Goal: Task Accomplishment & Management: Manage account settings

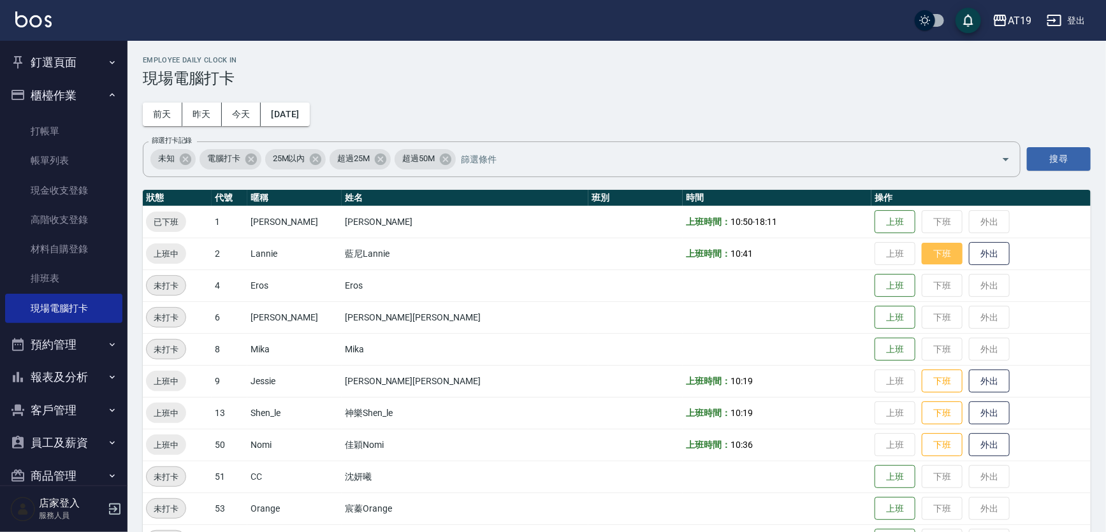
click at [922, 260] on button "下班" at bounding box center [942, 254] width 41 height 22
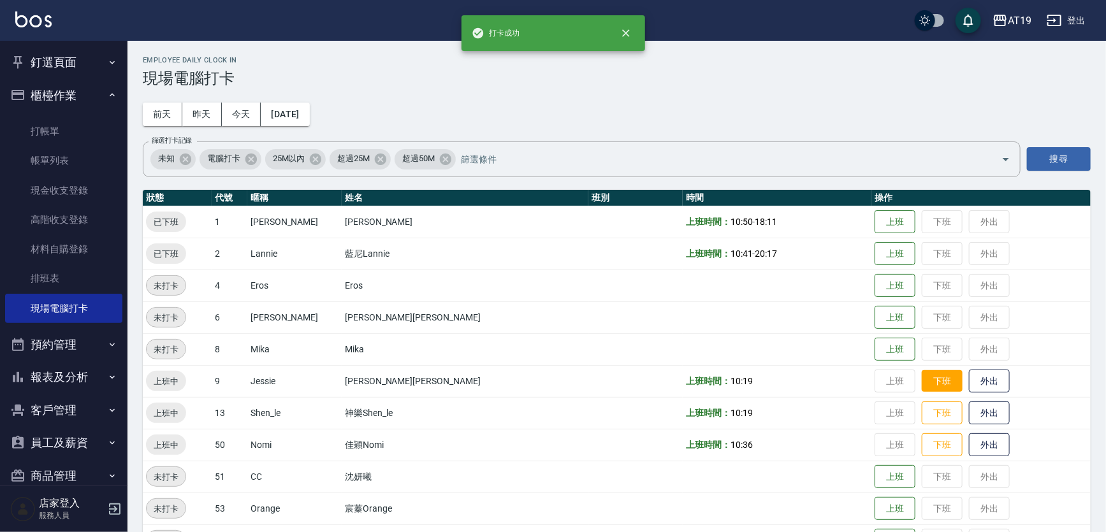
click at [922, 376] on button "下班" at bounding box center [942, 381] width 41 height 22
click at [922, 411] on button "下班" at bounding box center [942, 413] width 41 height 22
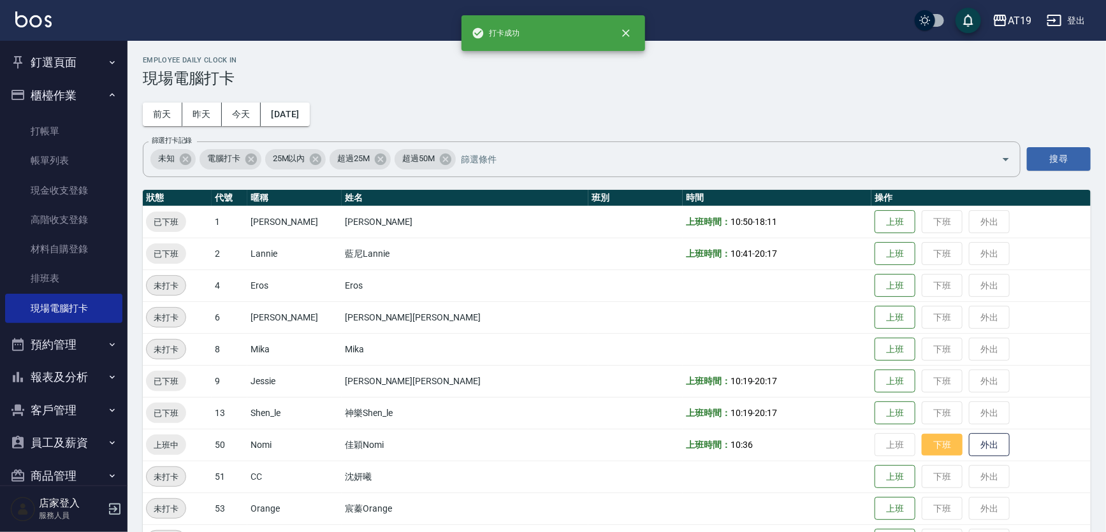
click at [922, 445] on button "下班" at bounding box center [942, 445] width 41 height 22
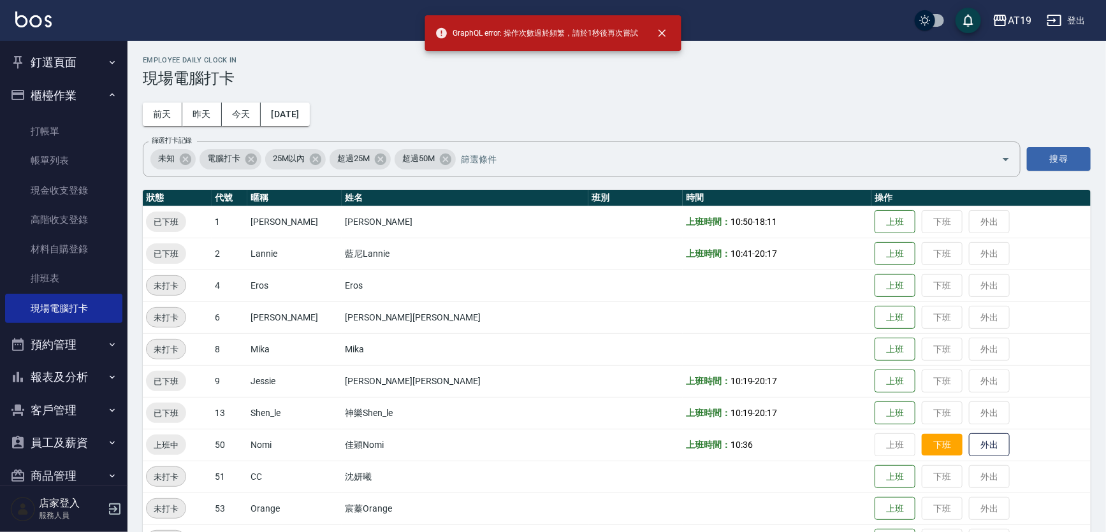
click at [922, 444] on button "下班" at bounding box center [942, 445] width 41 height 22
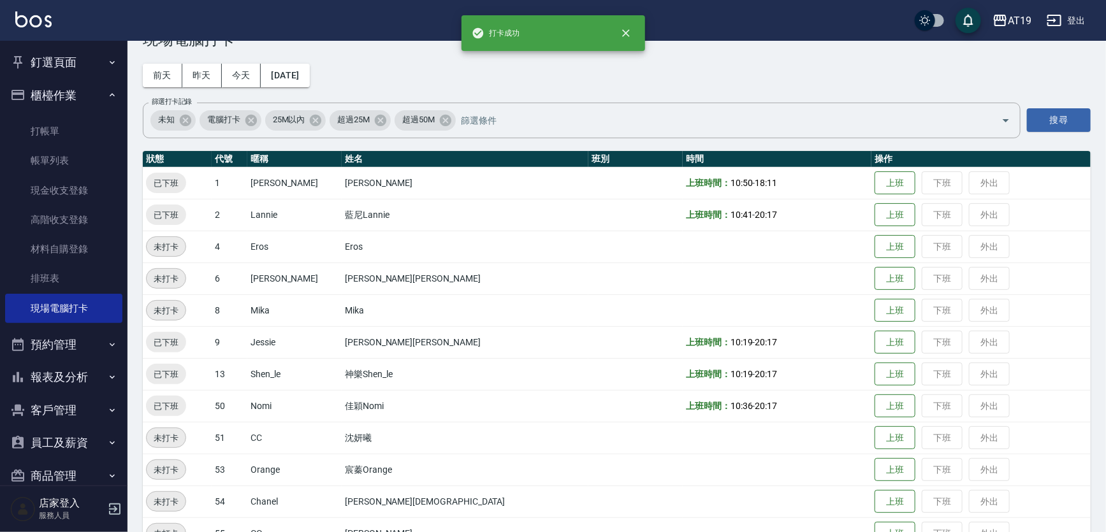
scroll to position [71, 0]
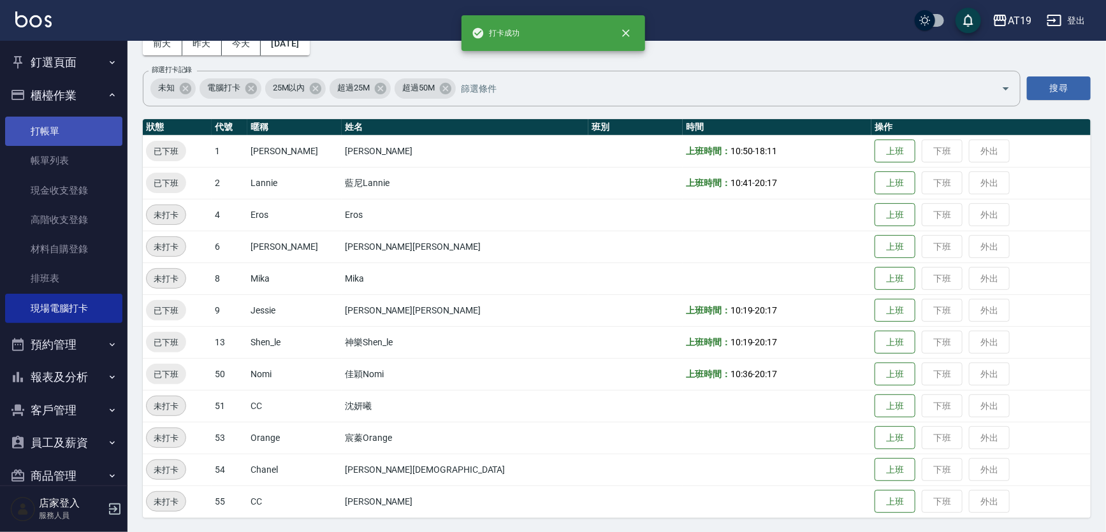
click at [49, 121] on link "打帳單" at bounding box center [63, 131] width 117 height 29
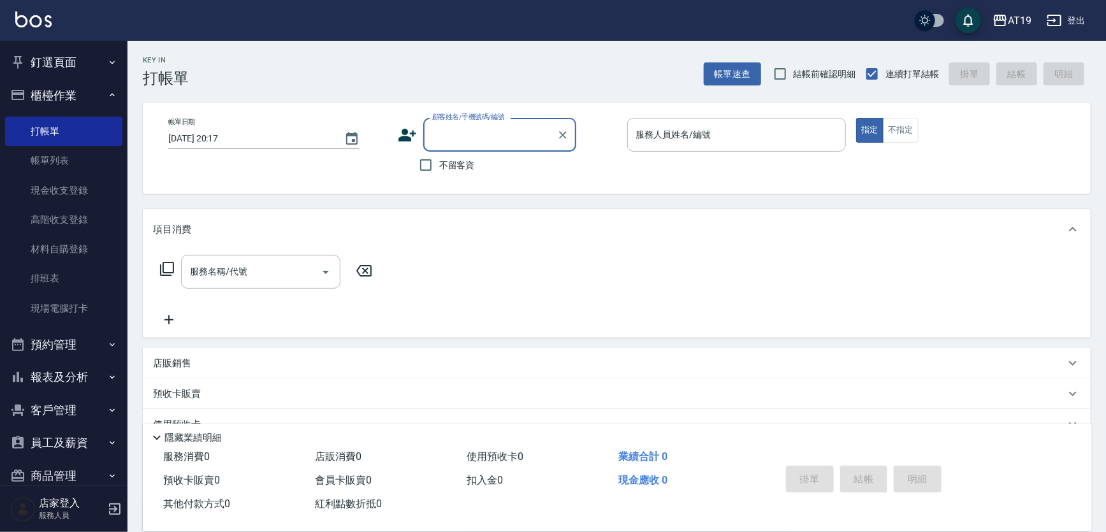
click at [467, 133] on input "顧客姓名/手機號碼/編號" at bounding box center [490, 135] width 122 height 22
drag, startPoint x: 494, startPoint y: 140, endPoint x: 431, endPoint y: 131, distance: 63.8
click at [431, 131] on input "0932035901" at bounding box center [490, 135] width 122 height 22
type input "0932035901"
click at [407, 142] on icon at bounding box center [407, 135] width 19 height 19
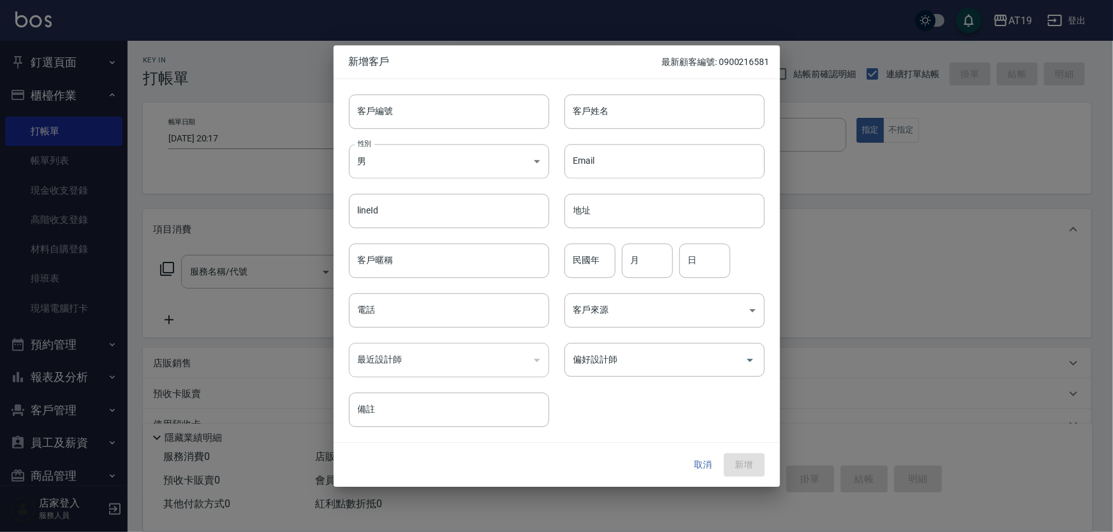
click at [421, 353] on div "​" at bounding box center [449, 360] width 200 height 34
click at [430, 365] on div "​" at bounding box center [449, 360] width 200 height 34
drag, startPoint x: 430, startPoint y: 363, endPoint x: 424, endPoint y: 307, distance: 57.1
click at [424, 307] on input "電話" at bounding box center [449, 310] width 200 height 34
paste input "0932035901"
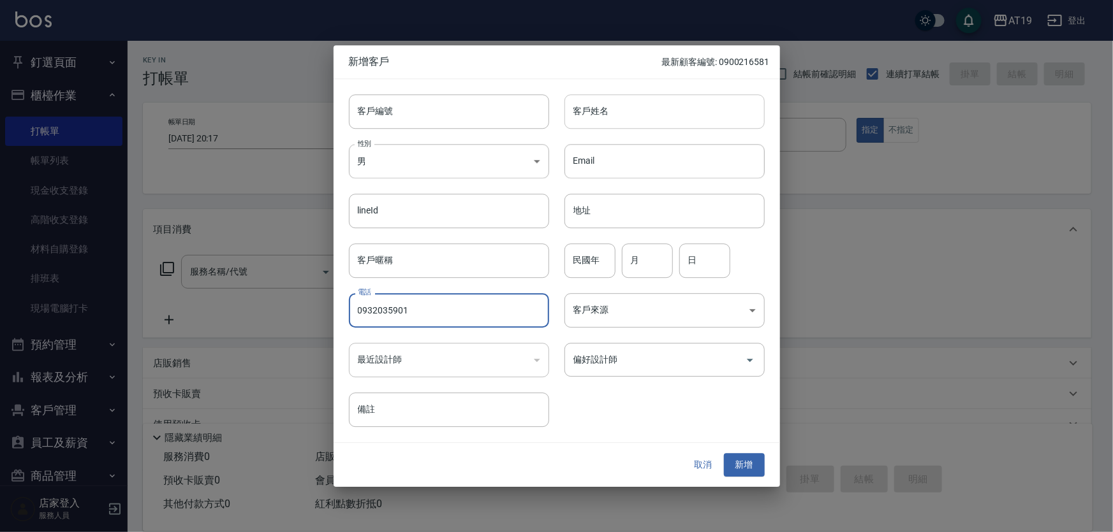
type input "0932035901"
click at [599, 121] on input "客戶姓名" at bounding box center [664, 111] width 200 height 34
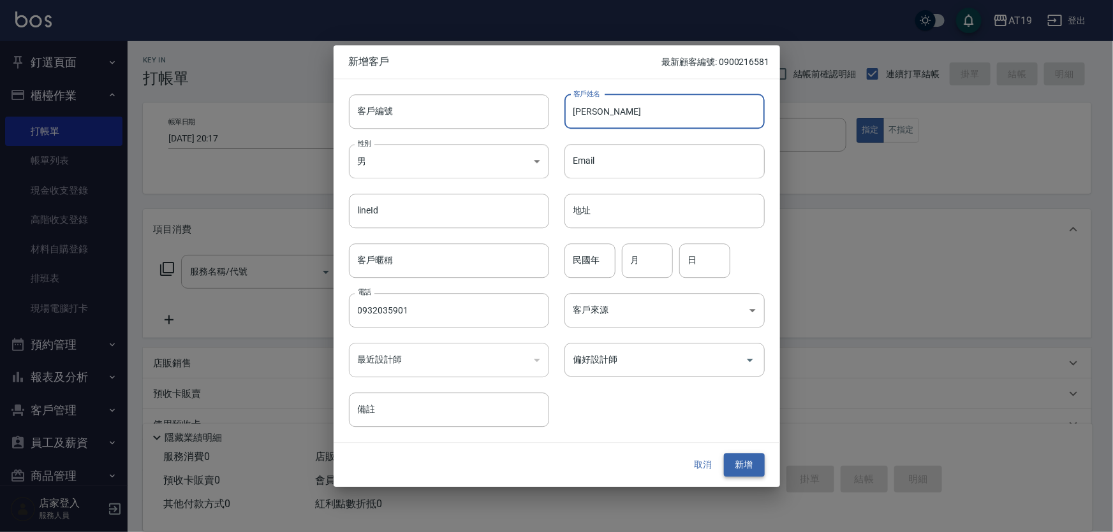
type input "[PERSON_NAME]"
click at [738, 462] on button "新增" at bounding box center [744, 466] width 41 height 24
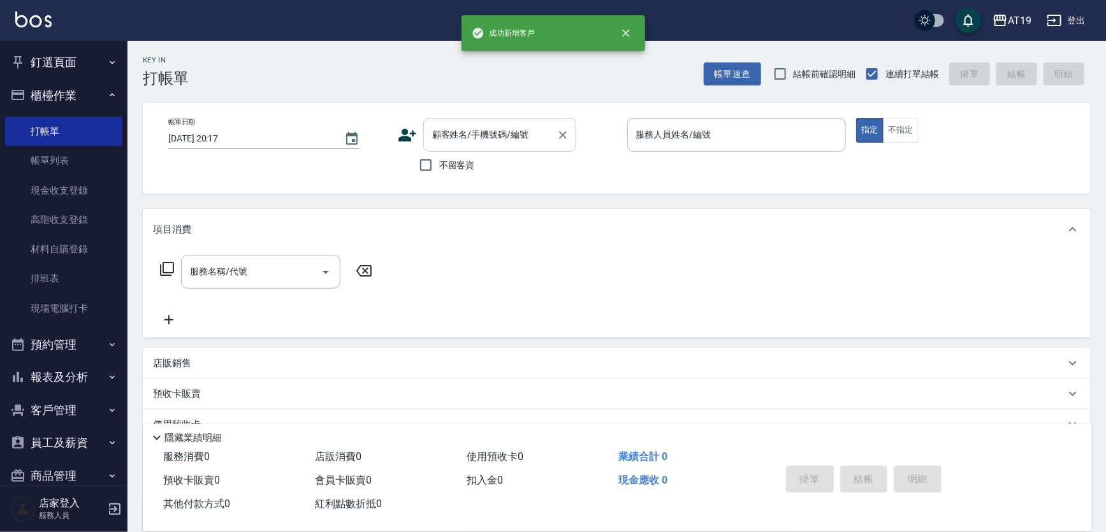
click at [447, 143] on input "顧客姓名/手機號碼/編號" at bounding box center [490, 135] width 122 height 22
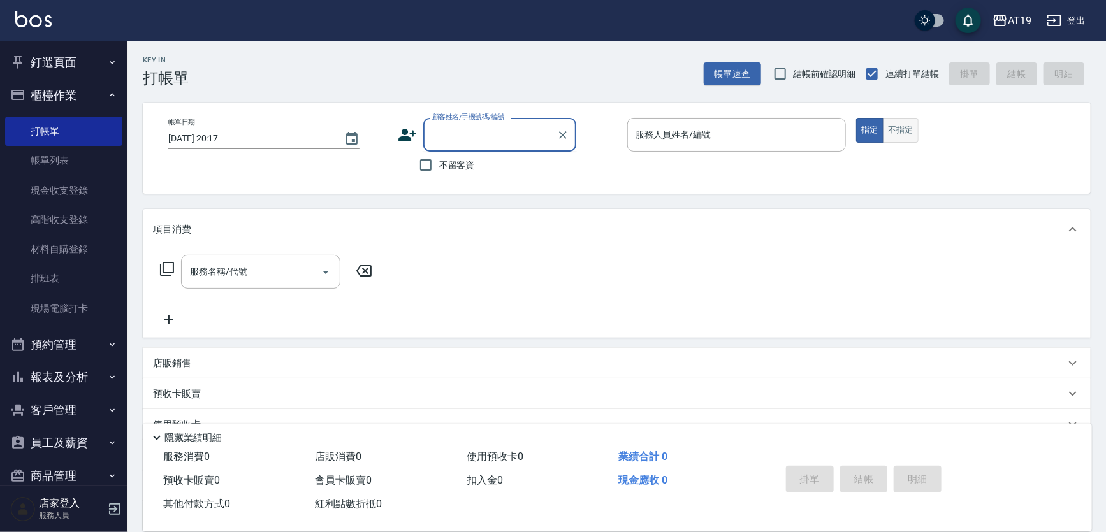
click at [903, 135] on button "不指定" at bounding box center [901, 130] width 36 height 25
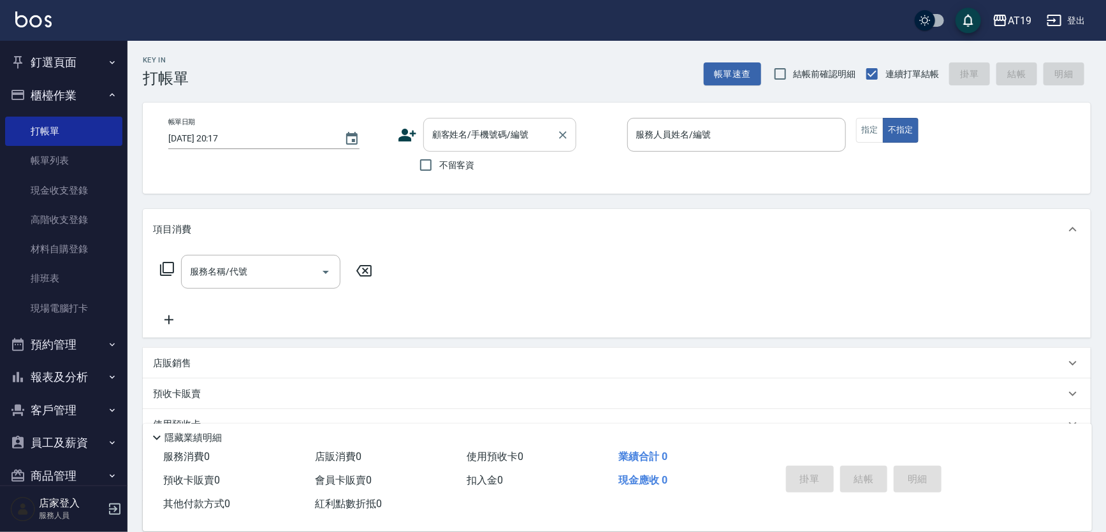
click at [434, 136] on input "顧客姓名/手機號碼/編號" at bounding box center [490, 135] width 122 height 22
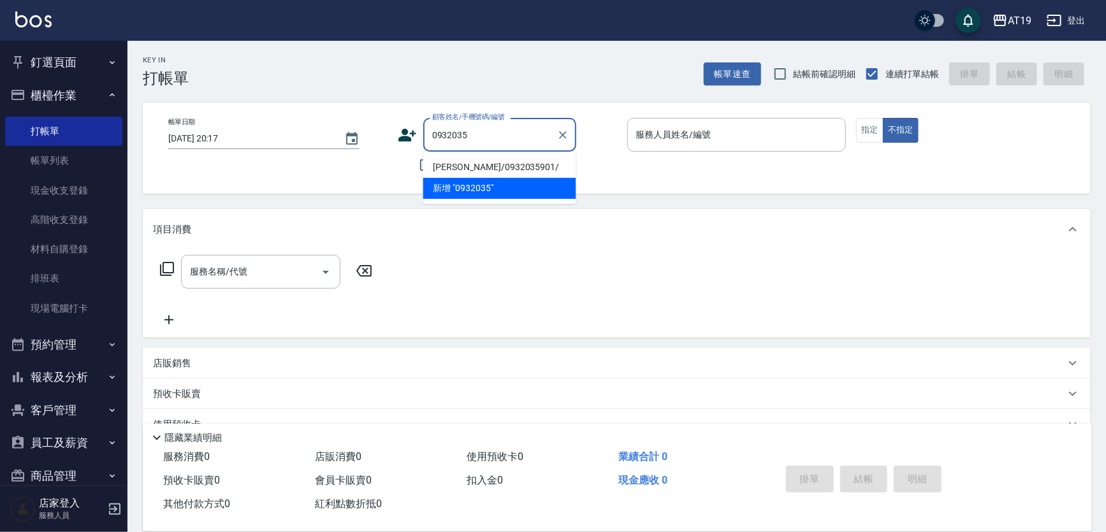
click at [478, 166] on li "[PERSON_NAME]/0932035901/" at bounding box center [499, 167] width 153 height 21
type input "[PERSON_NAME]/0932035901/"
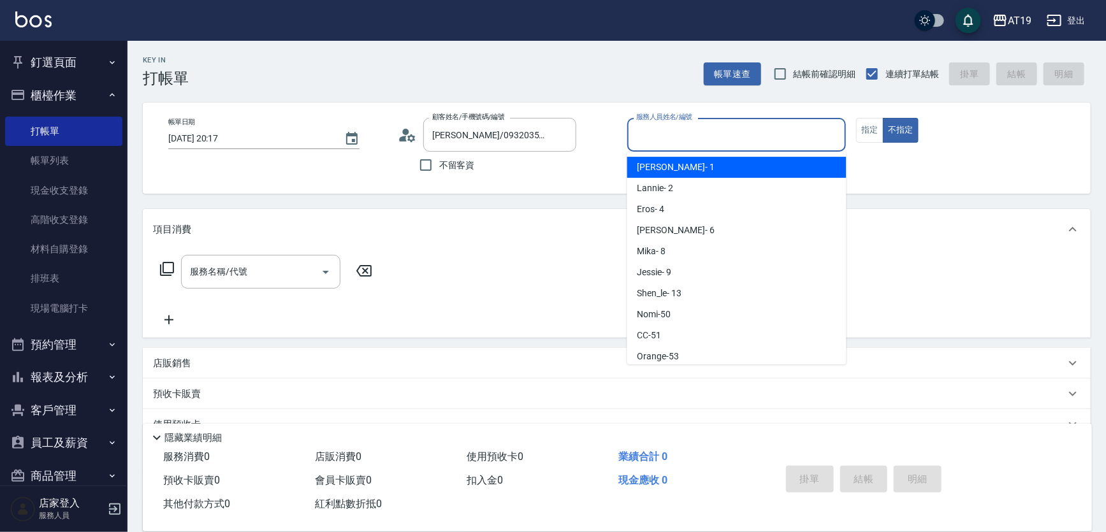
drag, startPoint x: 669, startPoint y: 139, endPoint x: 671, endPoint y: 167, distance: 28.2
click at [669, 140] on input "服務人員姓名/編號" at bounding box center [737, 135] width 208 height 22
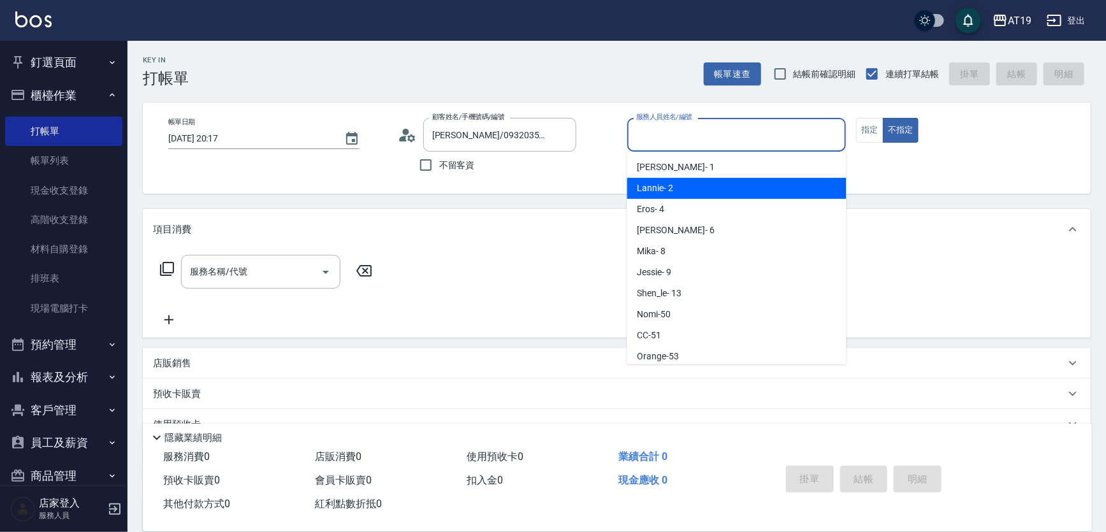
click at [672, 182] on span "Lannie - 2" at bounding box center [656, 188] width 36 height 13
type input "Lannie- 2"
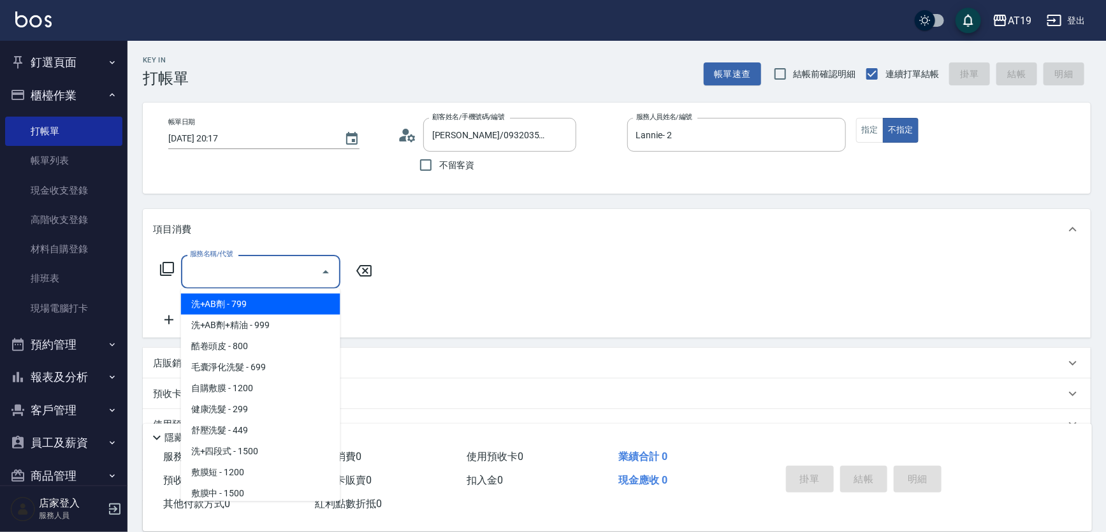
click at [296, 267] on input "服務名稱/代號" at bounding box center [251, 272] width 129 height 22
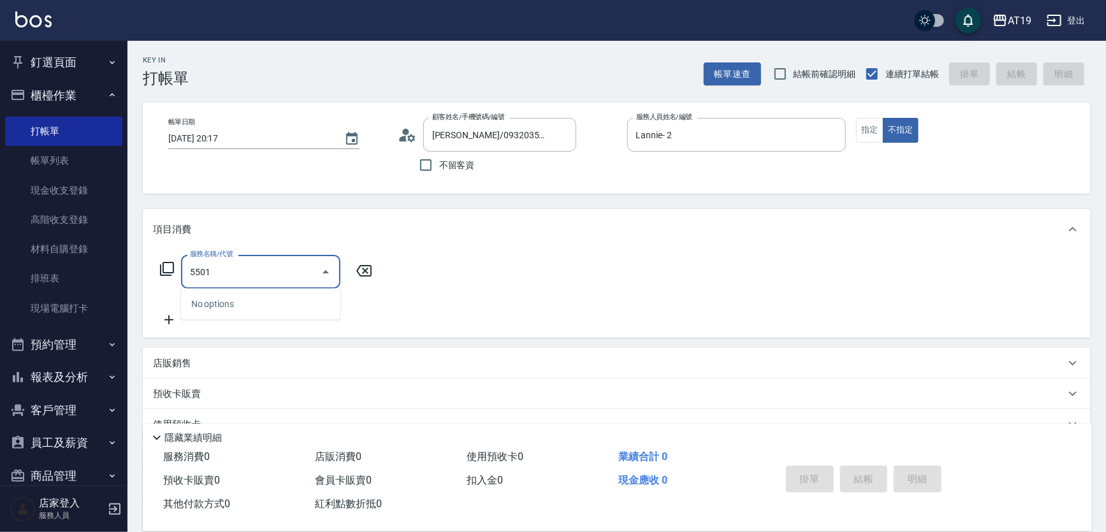
click at [193, 272] on input "5501" at bounding box center [251, 272] width 129 height 22
type input "501"
click at [230, 306] on span "染髮 - 1000" at bounding box center [260, 304] width 159 height 21
type input "100"
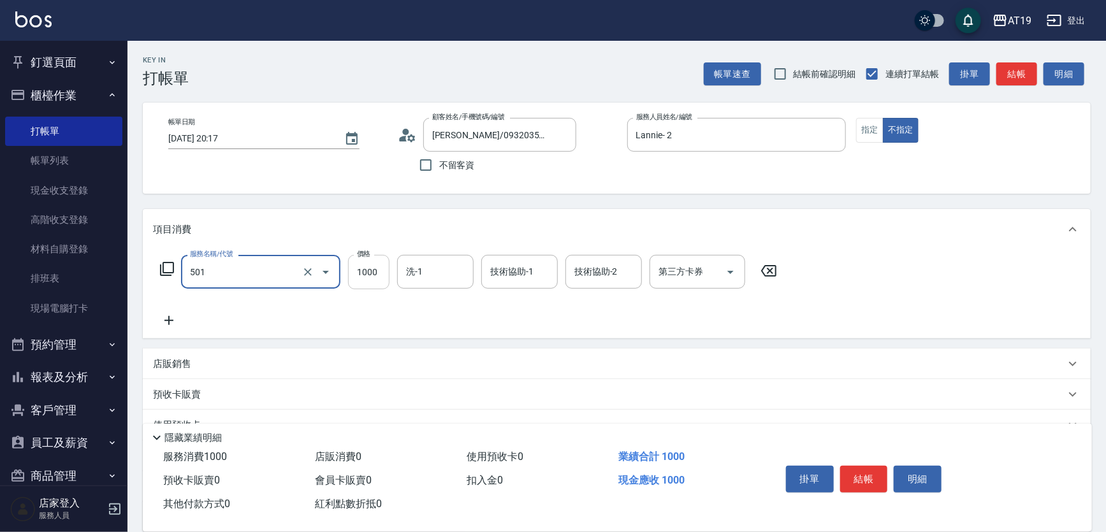
type input "染髮(501)"
click at [377, 280] on input "1000" at bounding box center [368, 272] width 41 height 34
type input "0"
type input "31"
type input "30"
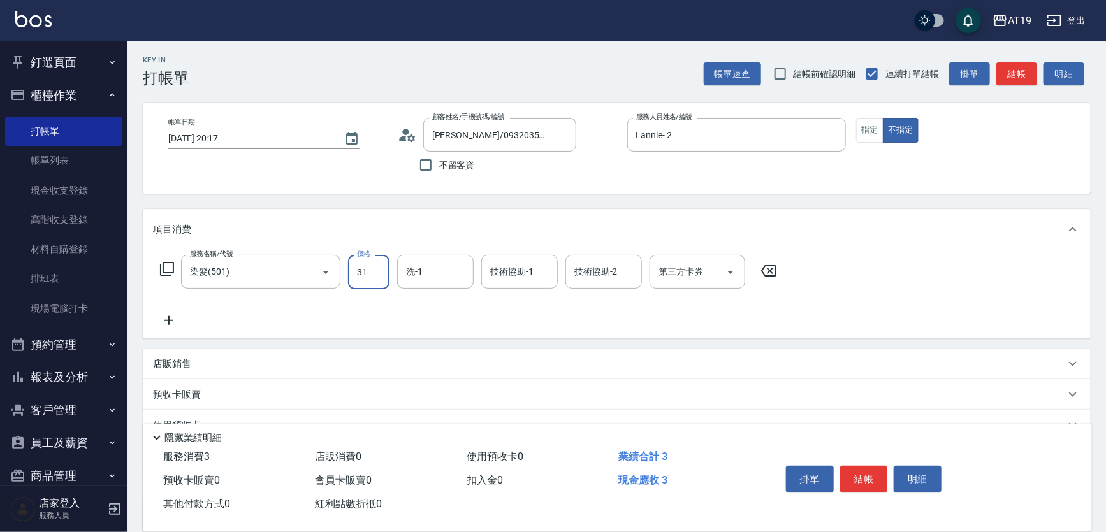
type input "310"
type input "3100"
drag, startPoint x: 166, startPoint y: 319, endPoint x: 174, endPoint y: 319, distance: 8.3
click at [174, 319] on icon at bounding box center [169, 320] width 32 height 15
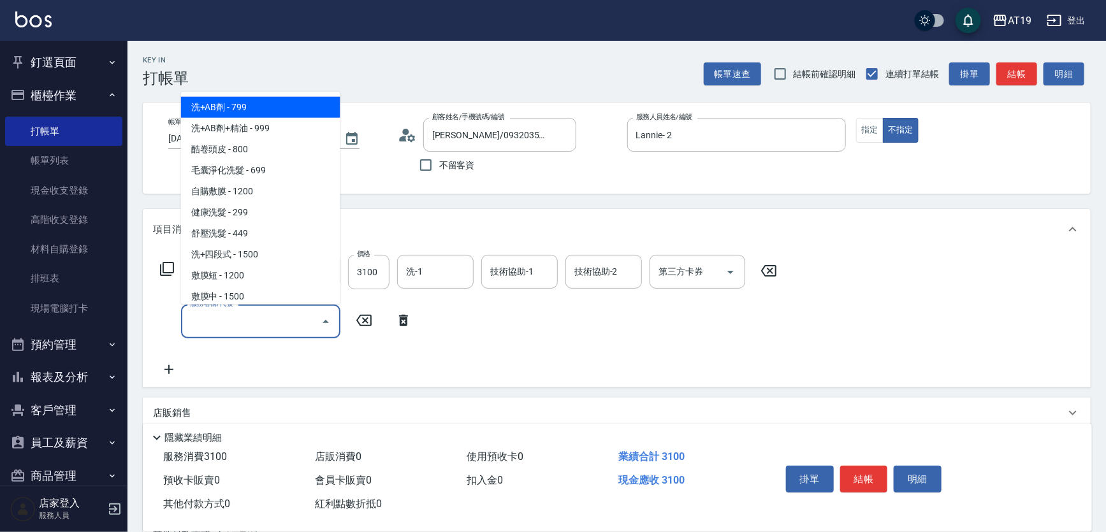
click at [224, 319] on input "服務名稱/代號" at bounding box center [251, 322] width 129 height 22
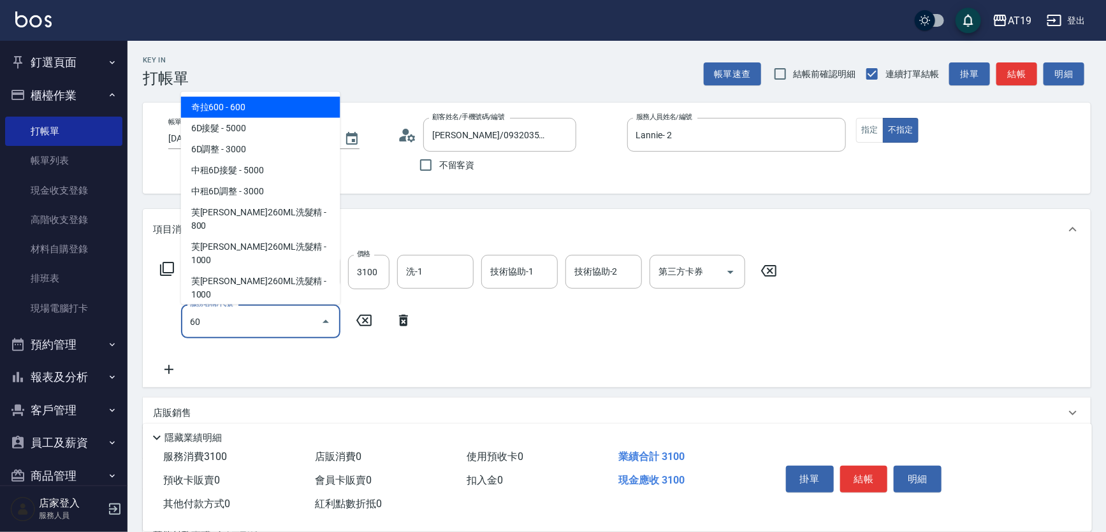
type input "601"
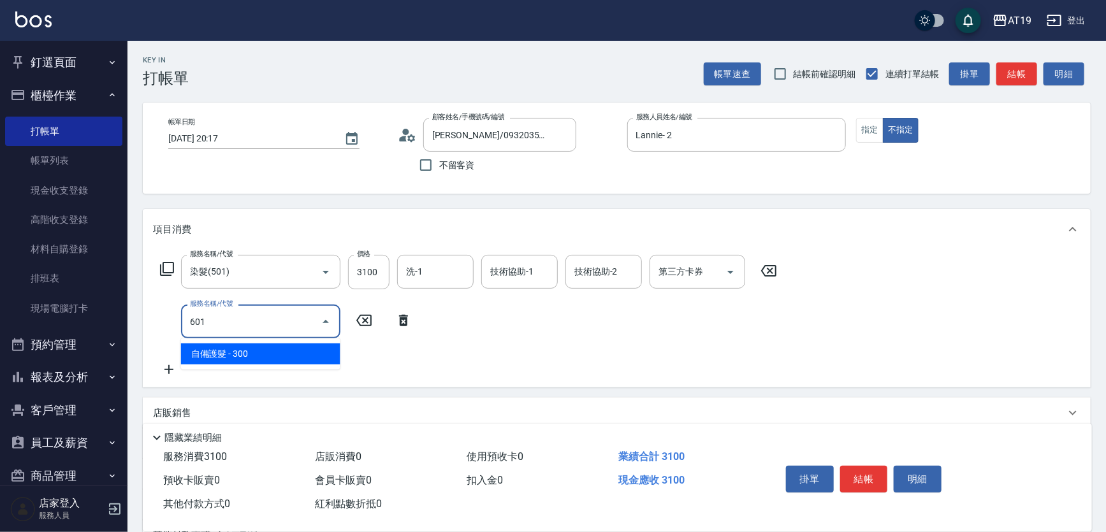
click at [252, 351] on span "自備護髮 - 300" at bounding box center [260, 354] width 159 height 21
type input "340"
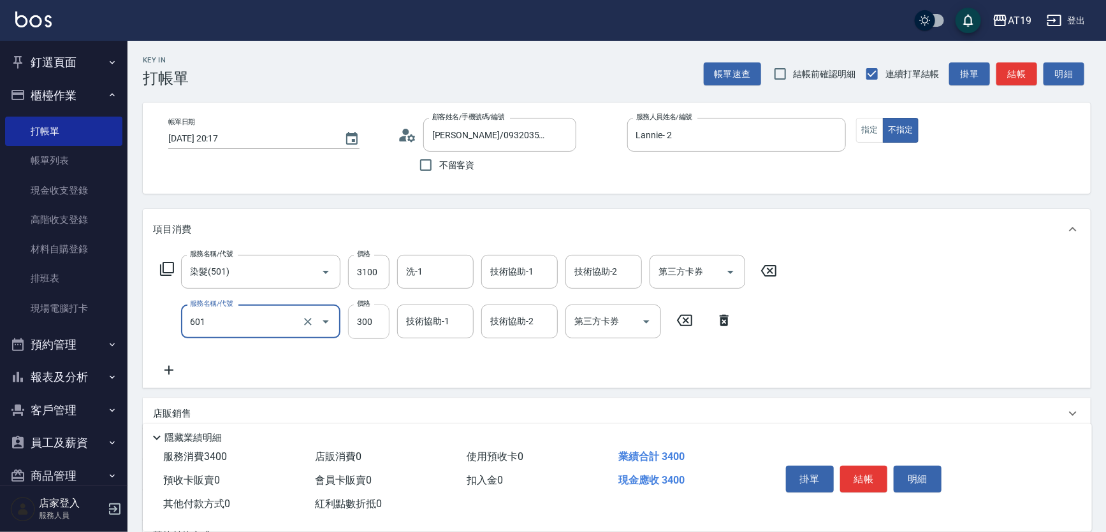
type input "自備護髮(601)"
click at [378, 326] on input "300" at bounding box center [368, 322] width 41 height 34
type input "310"
type input "100"
type input "320"
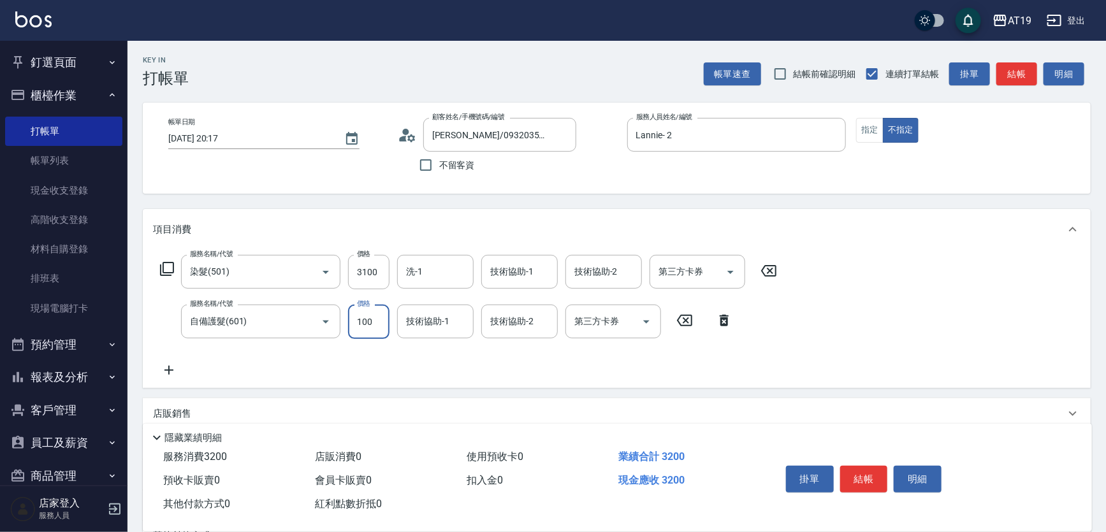
type input "1000"
type input "410"
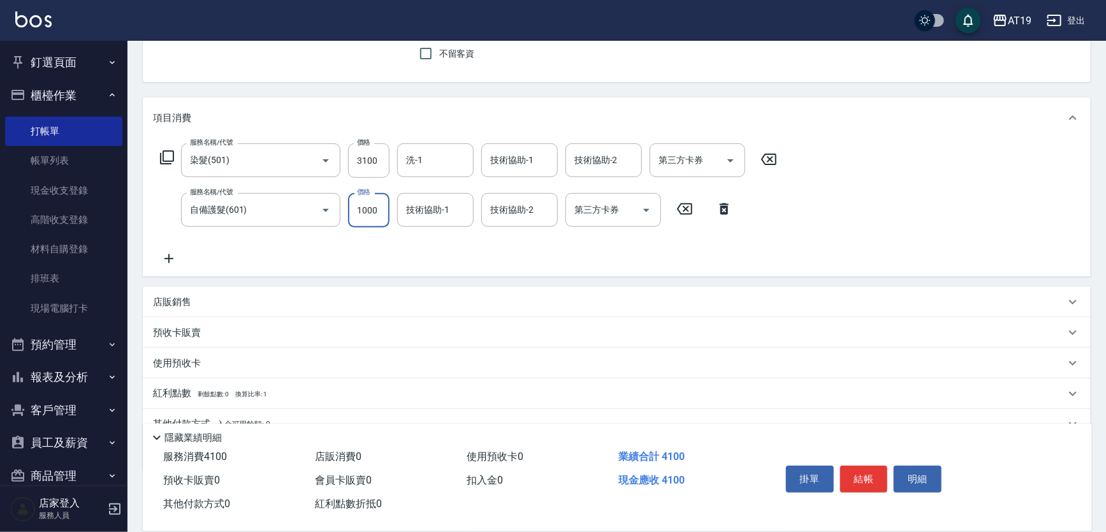
scroll to position [169, 0]
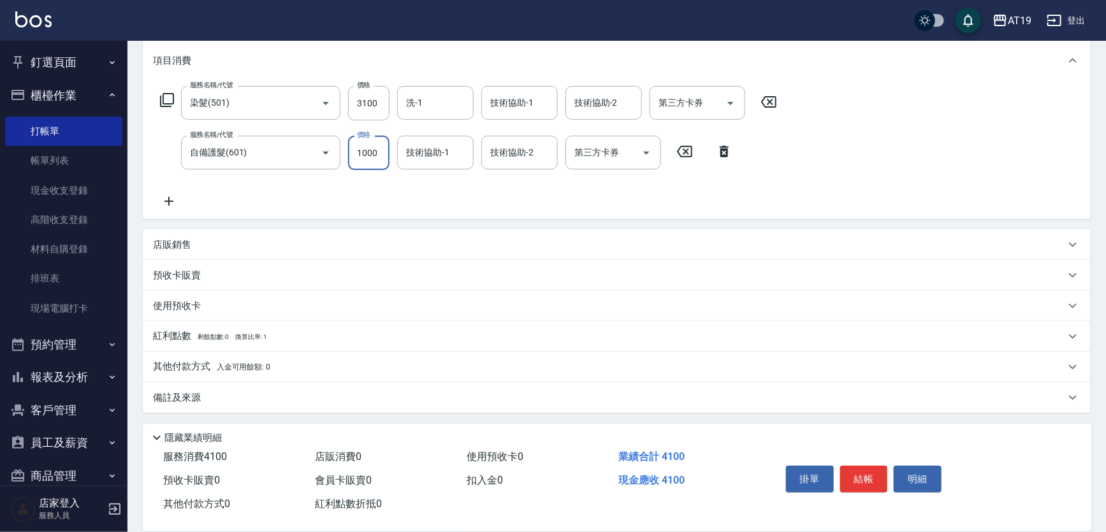
type input "1000"
click at [191, 251] on div "店販銷售" at bounding box center [617, 245] width 948 height 31
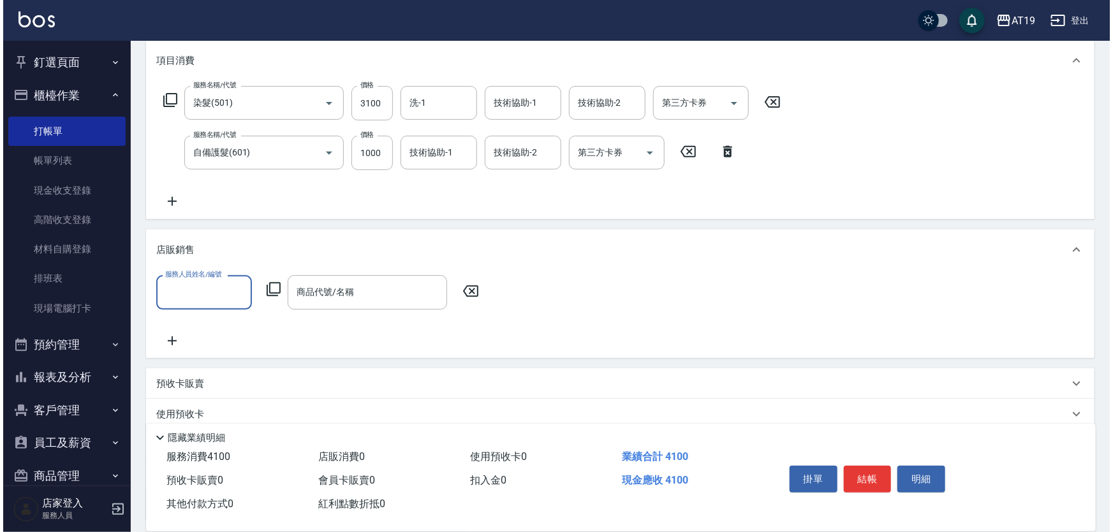
scroll to position [0, 0]
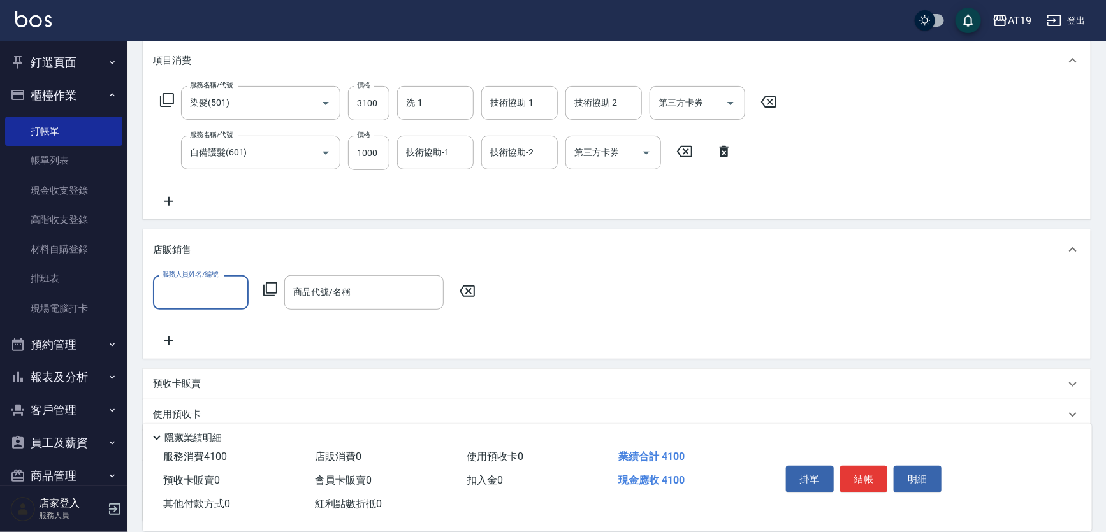
click at [196, 291] on input "服務人員姓名/編號" at bounding box center [201, 292] width 84 height 22
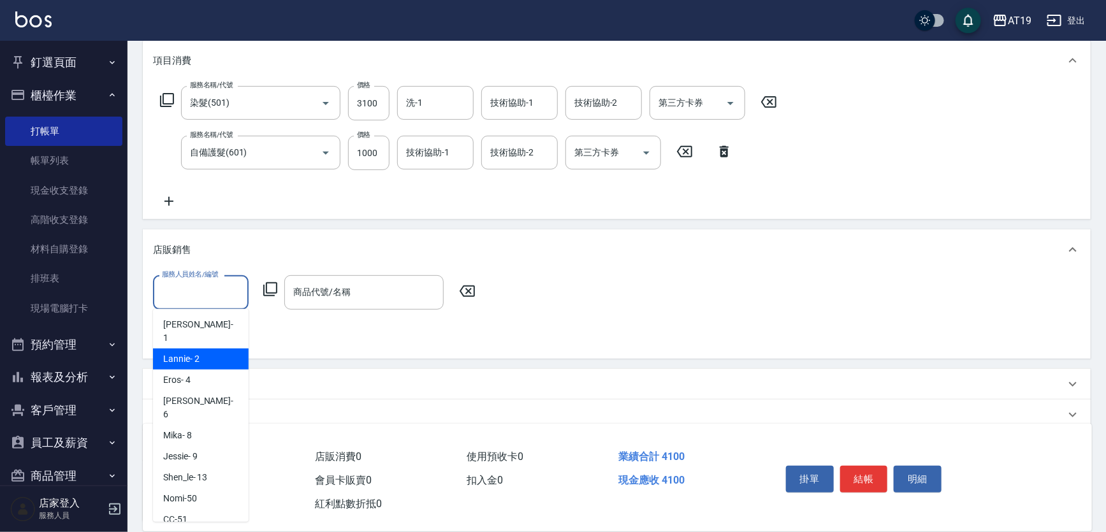
click at [195, 349] on div "Lannie - 2" at bounding box center [201, 359] width 96 height 21
type input "Lannie- 2"
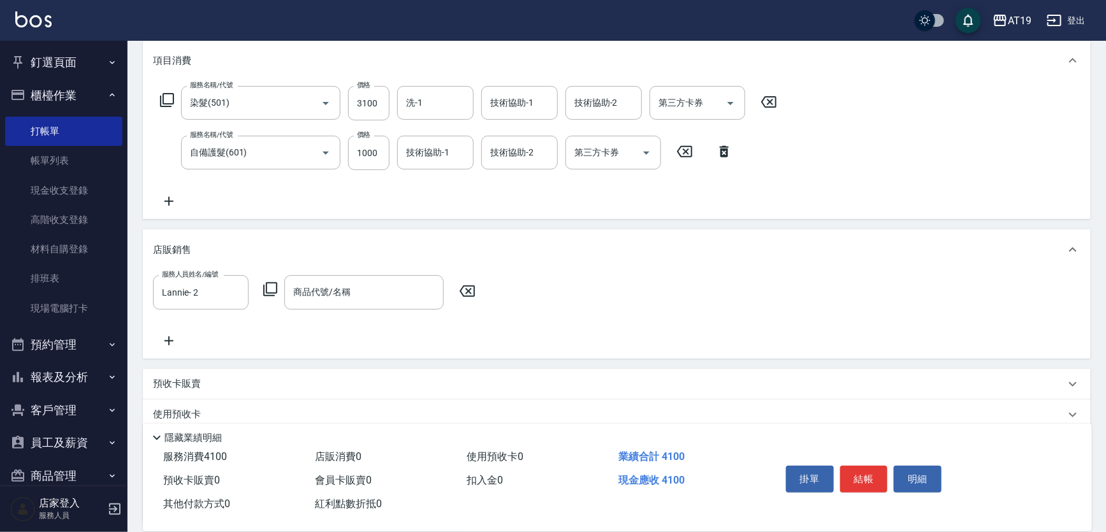
click at [274, 292] on icon at bounding box center [270, 289] width 15 height 15
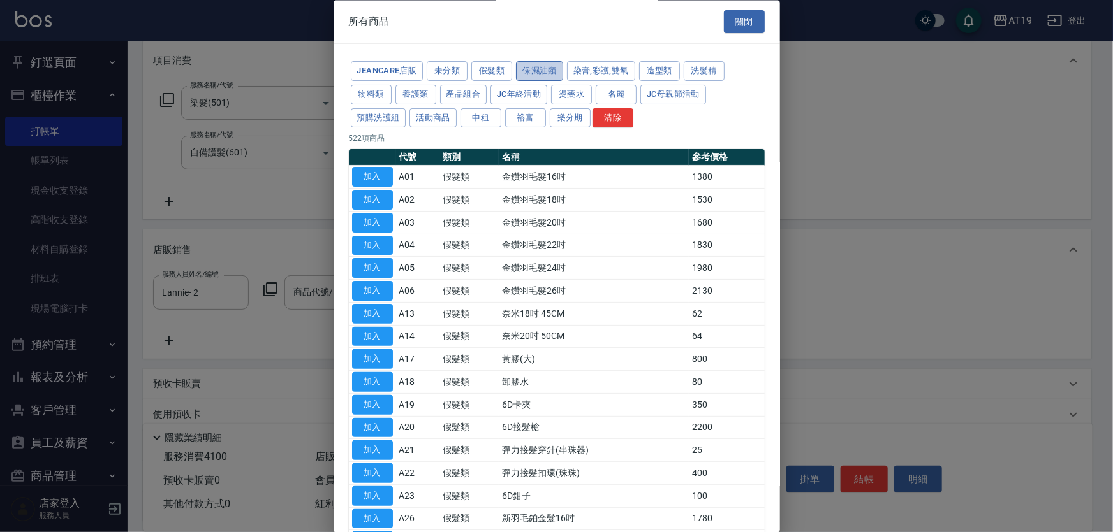
click at [529, 71] on button "保濕油類" at bounding box center [539, 72] width 47 height 20
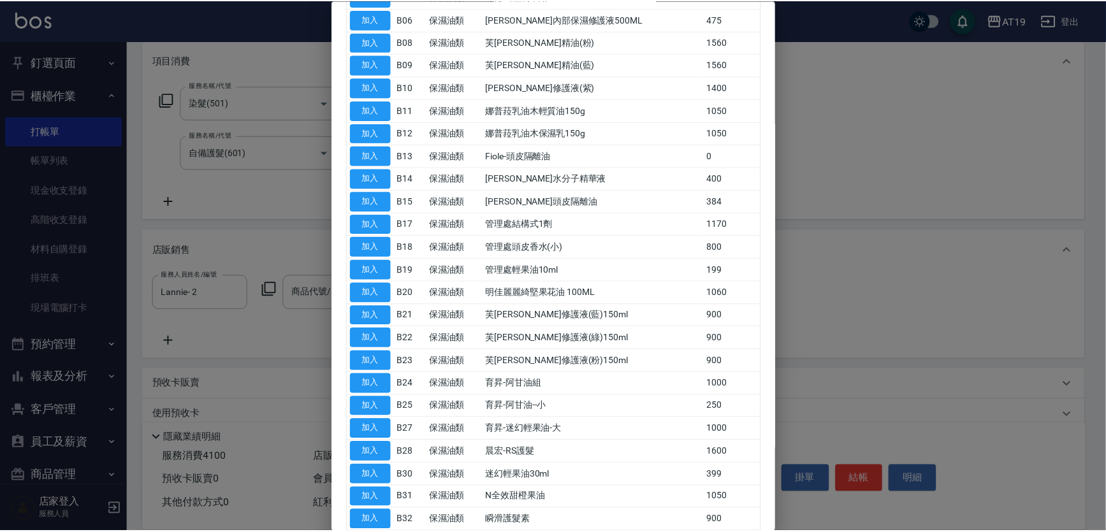
scroll to position [316, 0]
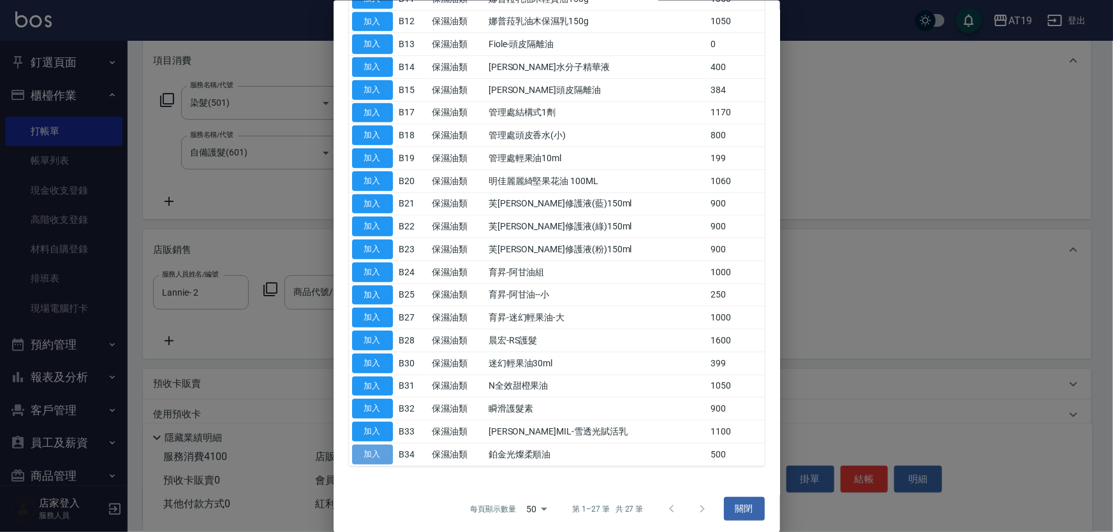
click at [383, 456] on button "加入" at bounding box center [372, 454] width 41 height 20
type input "鉑金光燦柔順油"
type input "460"
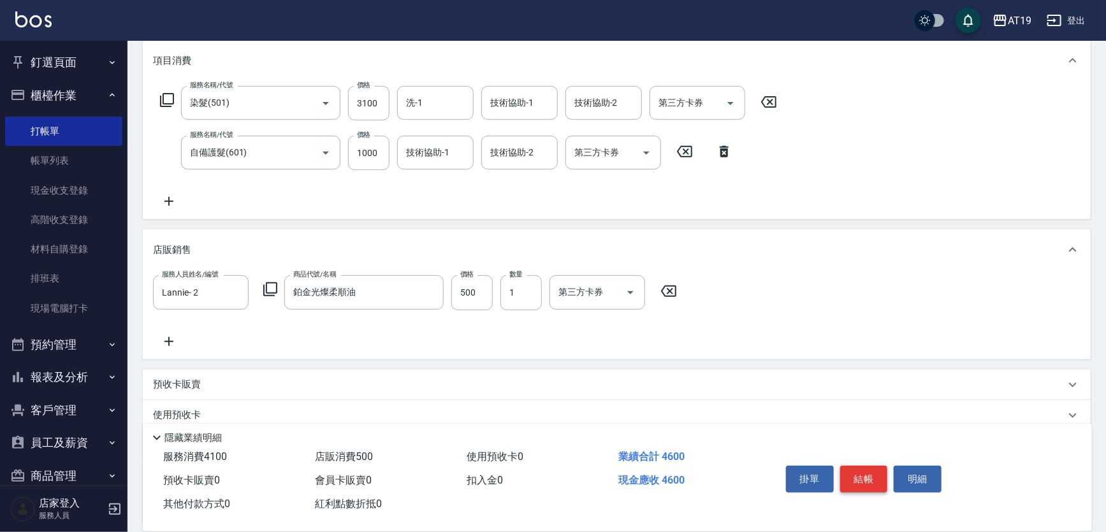
click at [881, 471] on button "結帳" at bounding box center [864, 479] width 48 height 27
type input "[DATE] 20:19"
type input "0"
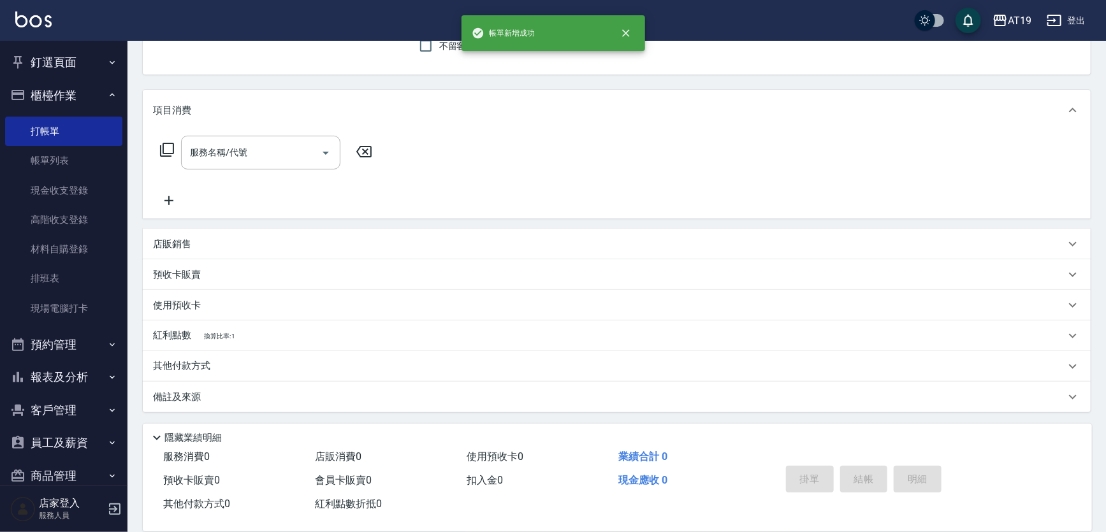
scroll to position [0, 0]
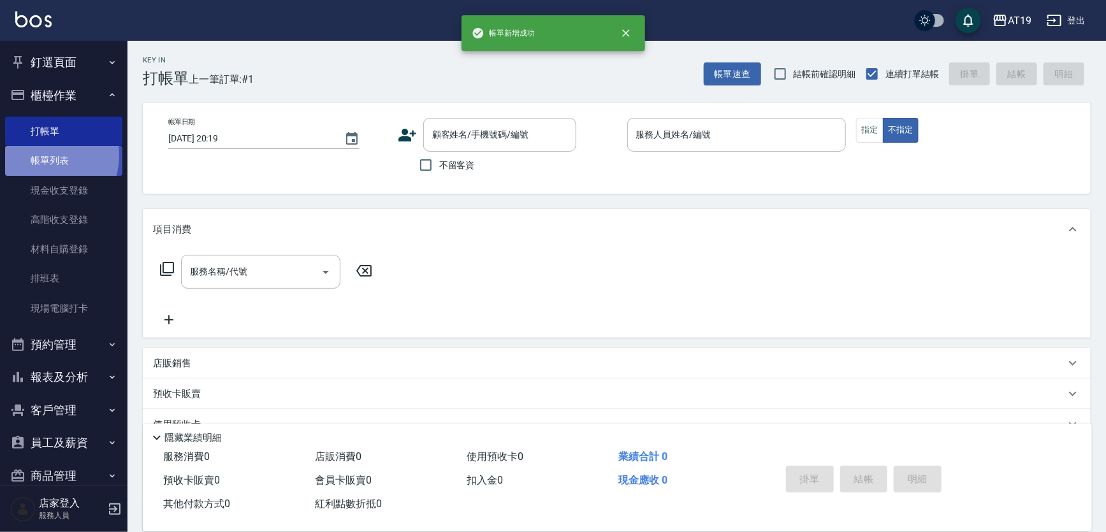
click at [40, 156] on link "帳單列表" at bounding box center [63, 160] width 117 height 29
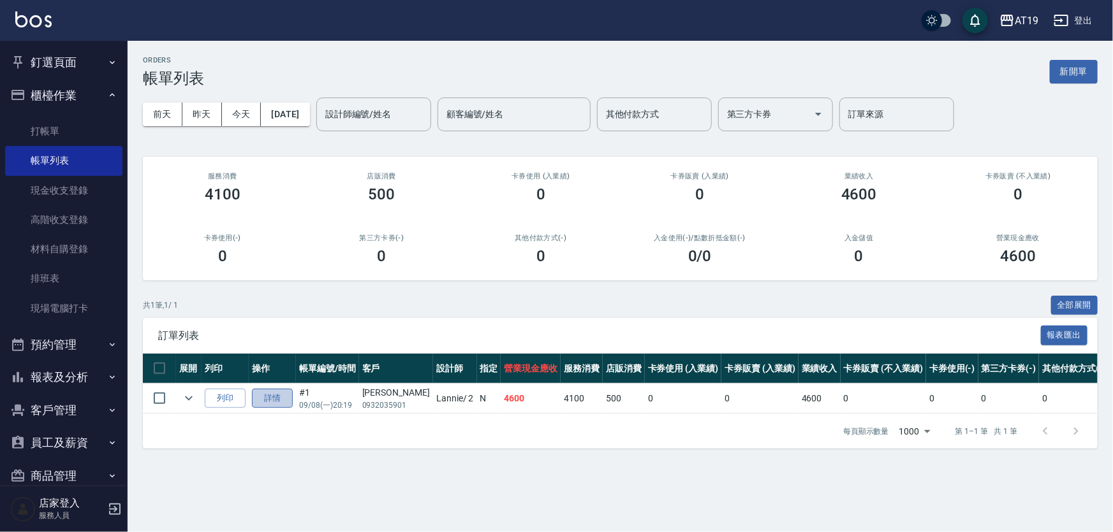
click at [266, 400] on link "詳情" at bounding box center [272, 399] width 41 height 20
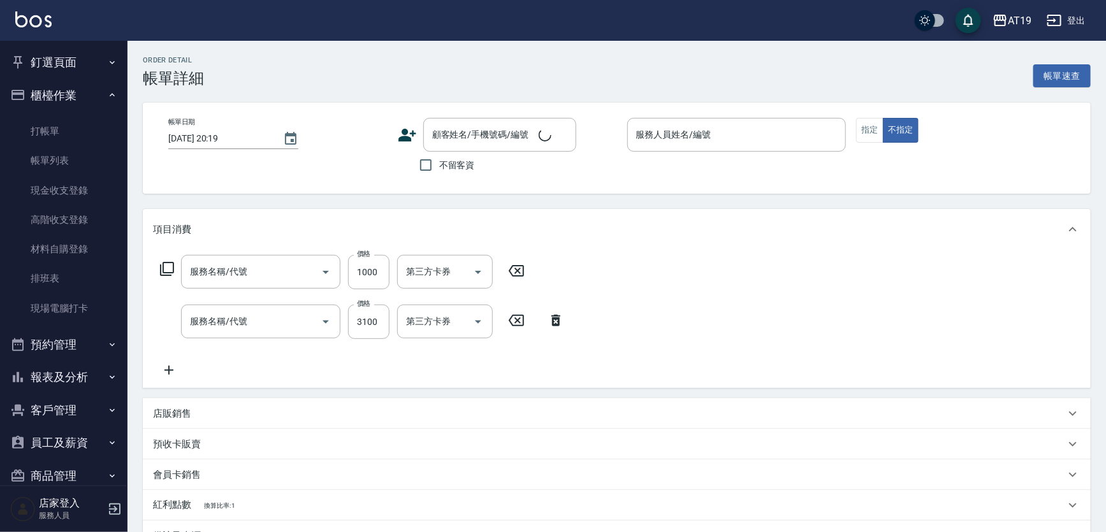
scroll to position [17, 0]
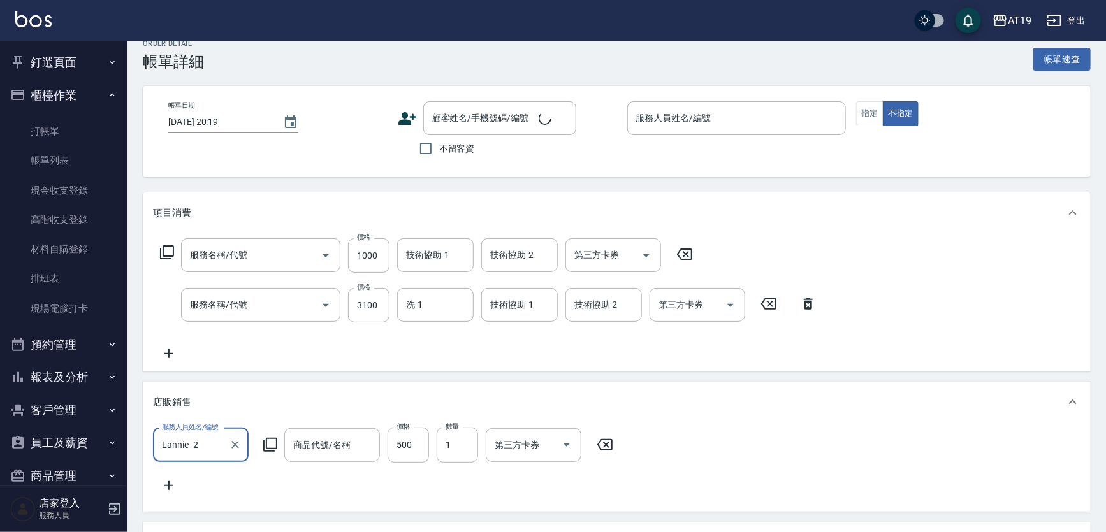
type input "自備護髮(601)"
type input "染髮(501)"
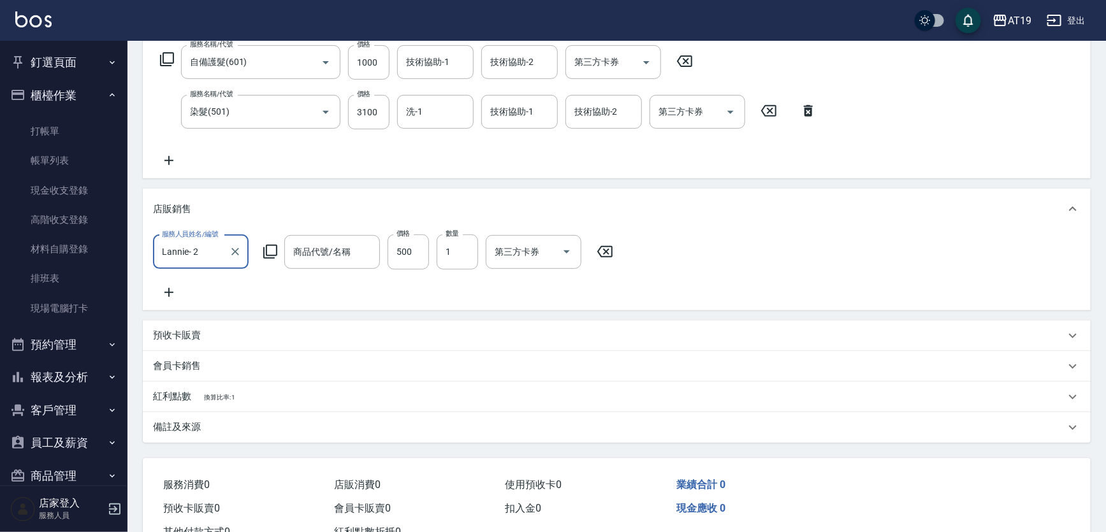
type input "鉑金光燦柔順油"
type input "Lannie- 2"
type input "460"
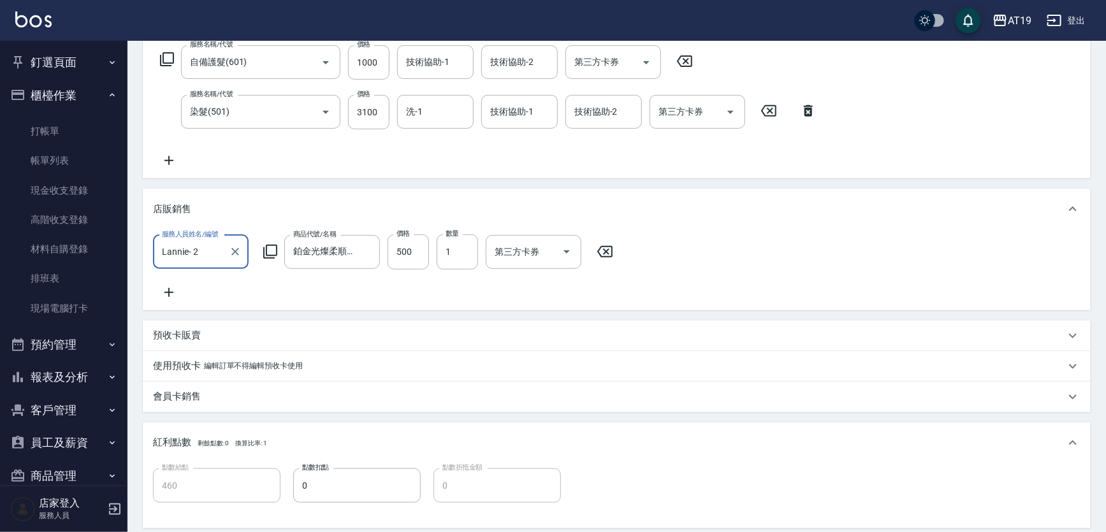
type input "[PERSON_NAME]/0932035901/"
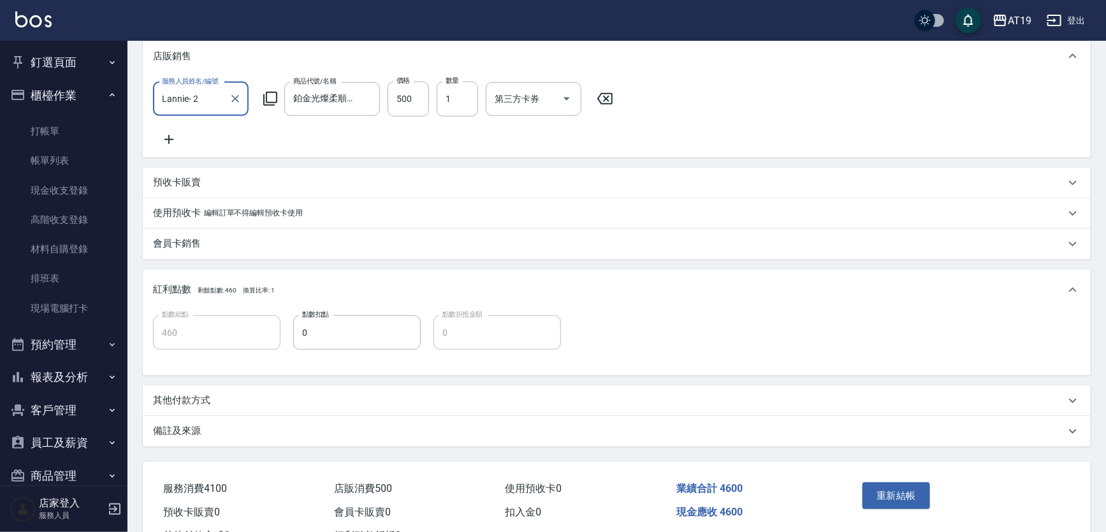
scroll to position [383, 0]
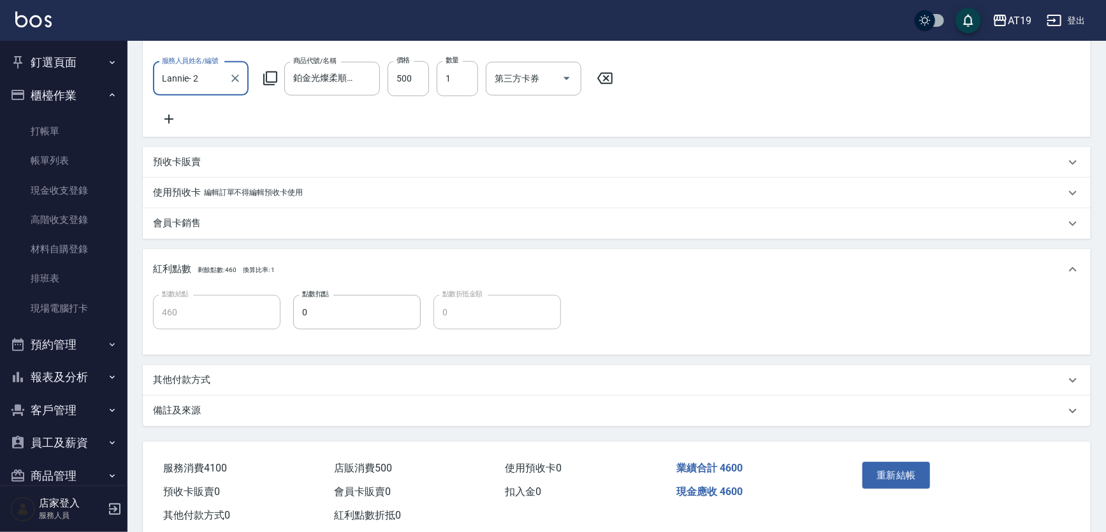
click at [201, 383] on p "其他付款方式" at bounding box center [181, 380] width 57 height 13
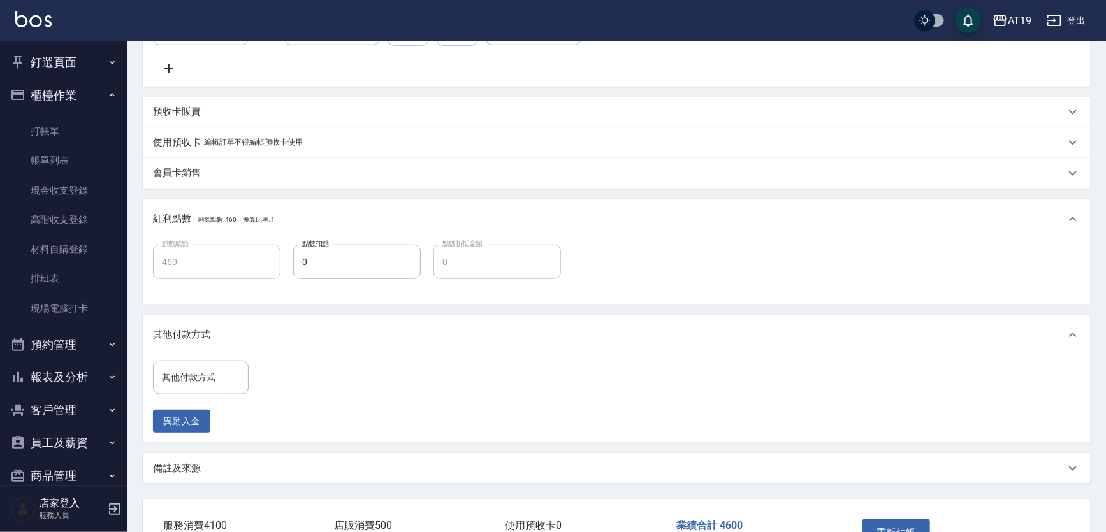
scroll to position [499, 0]
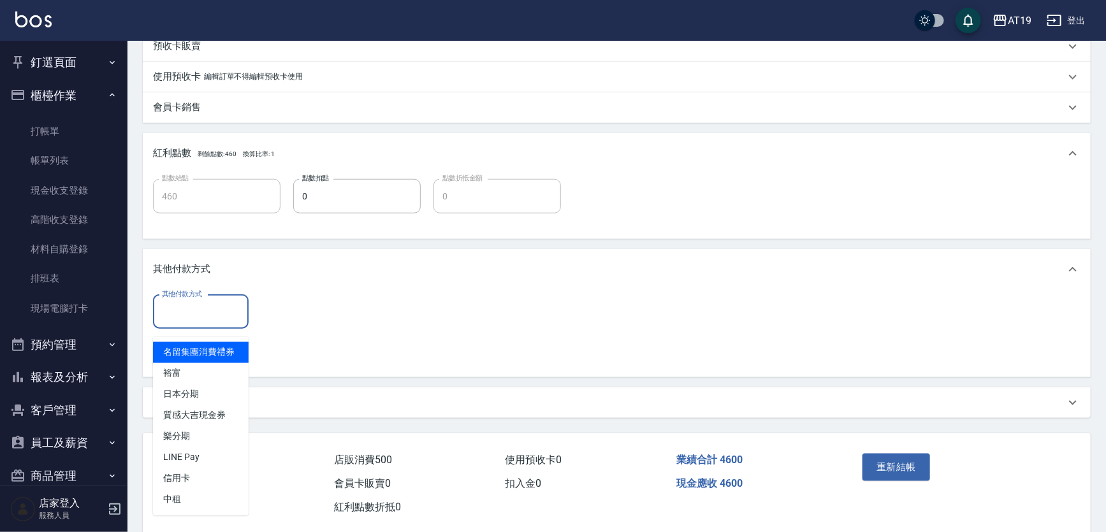
click at [185, 322] on input "其他付款方式" at bounding box center [201, 312] width 84 height 22
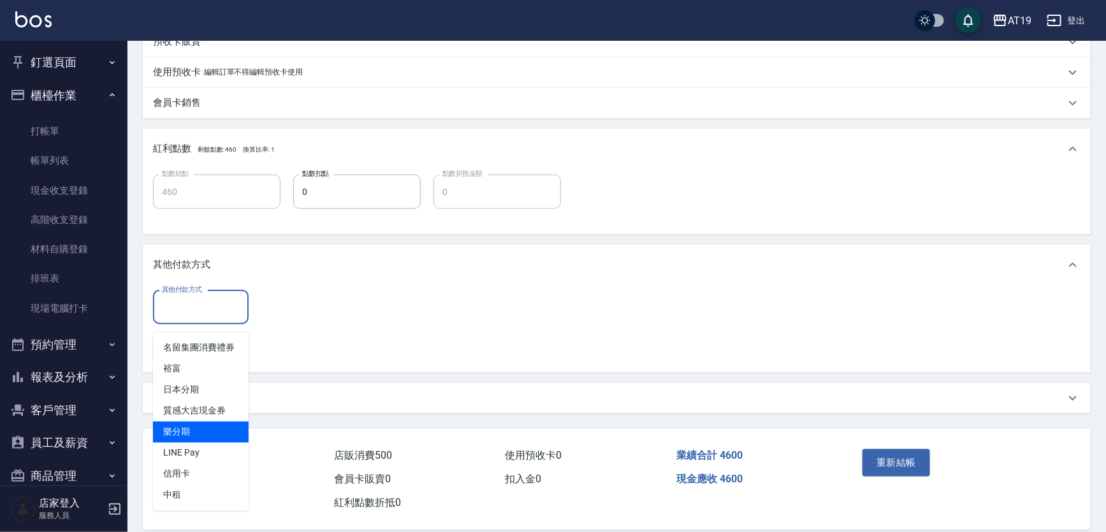
scroll to position [529, 0]
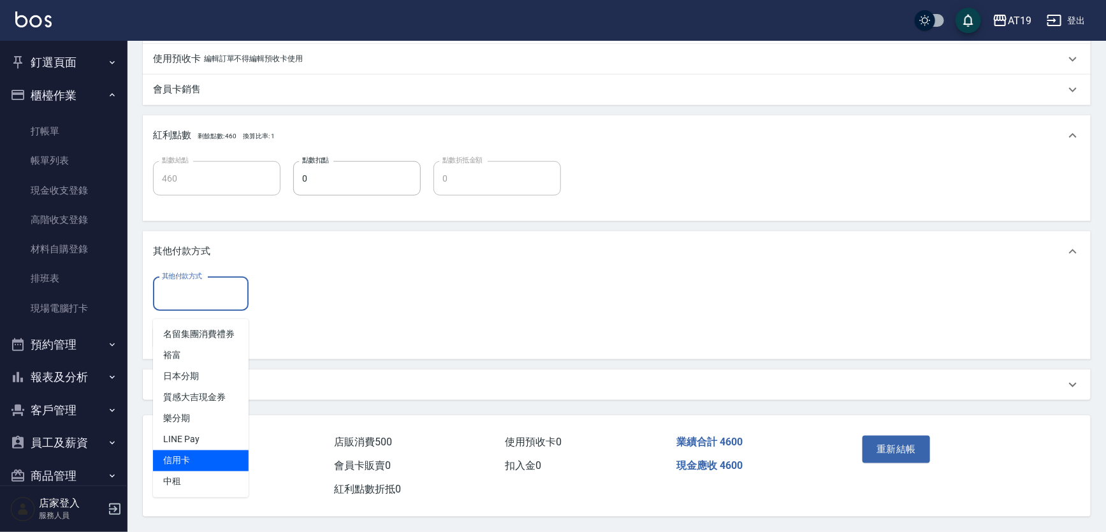
drag, startPoint x: 212, startPoint y: 444, endPoint x: 221, endPoint y: 442, distance: 9.3
click at [213, 451] on span "信用卡" at bounding box center [201, 461] width 96 height 21
type input "信用卡"
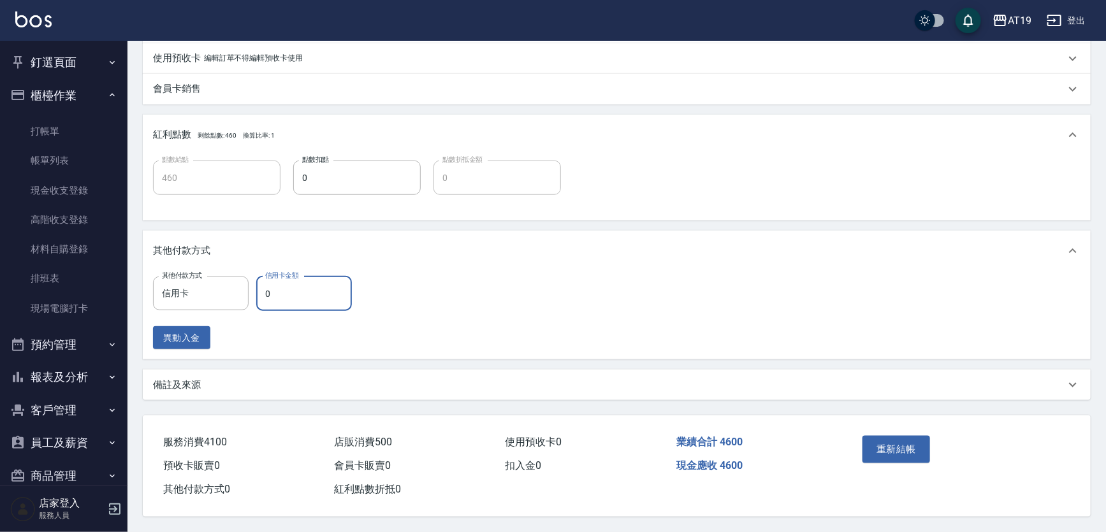
type input "450"
type input "460"
type input "410"
type input "4600"
type input "0"
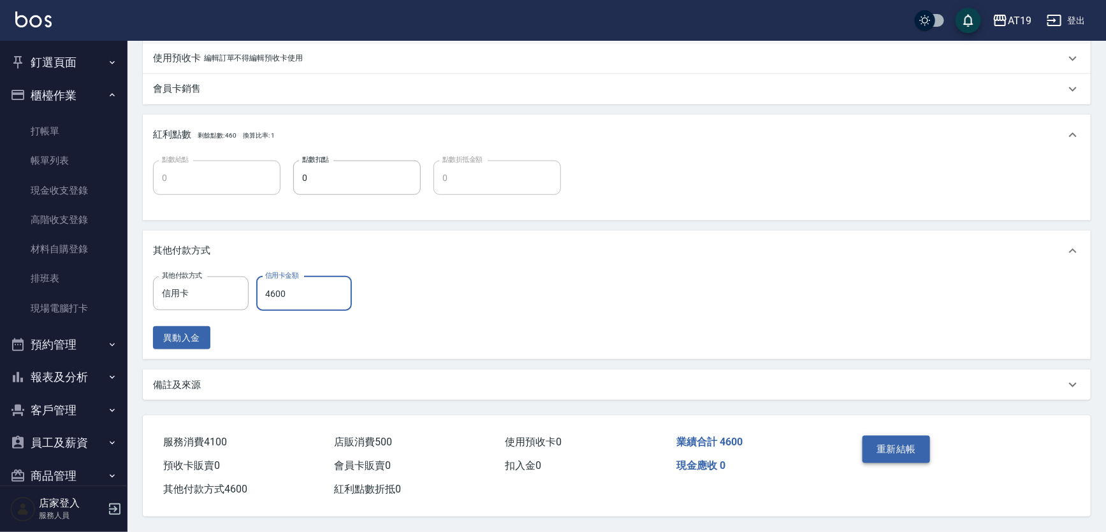
type input "4600"
click at [877, 444] on button "重新結帳" at bounding box center [897, 449] width 68 height 27
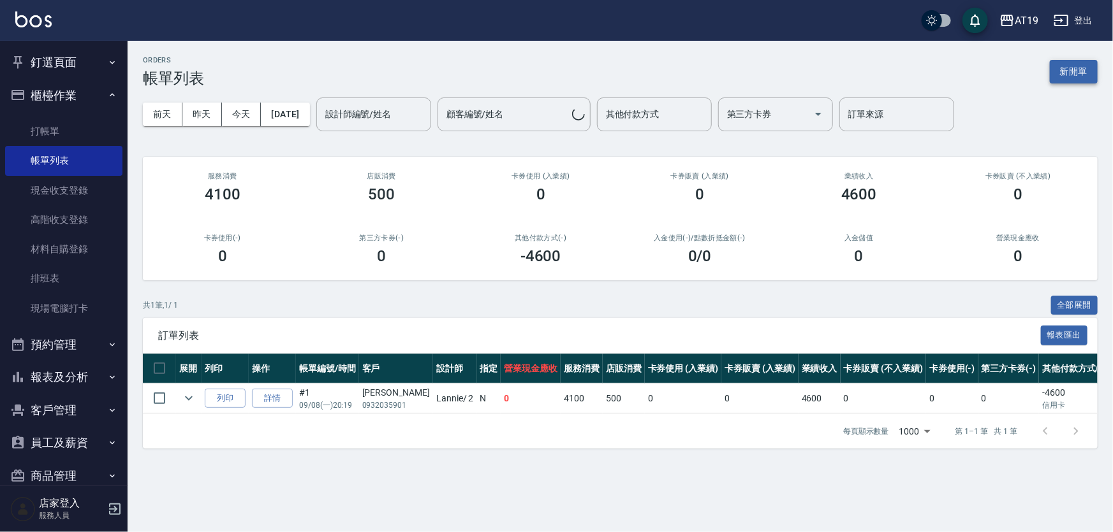
click at [1059, 71] on button "新開單" at bounding box center [1073, 72] width 48 height 24
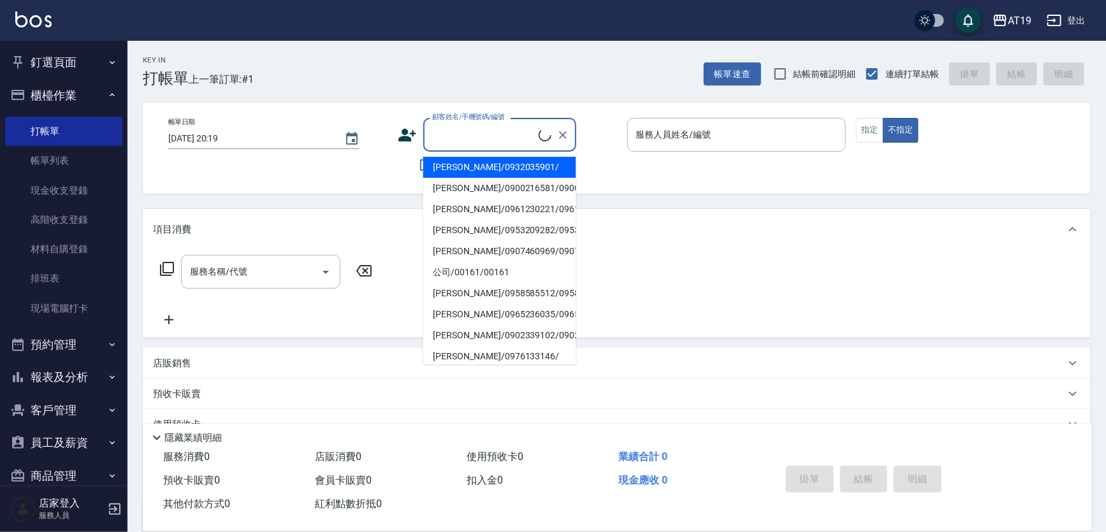
click at [493, 134] on input "顧客姓名/手機號碼/編號" at bounding box center [484, 135] width 110 height 22
click at [867, 138] on button "指定" at bounding box center [869, 130] width 27 height 25
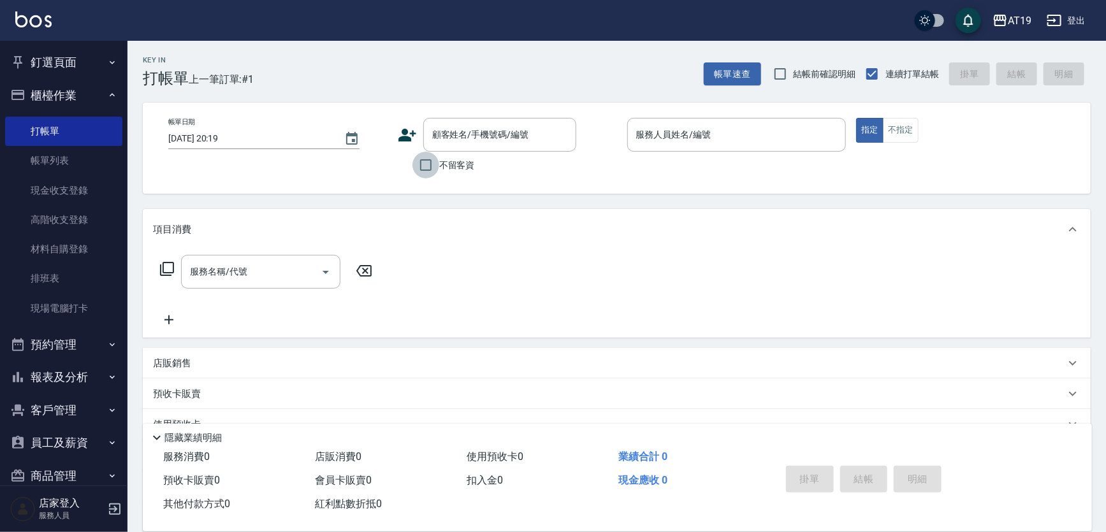
drag, startPoint x: 423, startPoint y: 166, endPoint x: 432, endPoint y: 159, distance: 10.9
click at [428, 162] on input "不留客資" at bounding box center [426, 165] width 27 height 27
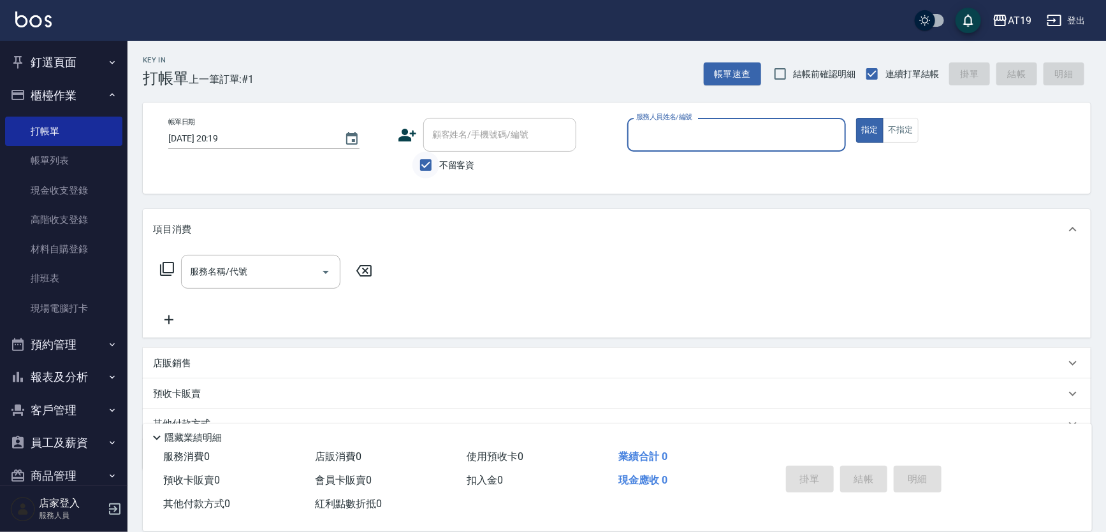
drag, startPoint x: 430, startPoint y: 163, endPoint x: 441, endPoint y: 154, distance: 14.5
click at [432, 163] on input "不留客資" at bounding box center [426, 165] width 27 height 27
checkbox input "false"
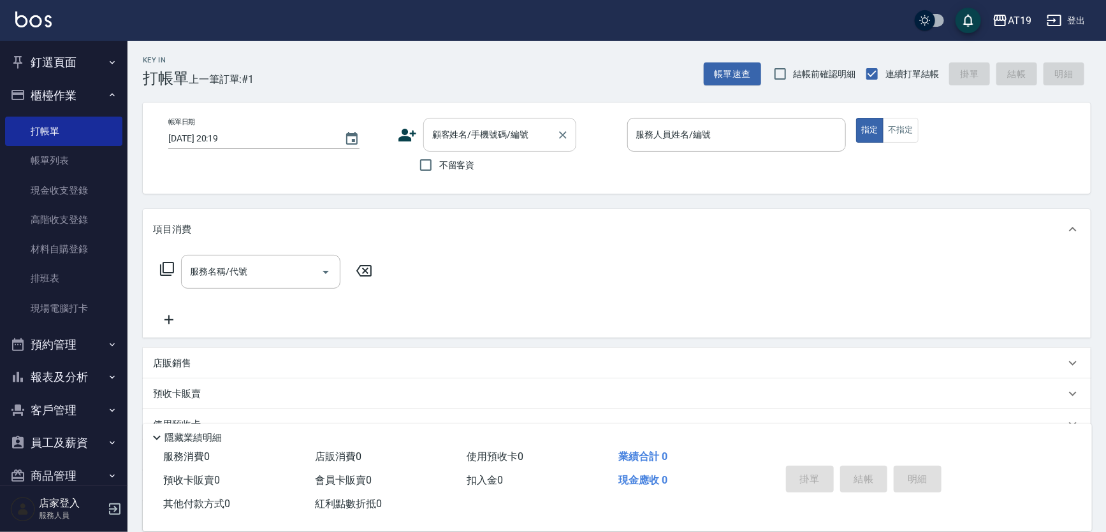
click at [446, 138] on input "顧客姓名/手機號碼/編號" at bounding box center [490, 135] width 122 height 22
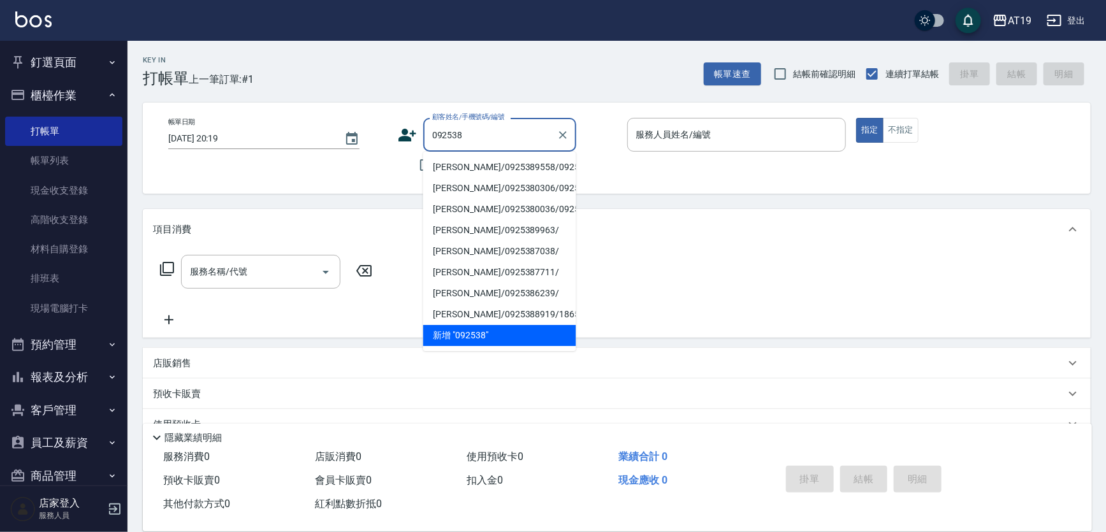
click at [457, 167] on li "[PERSON_NAME]/0925389558/0925389558" at bounding box center [499, 167] width 153 height 21
type input "[PERSON_NAME]/0925389558/0925389558"
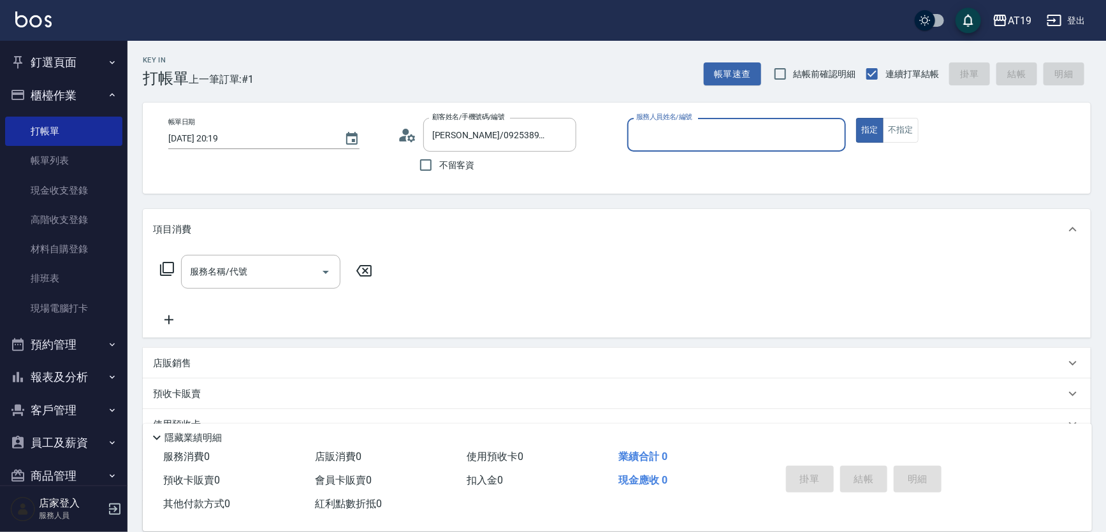
type input "Lannie- 2"
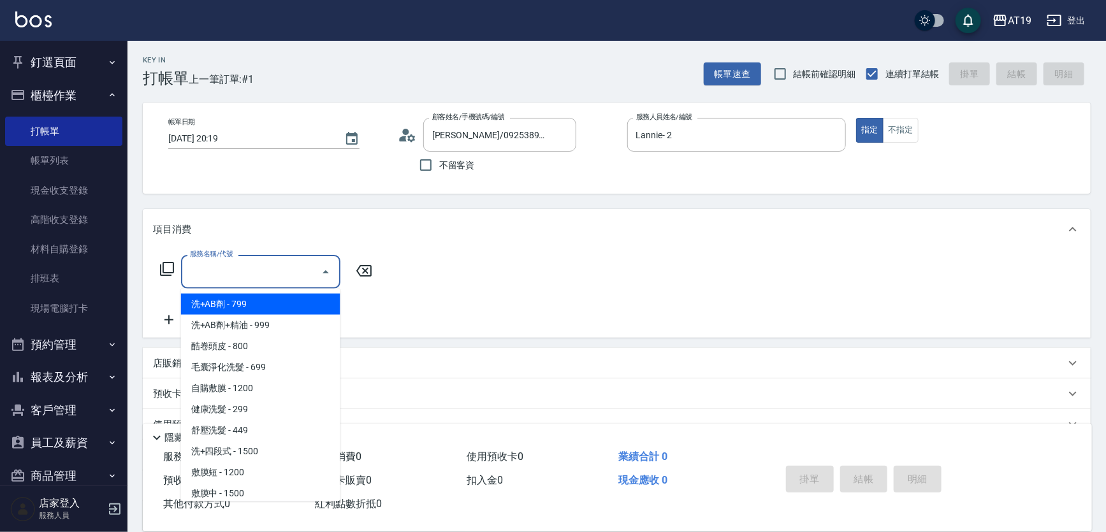
click at [263, 277] on input "服務名稱/代號" at bounding box center [251, 272] width 129 height 22
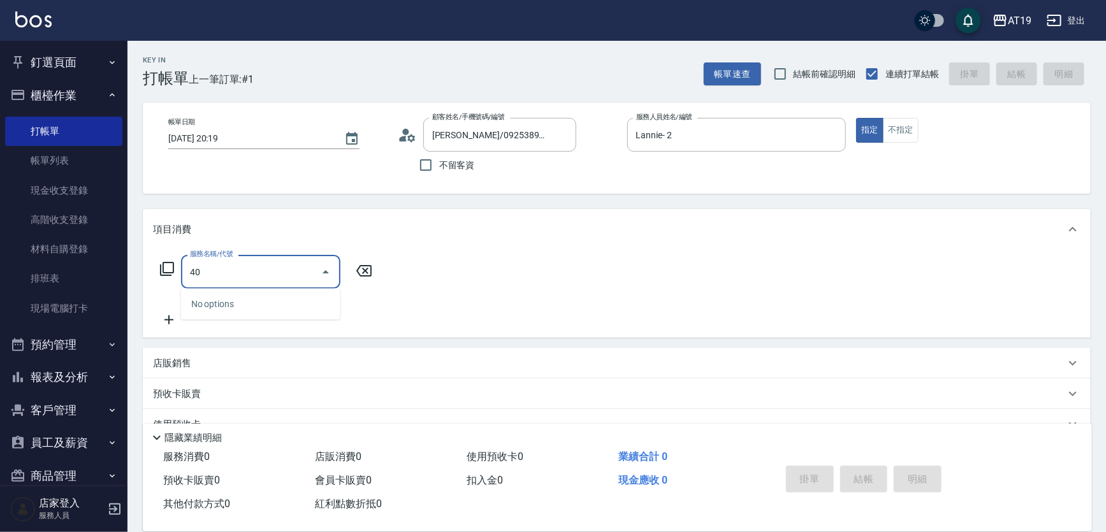
type input "401"
click at [278, 309] on span "剪髮 - 300" at bounding box center [260, 304] width 159 height 21
type input "30"
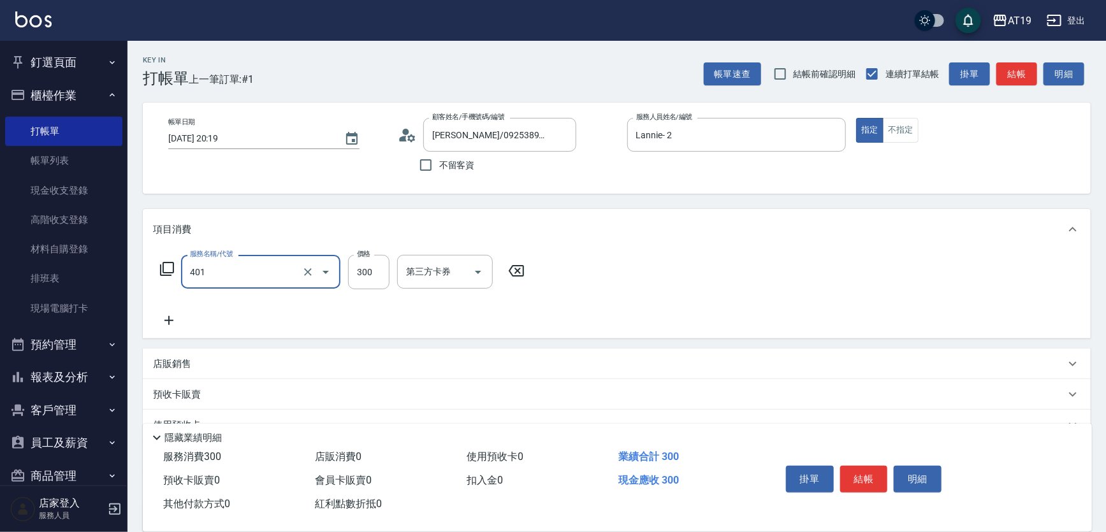
type input "剪髮(401)"
click at [168, 318] on icon at bounding box center [169, 320] width 32 height 15
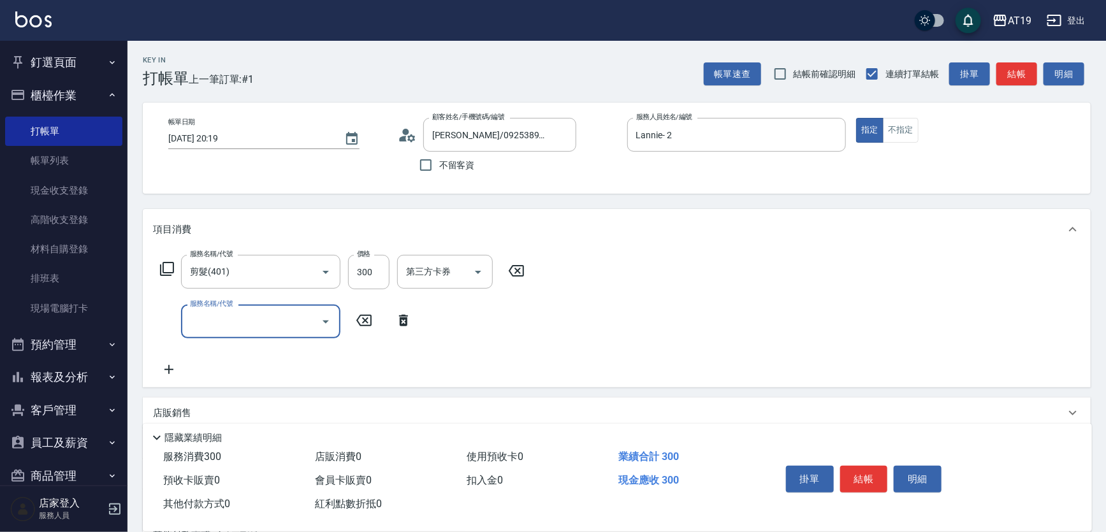
click at [201, 318] on input "服務名稱/代號" at bounding box center [251, 322] width 129 height 22
type input "201"
click at [854, 473] on button "結帳" at bounding box center [864, 479] width 48 height 27
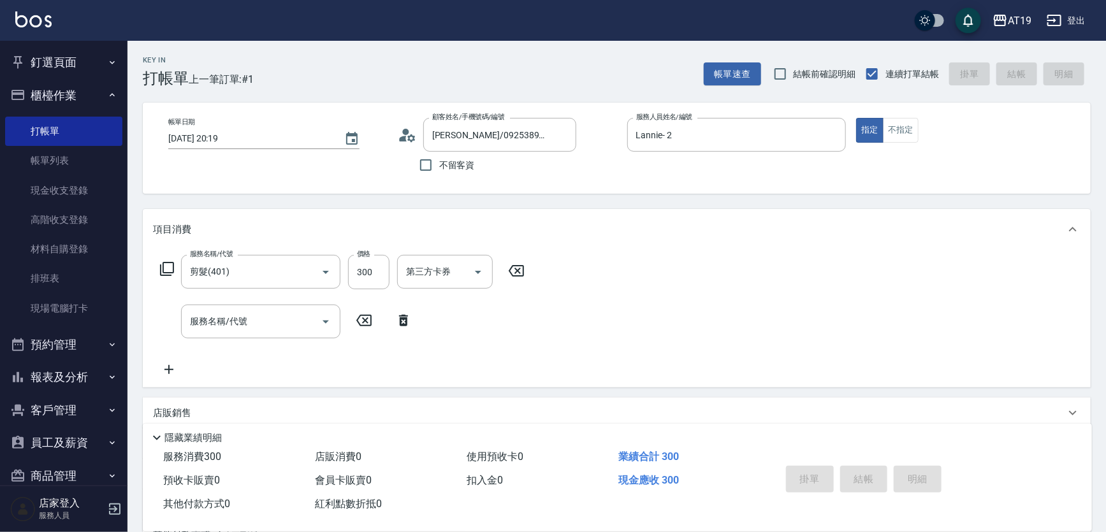
type input "[DATE] 20:20"
type input "0"
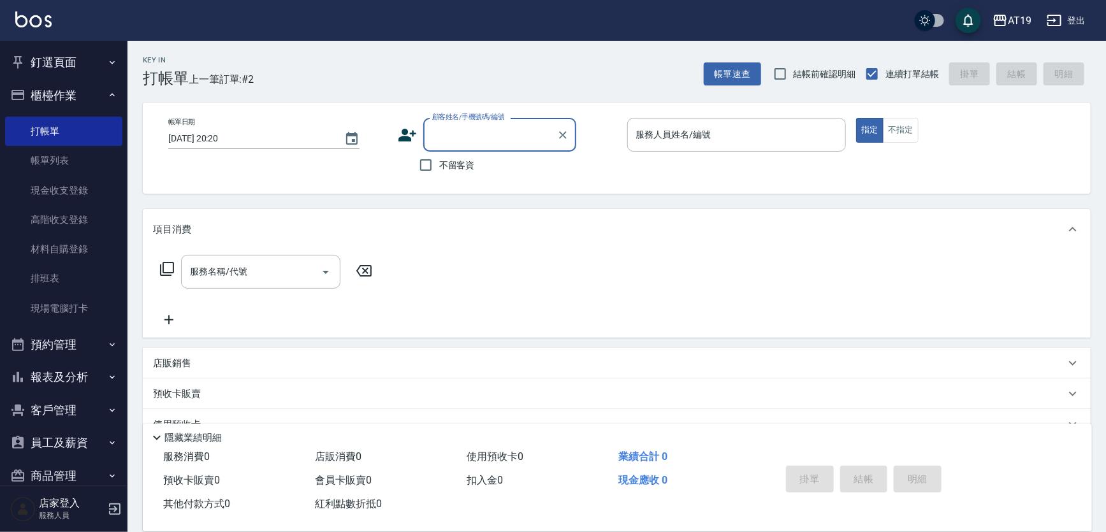
click at [450, 134] on input "顧客姓名/手機號碼/編號" at bounding box center [490, 135] width 122 height 22
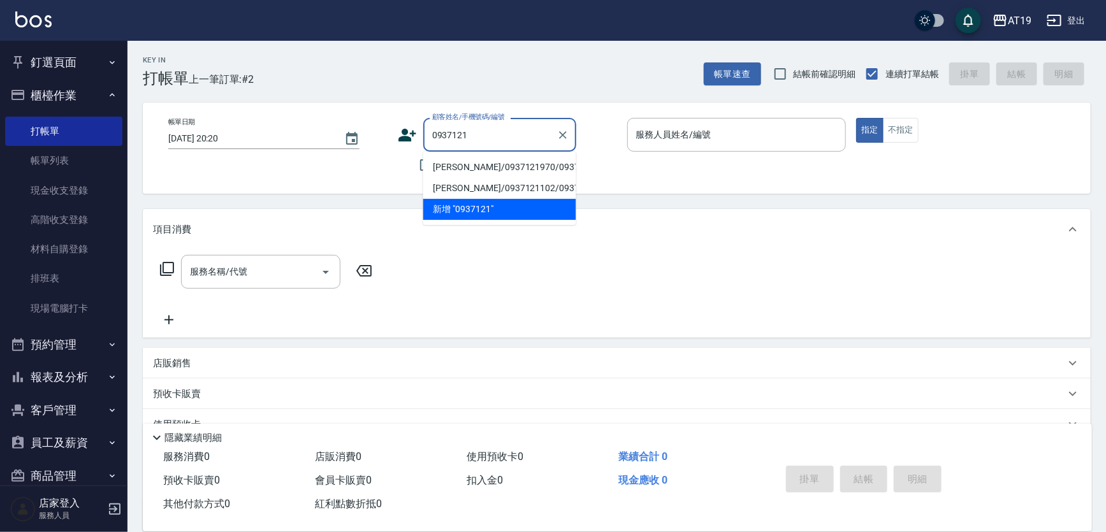
drag, startPoint x: 458, startPoint y: 163, endPoint x: 518, endPoint y: 183, distance: 62.7
click at [458, 163] on li "[PERSON_NAME]/0937121970/0937121970" at bounding box center [499, 167] width 153 height 21
type input "[PERSON_NAME]/0937121970/0937121970"
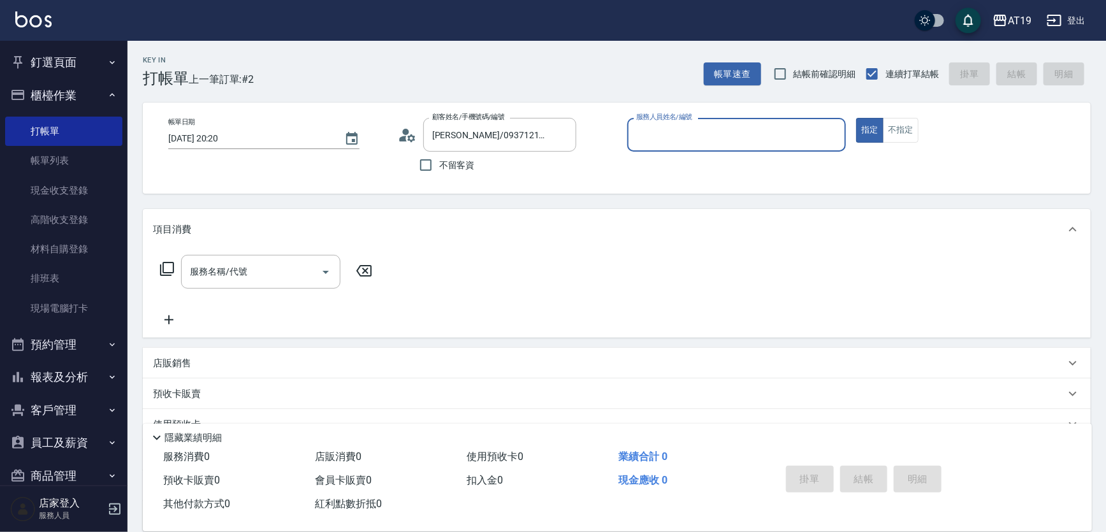
type input "Lannie- 2"
click at [284, 282] on input "服務名稱/代號" at bounding box center [251, 272] width 129 height 22
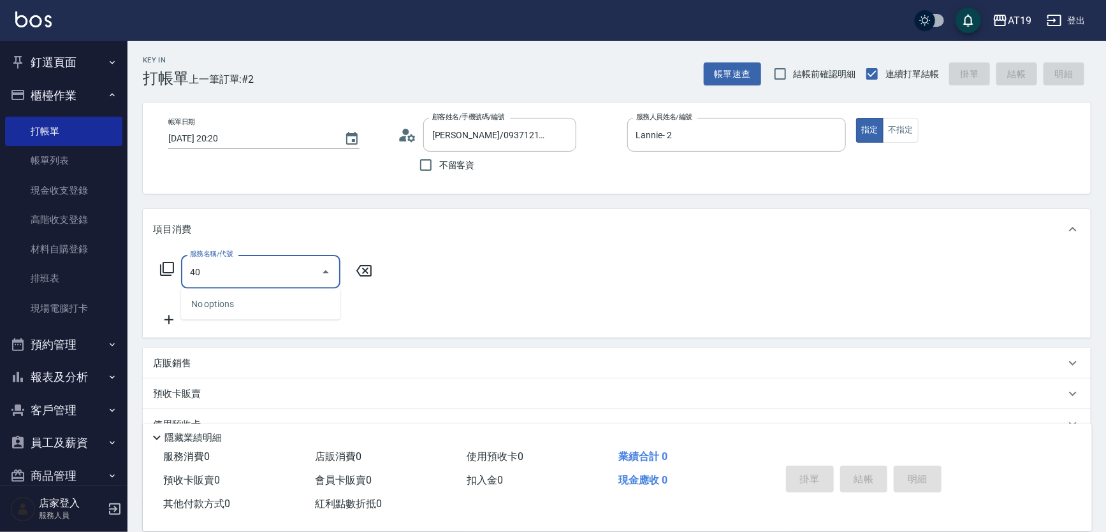
type input "401"
click at [277, 295] on span "剪髮 - 300" at bounding box center [260, 304] width 159 height 21
type input "30"
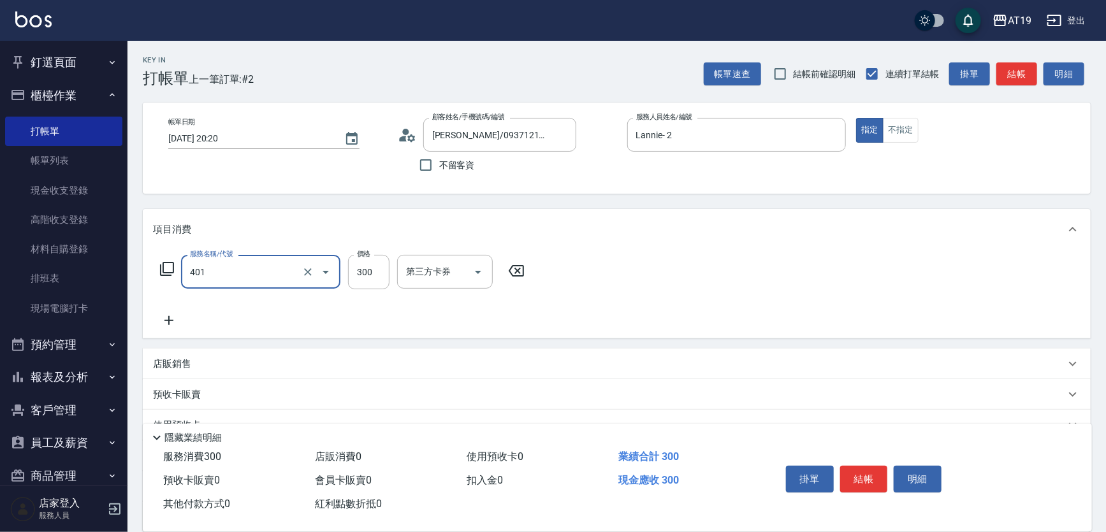
type input "剪髮(401)"
click at [172, 321] on icon at bounding box center [169, 320] width 32 height 15
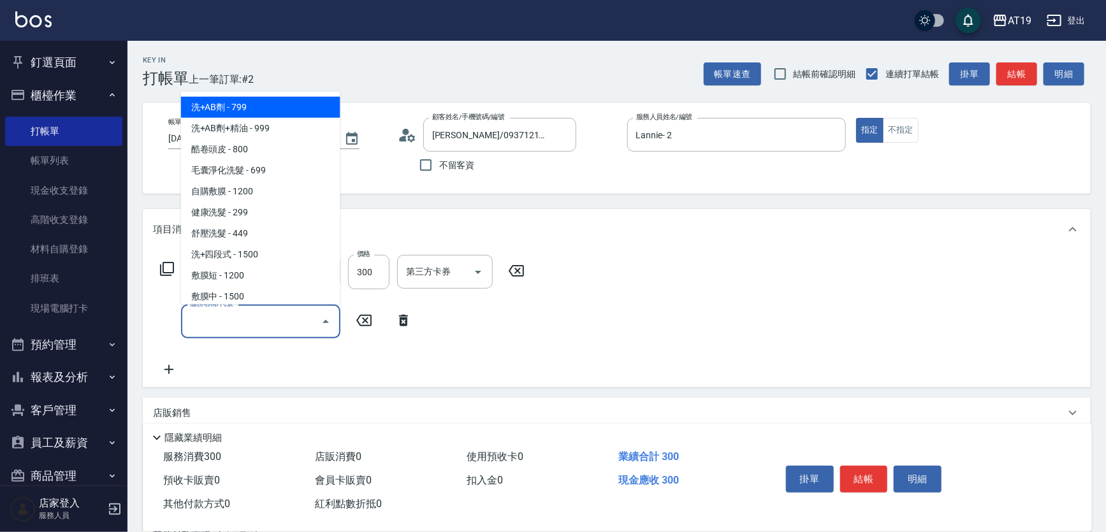
click at [196, 320] on input "服務名稱/代號" at bounding box center [251, 322] width 129 height 22
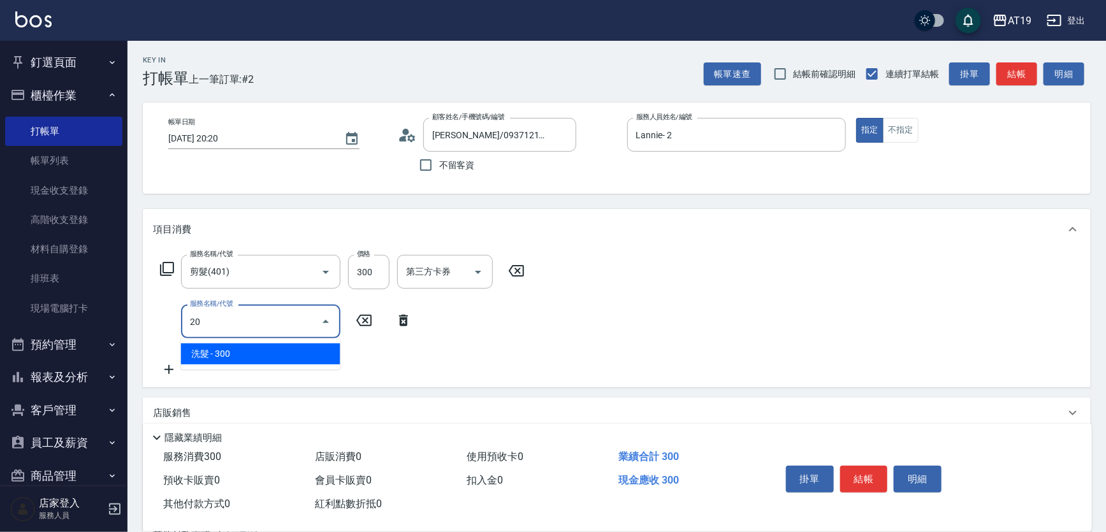
type input "201"
click at [235, 350] on span "洗髮 - 300" at bounding box center [260, 354] width 159 height 21
type input "60"
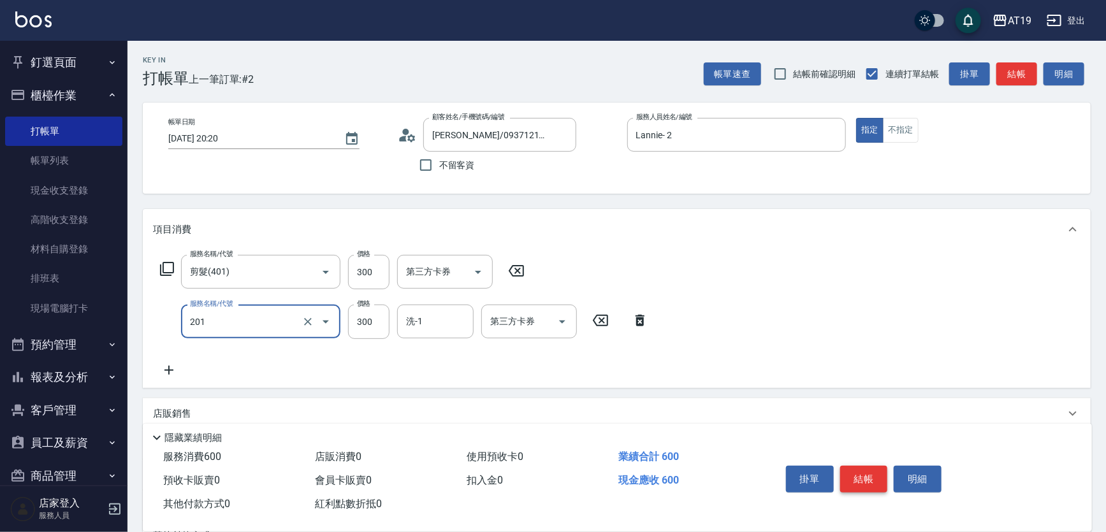
type input "洗髮(201)"
click at [876, 475] on button "結帳" at bounding box center [864, 479] width 48 height 27
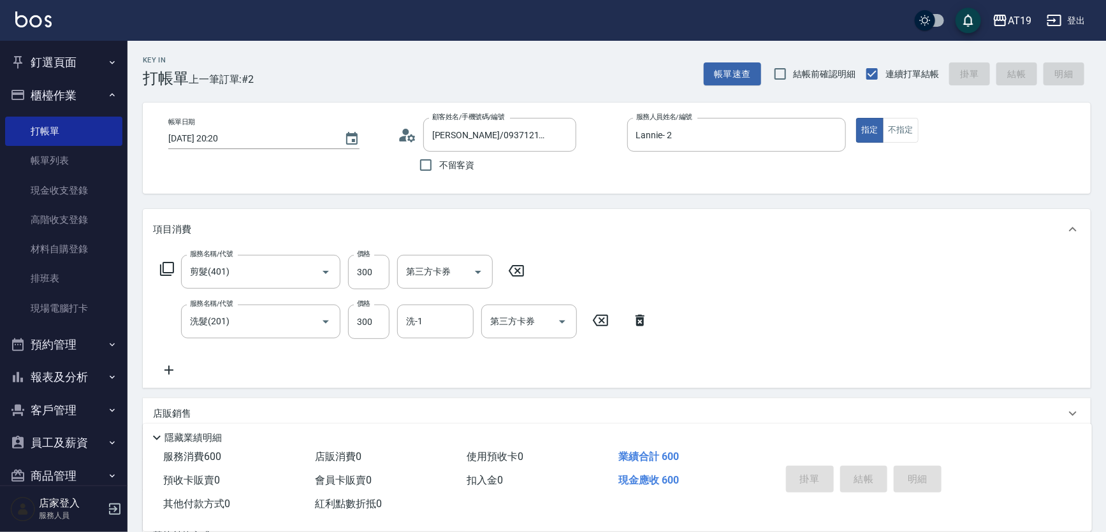
type input "0"
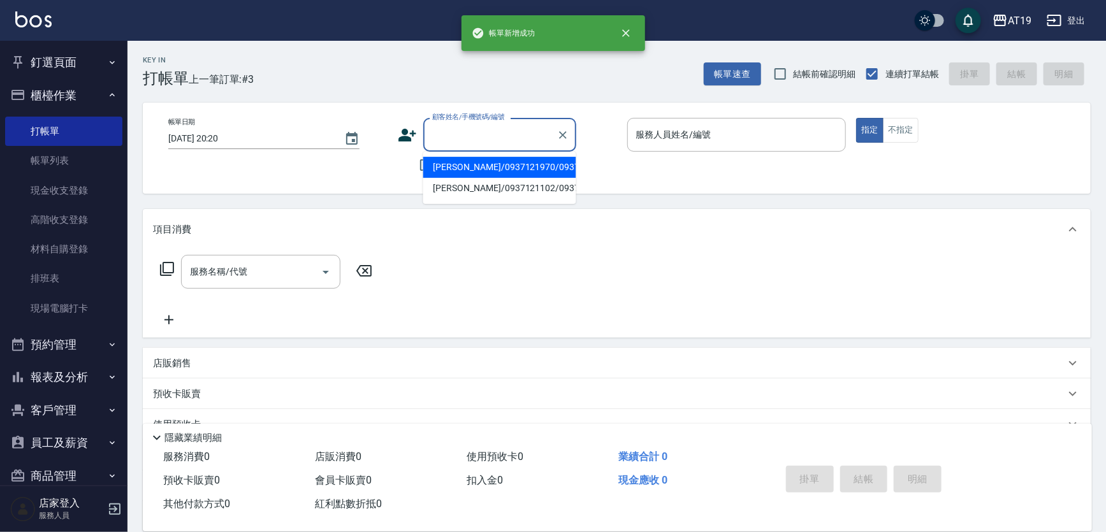
click at [436, 137] on input "顧客姓名/手機號碼/編號" at bounding box center [490, 135] width 122 height 22
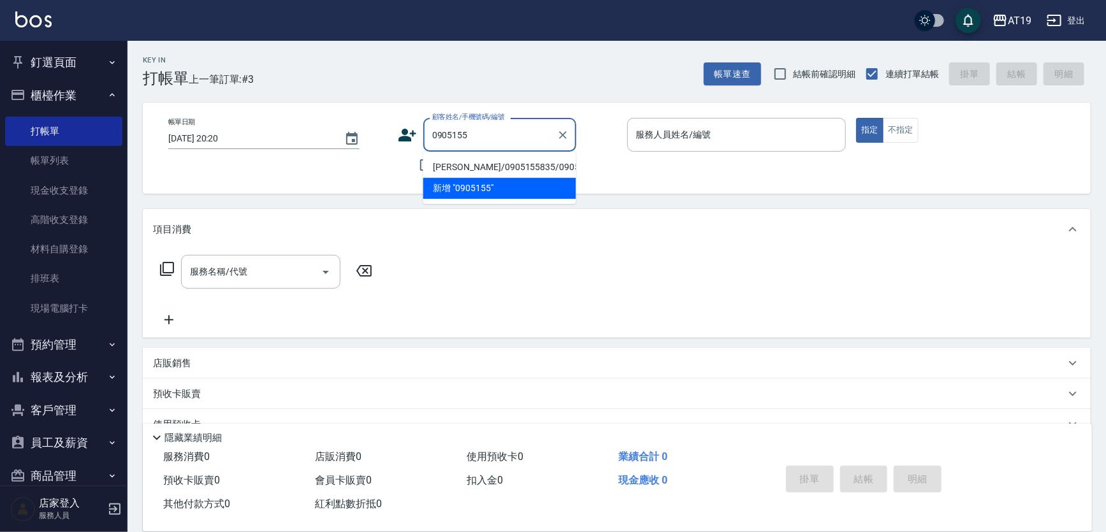
click at [435, 165] on li "[PERSON_NAME]/0905155835/0905155835" at bounding box center [499, 167] width 153 height 21
type input "[PERSON_NAME]/0905155835/0905155835"
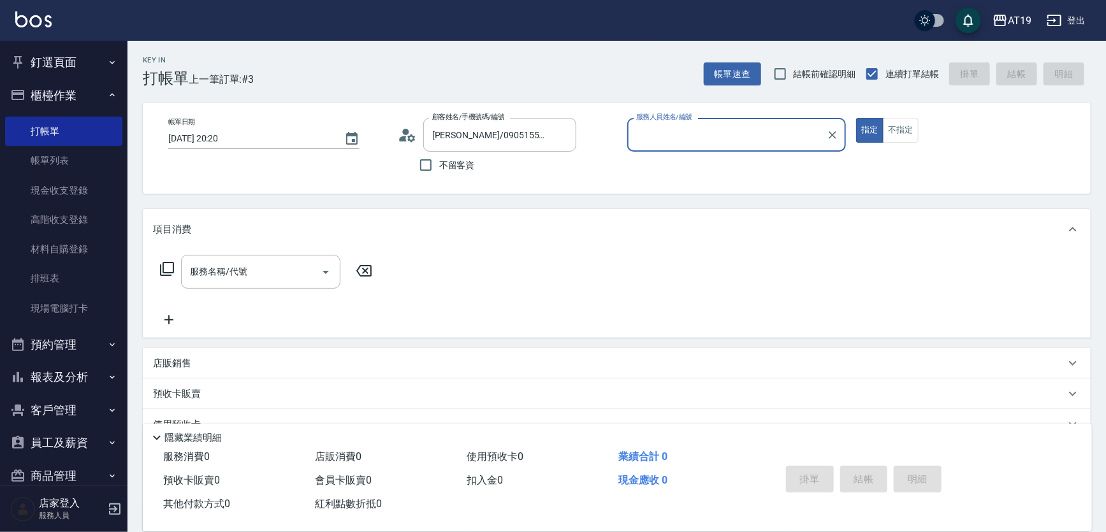
type input "Nomi-50"
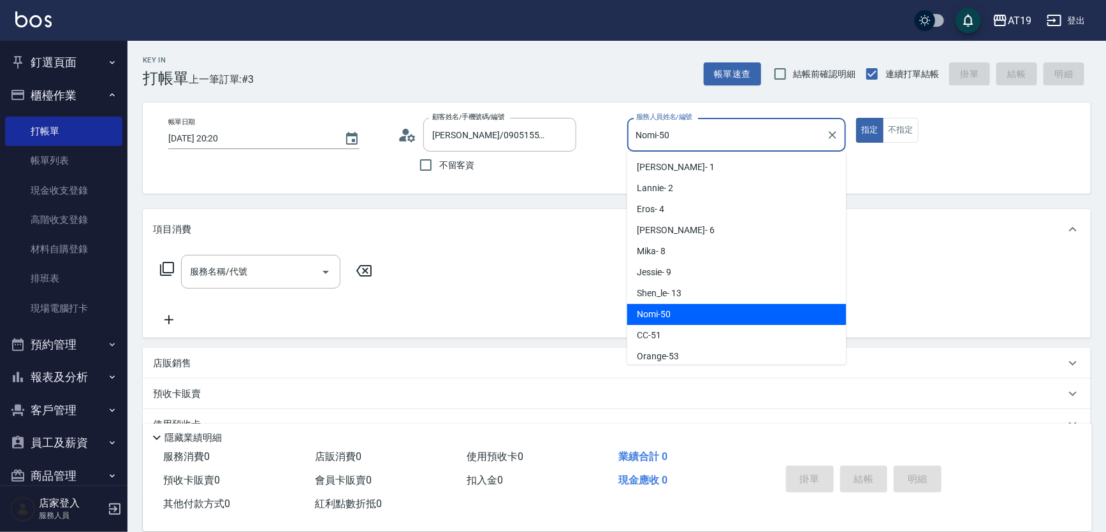
drag, startPoint x: 671, startPoint y: 135, endPoint x: 639, endPoint y: 131, distance: 32.7
click at [638, 134] on input "Nomi-50" at bounding box center [727, 135] width 189 height 22
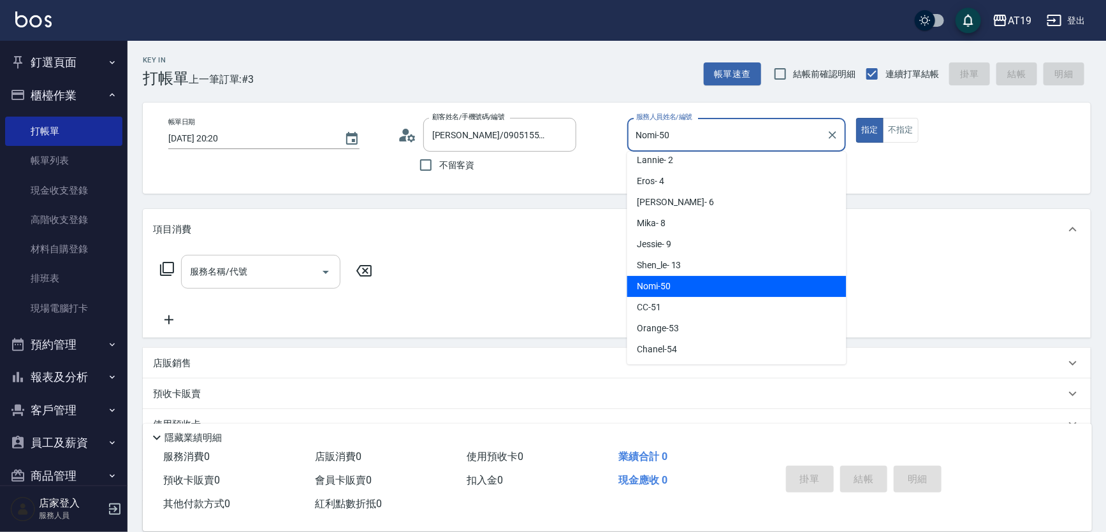
click at [271, 279] on input "服務名稱/代號" at bounding box center [251, 272] width 129 height 22
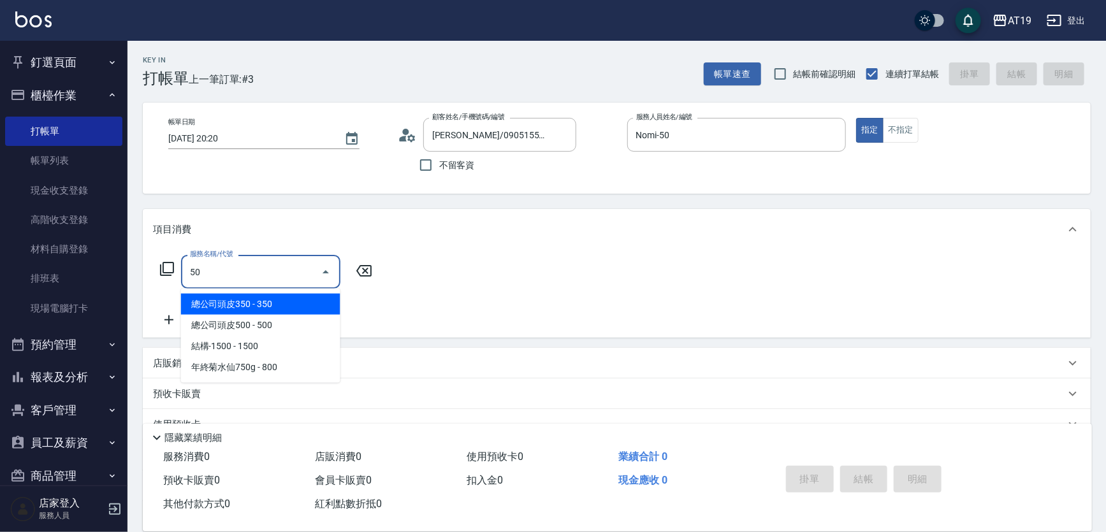
type input "501"
click at [274, 298] on span "染髮 - 1000" at bounding box center [260, 304] width 159 height 21
type input "100"
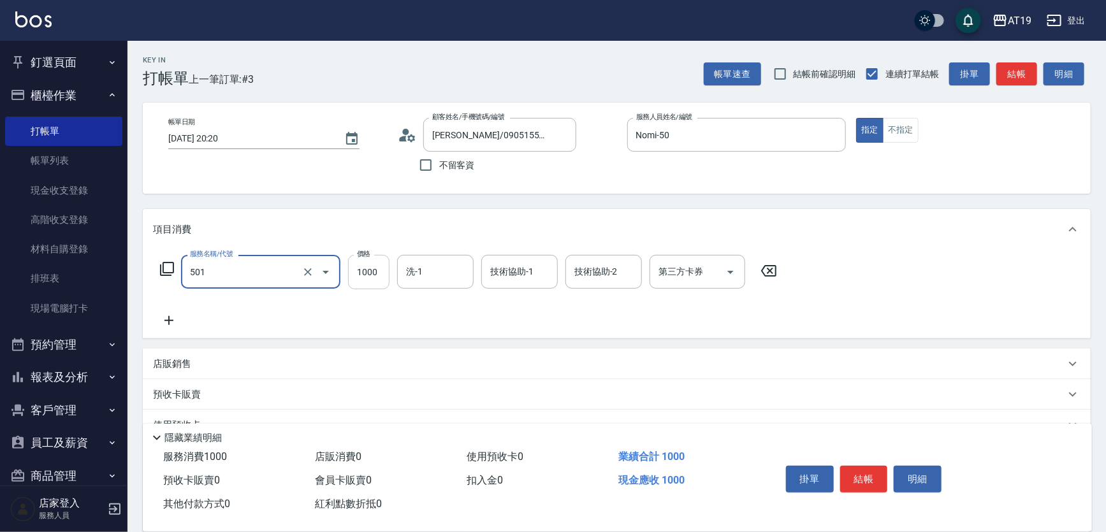
type input "染髮(501)"
click at [376, 271] on input "1000" at bounding box center [368, 272] width 41 height 34
type input "0"
type input "80"
click at [861, 466] on button "結帳" at bounding box center [864, 479] width 48 height 27
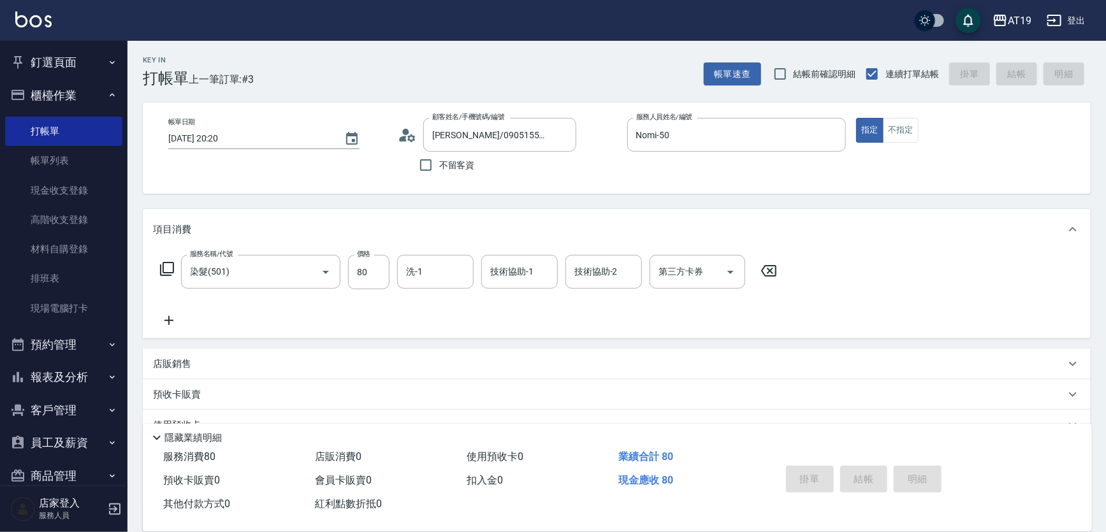
type input "[DATE] 20:21"
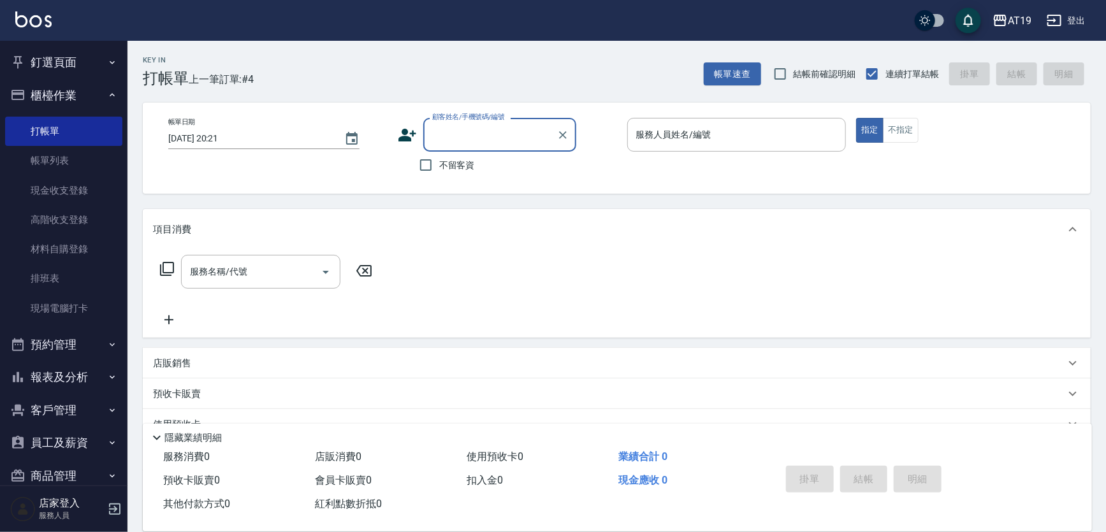
click at [460, 135] on input "顧客姓名/手機號碼/編號" at bounding box center [490, 135] width 122 height 22
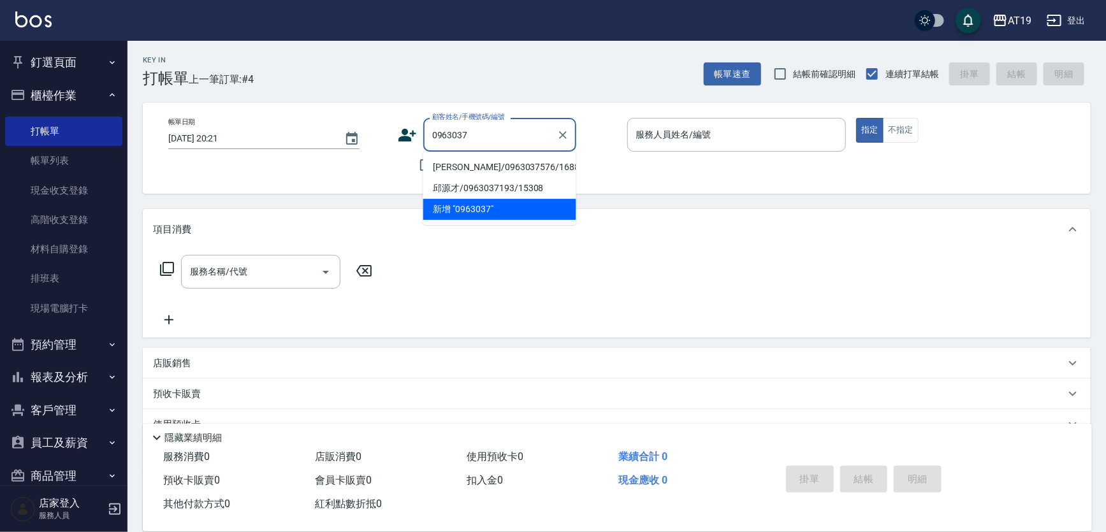
click at [457, 161] on li "[PERSON_NAME]/0963037576/16887" at bounding box center [499, 167] width 153 height 21
type input "[PERSON_NAME]/0963037576/16887"
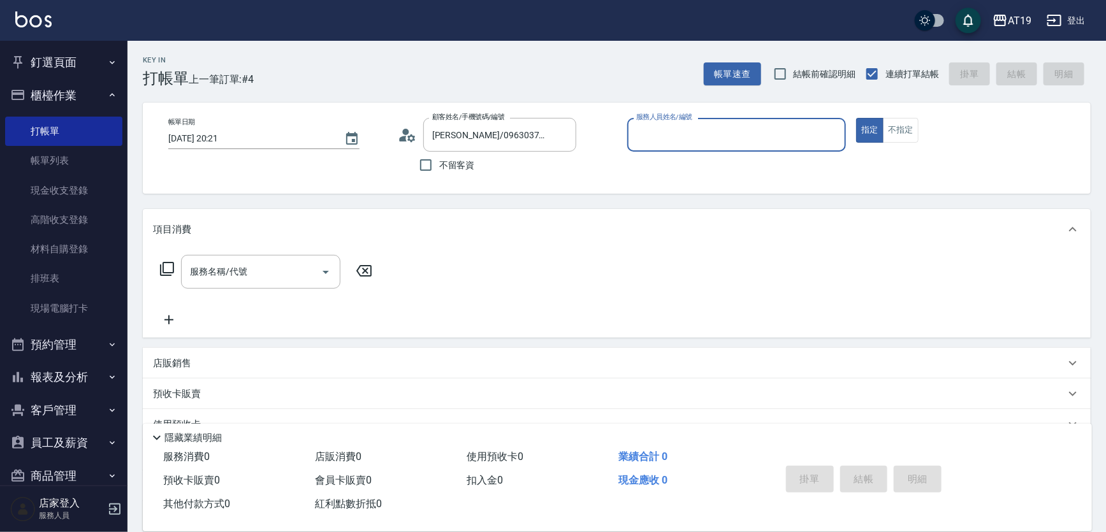
type input "Lannie- 2"
click at [239, 267] on input "服務名稱/代號" at bounding box center [251, 272] width 129 height 22
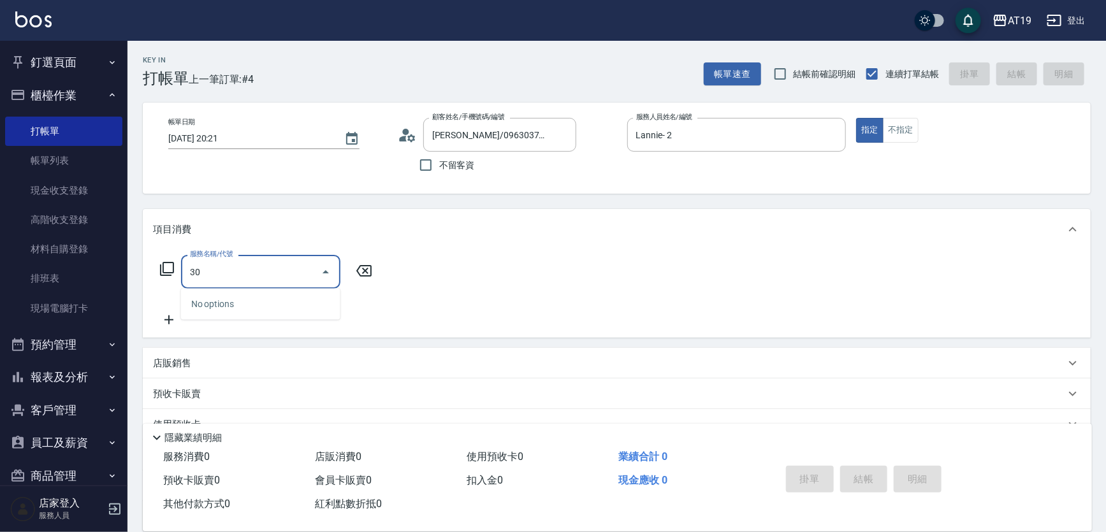
type input "301"
click at [234, 305] on span "燙髮 - 1500" at bounding box center [260, 304] width 159 height 21
type input "150"
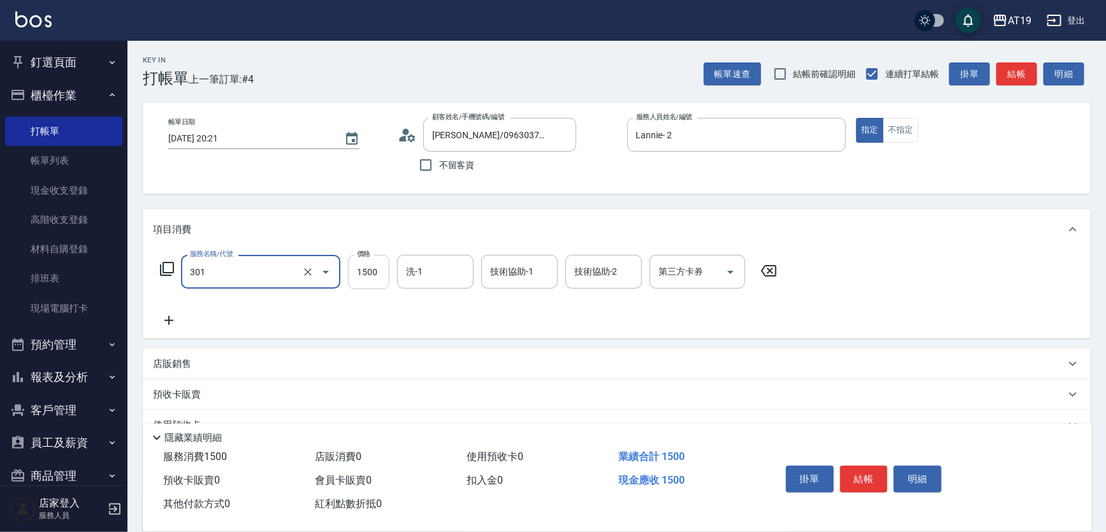
type input "燙髮(301)"
click at [364, 280] on input "1500" at bounding box center [368, 272] width 41 height 34
type input "0"
type input "221"
type input "220"
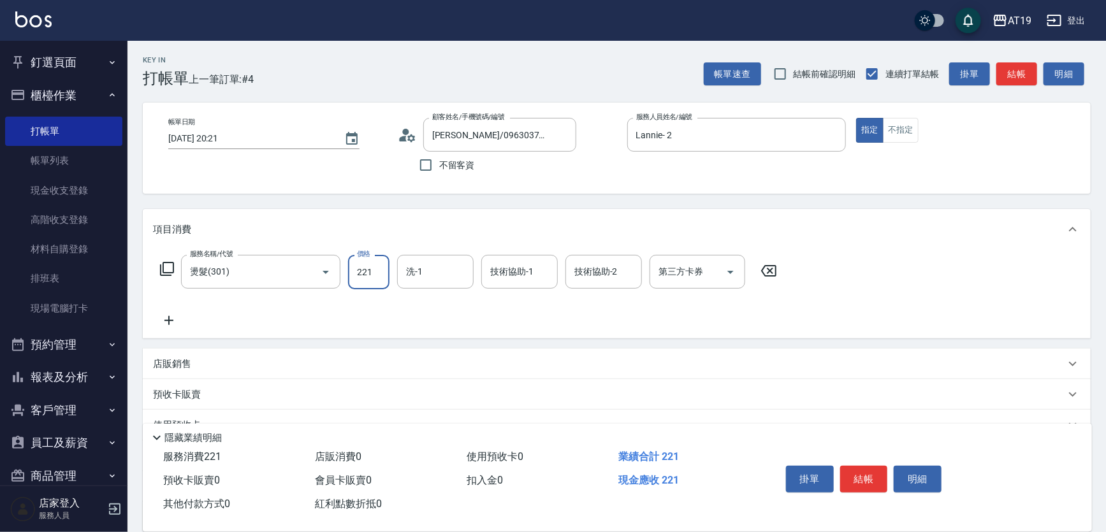
type input "2210"
type input "22100"
click at [363, 270] on input "22100" at bounding box center [368, 272] width 41 height 34
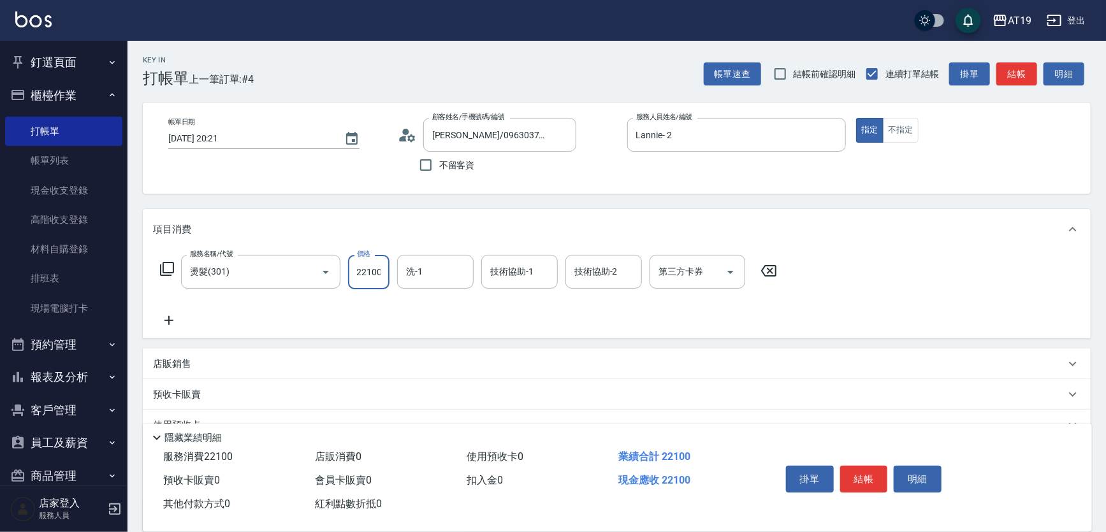
type input "210"
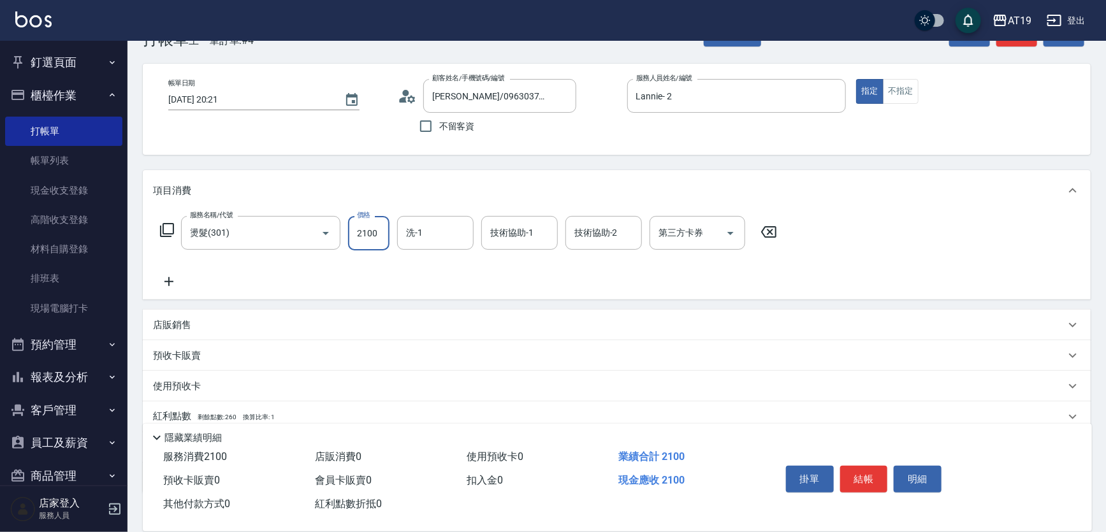
scroll to position [57, 0]
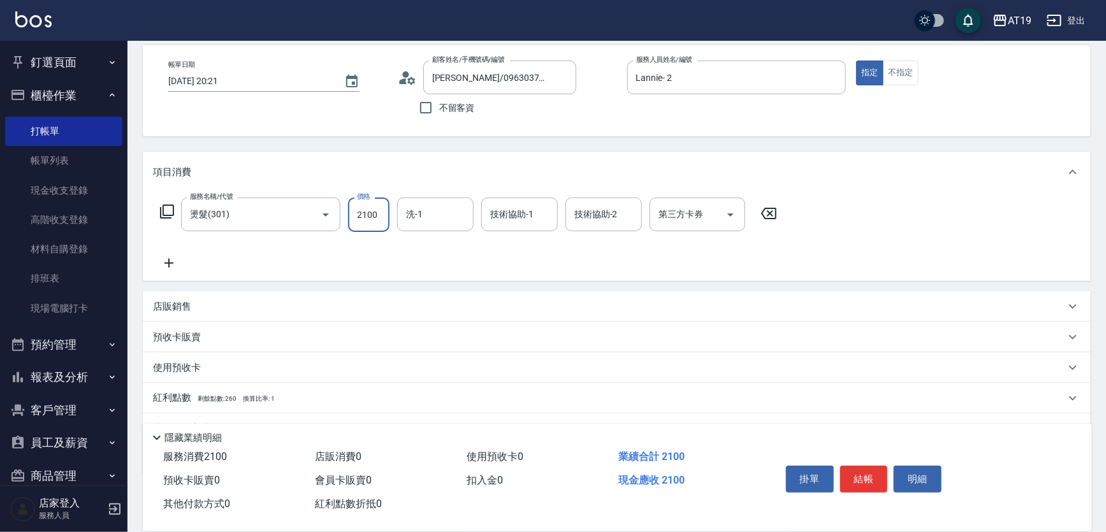
type input "2100"
click at [170, 268] on icon at bounding box center [169, 263] width 32 height 15
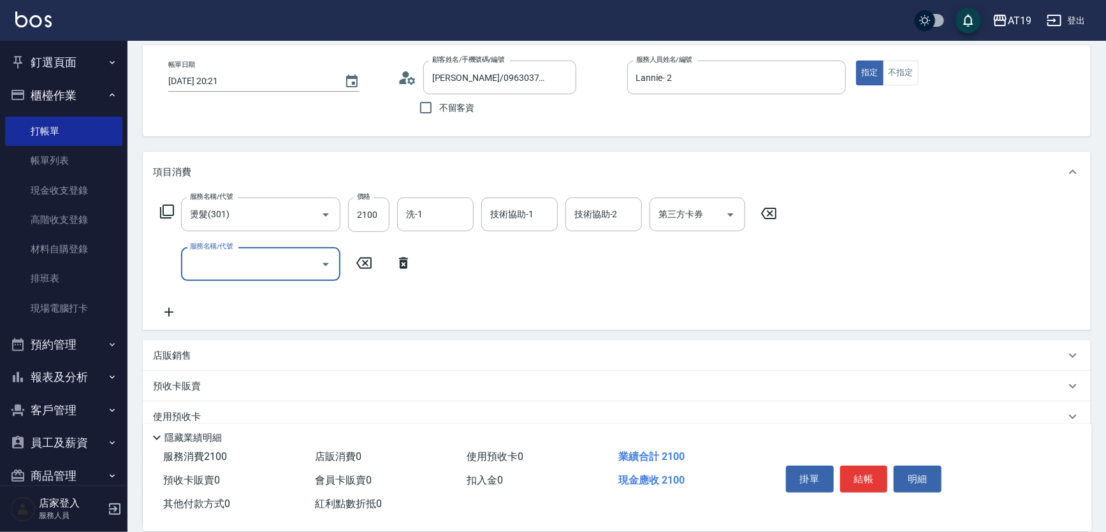
click at [208, 268] on input "服務名稱/代號" at bounding box center [251, 264] width 129 height 22
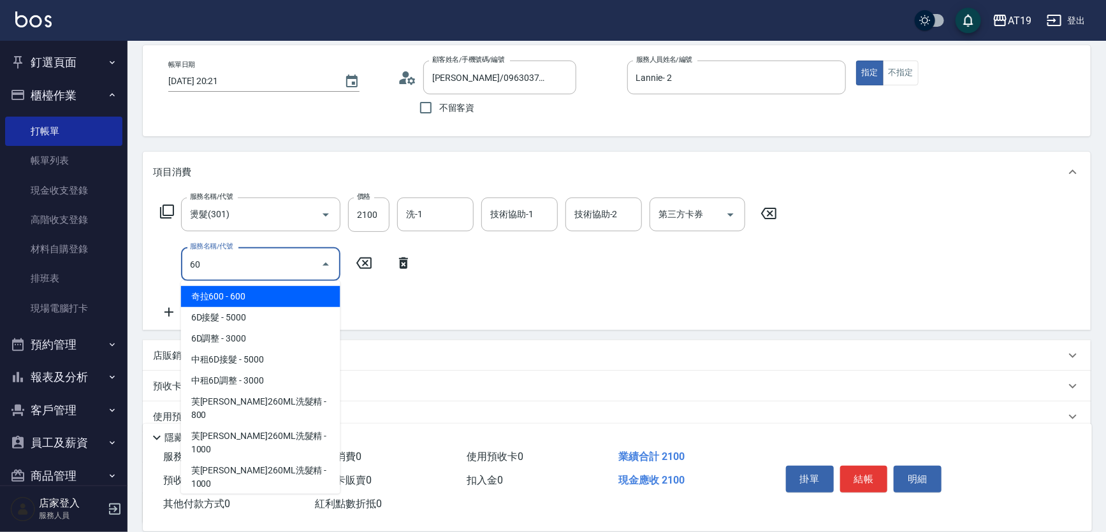
type input "601"
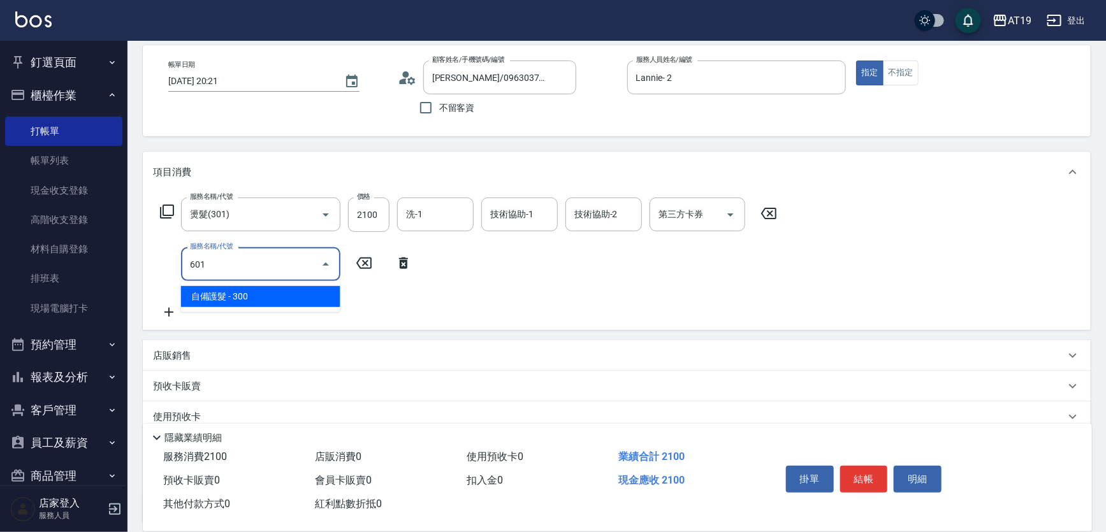
drag, startPoint x: 219, startPoint y: 293, endPoint x: 302, endPoint y: 281, distance: 84.4
click at [219, 293] on span "自備護髮 - 300" at bounding box center [260, 296] width 159 height 21
type input "240"
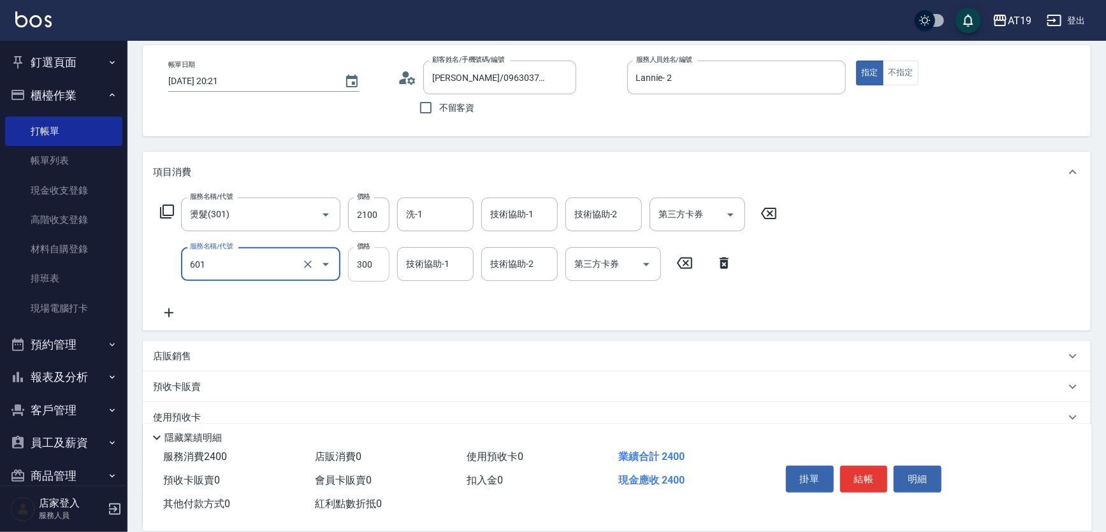
type input "自備護髮(601)"
click at [369, 263] on input "300" at bounding box center [368, 264] width 41 height 34
type input "210"
type input "600"
type input "270"
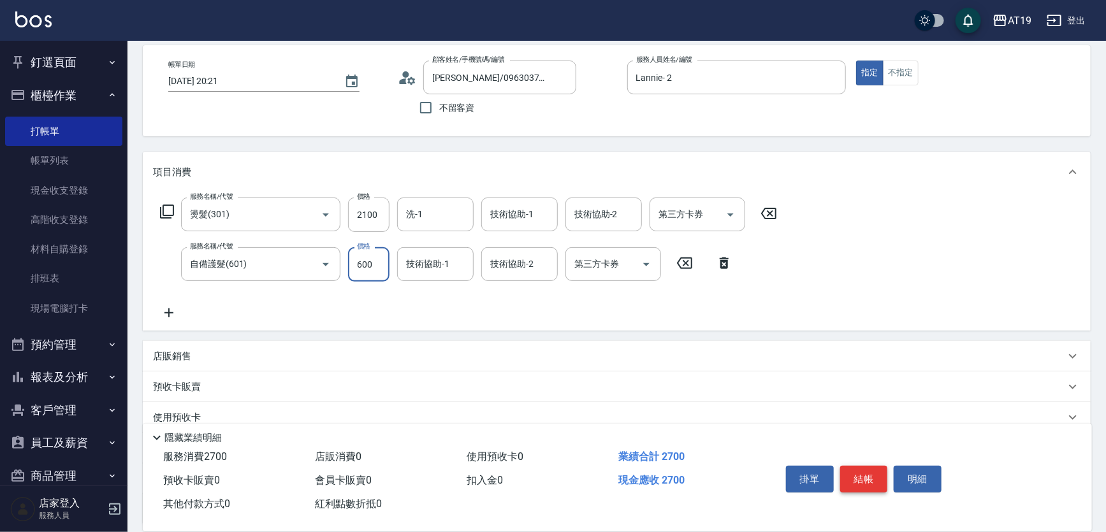
type input "600"
click at [872, 472] on button "結帳" at bounding box center [864, 479] width 48 height 27
type input "0"
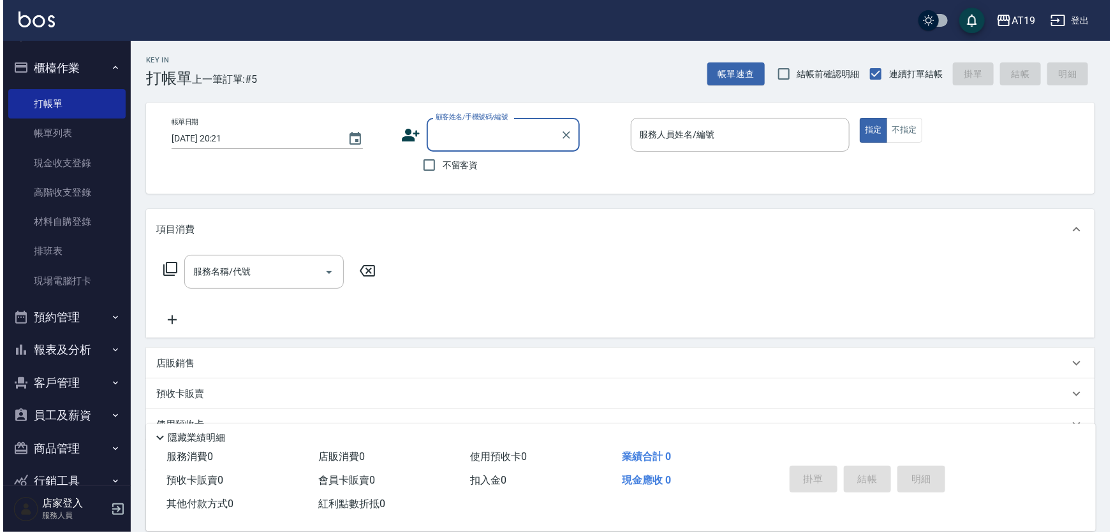
scroll to position [0, 0]
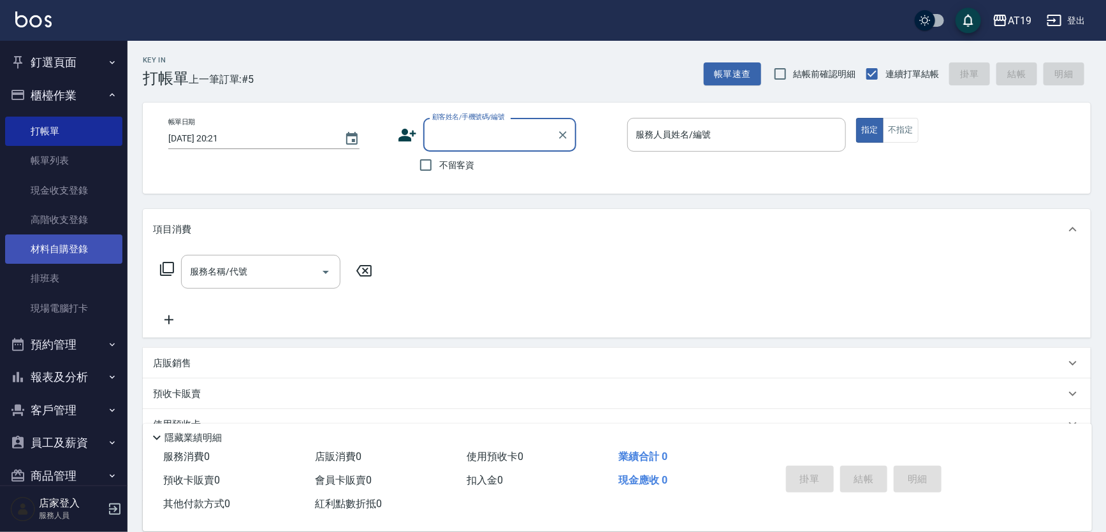
click at [80, 252] on link "材料自購登錄" at bounding box center [63, 249] width 117 height 29
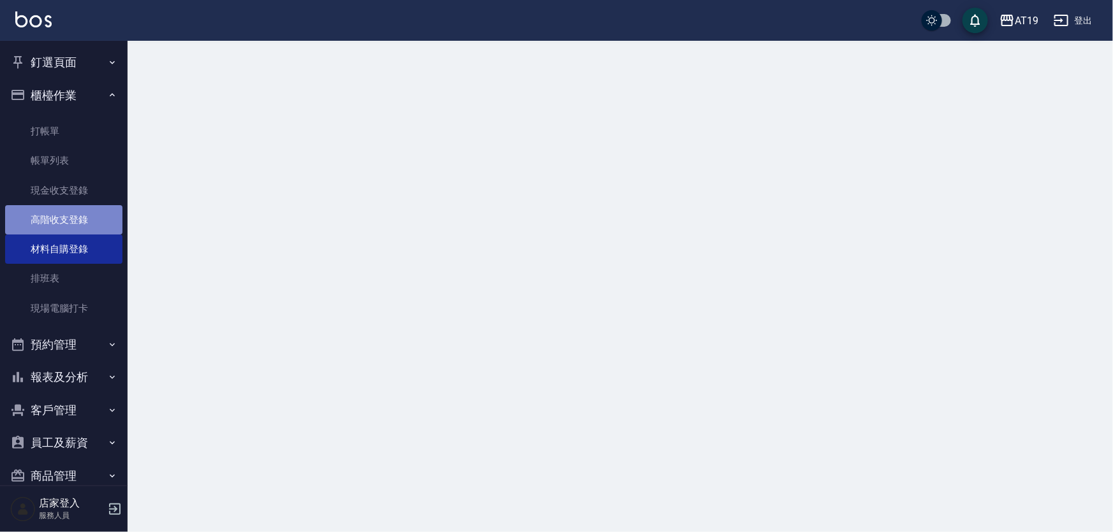
click at [83, 214] on link "高階收支登錄" at bounding box center [63, 219] width 117 height 29
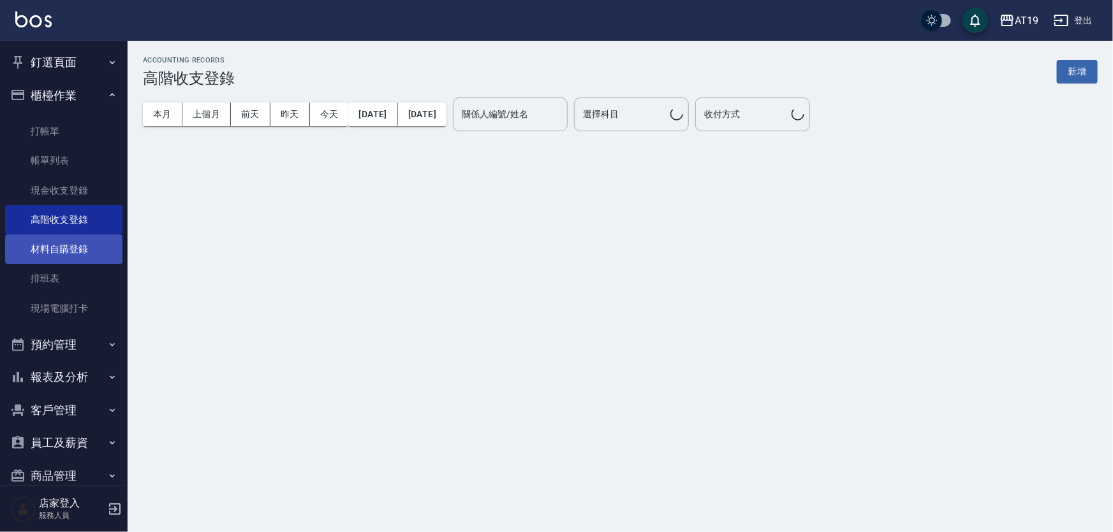
click at [84, 247] on link "材料自購登錄" at bounding box center [63, 249] width 117 height 29
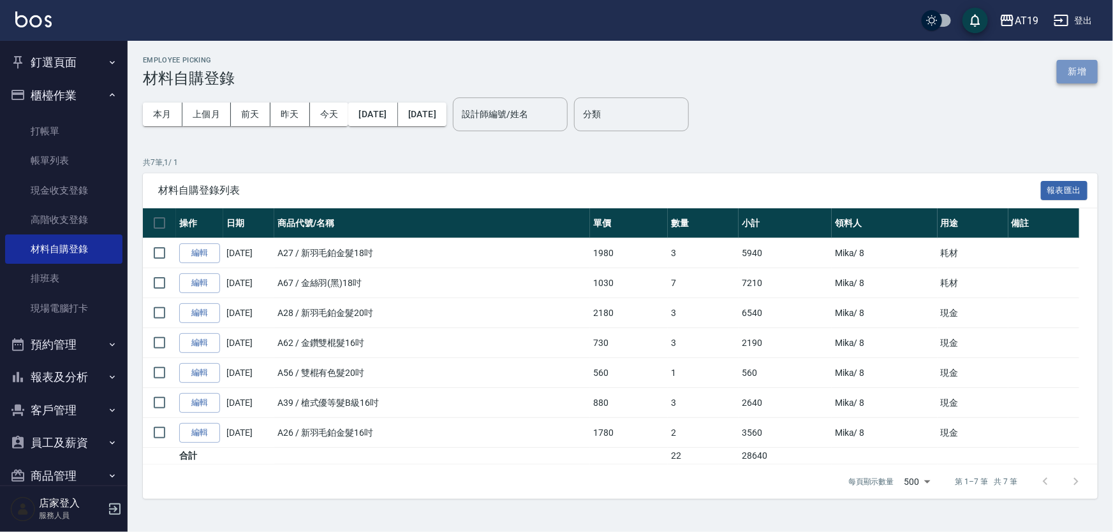
click at [1061, 67] on button "新增" at bounding box center [1077, 72] width 41 height 24
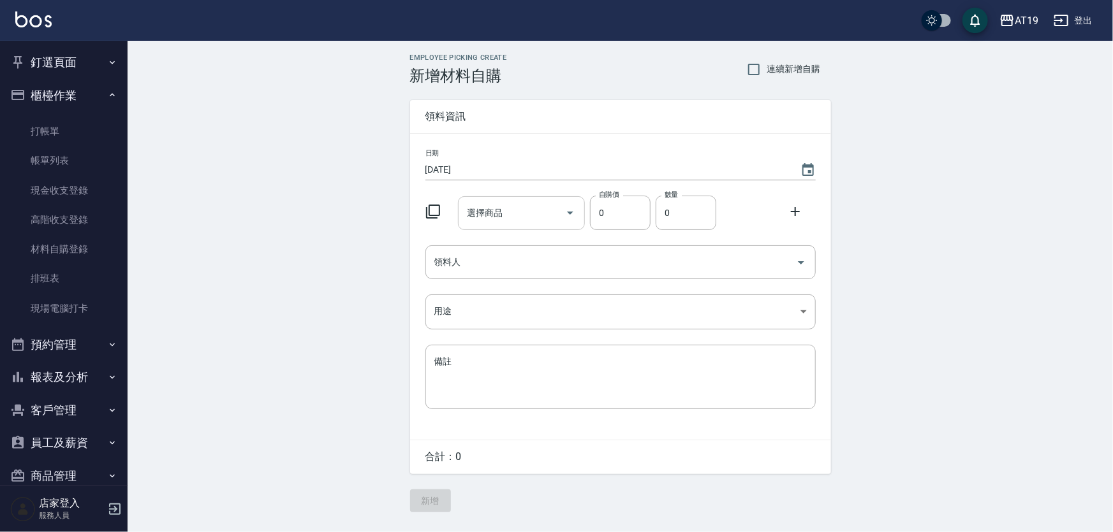
click at [523, 212] on input "選擇商品" at bounding box center [512, 213] width 96 height 22
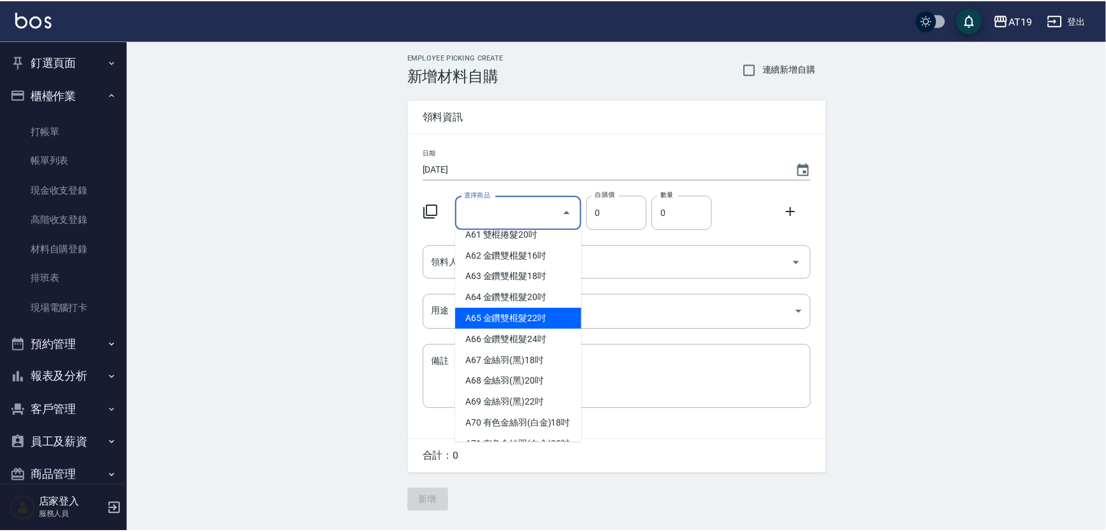
scroll to position [1043, 0]
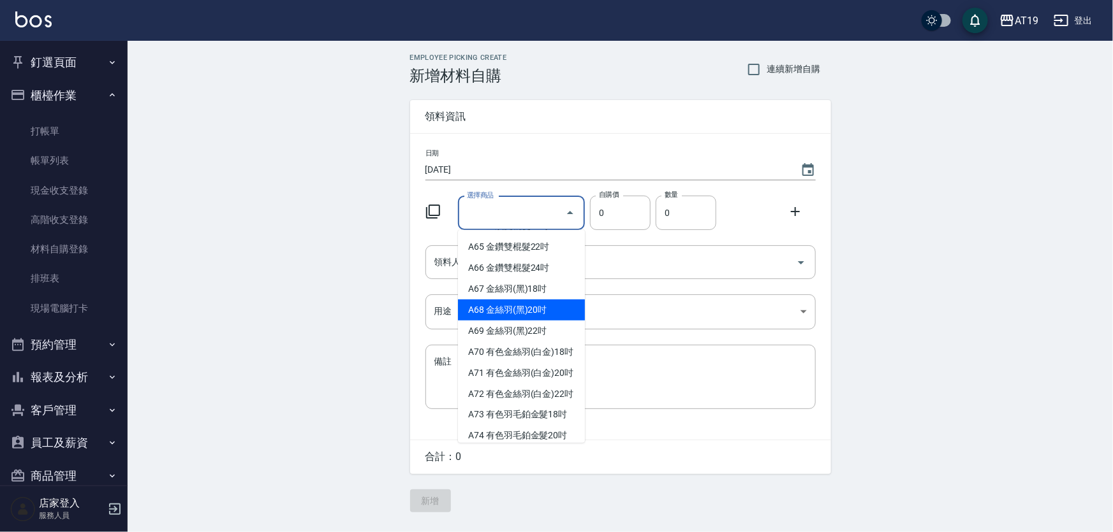
click at [532, 321] on li "A68 金絲羽(黑)20吋" at bounding box center [521, 310] width 127 height 21
type input "金絲羽(黑)20吋"
type input "1080"
type input "1"
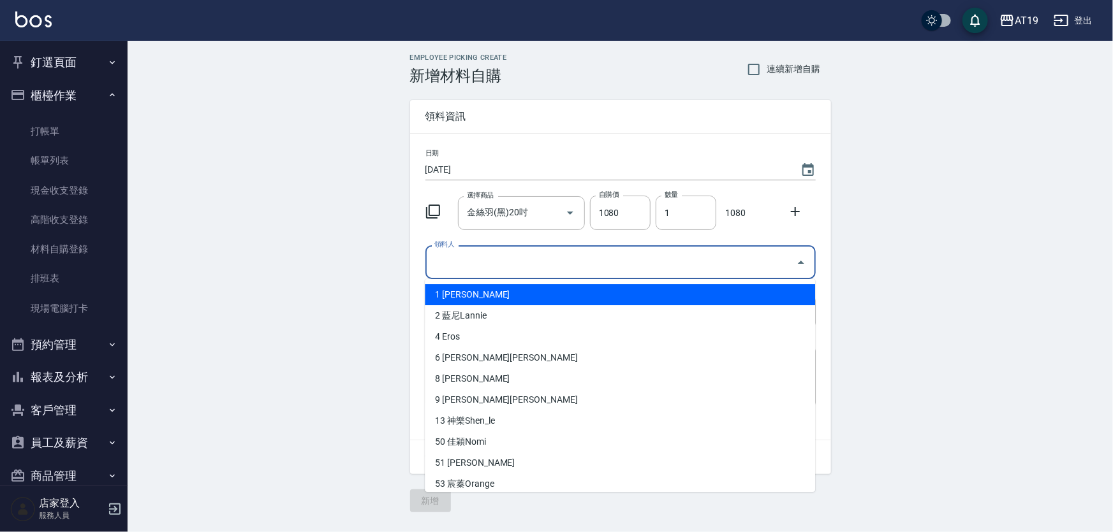
click at [581, 272] on input "領料人" at bounding box center [611, 262] width 360 height 22
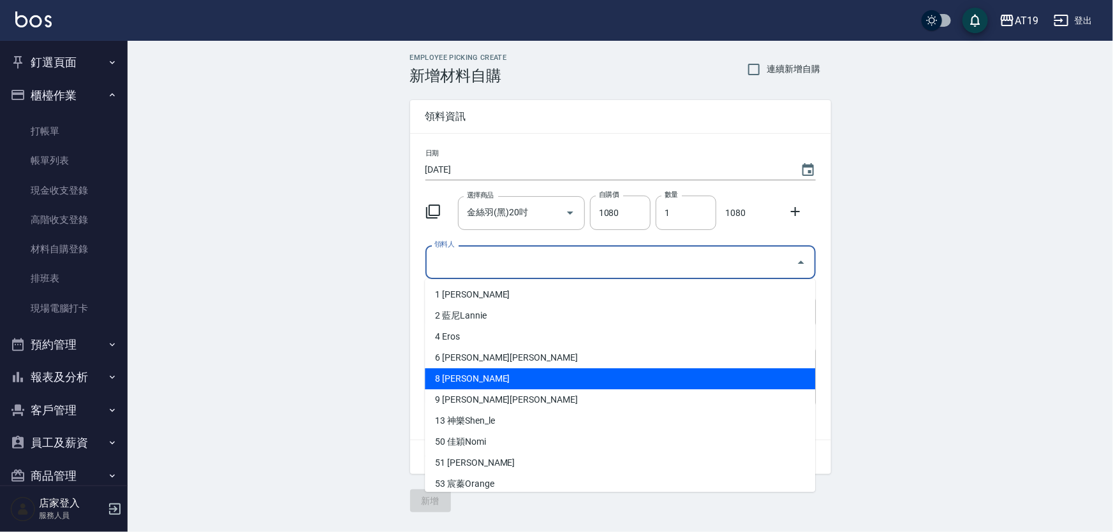
click at [529, 379] on li "8 [PERSON_NAME]" at bounding box center [620, 379] width 390 height 21
type input "Mika"
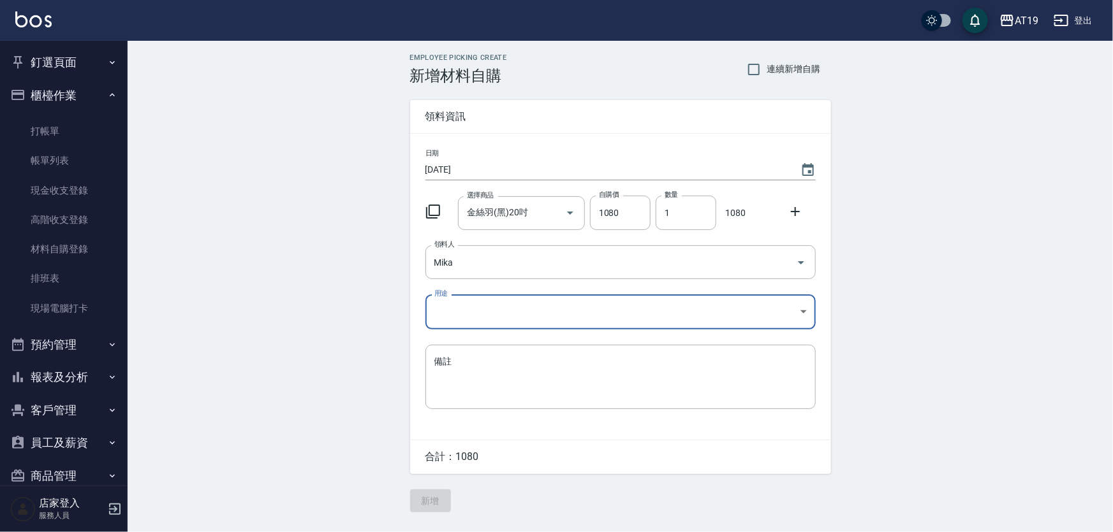
click at [476, 309] on body "AT19 登出 釘選頁面 打帳單 帳單列表 排班表 現場電腦打卡 店家日報表 互助日報表 設計師日報表 櫃檯作業 打帳單 帳單列表 現金收支登錄 高階收支登錄…" at bounding box center [556, 266] width 1113 height 532
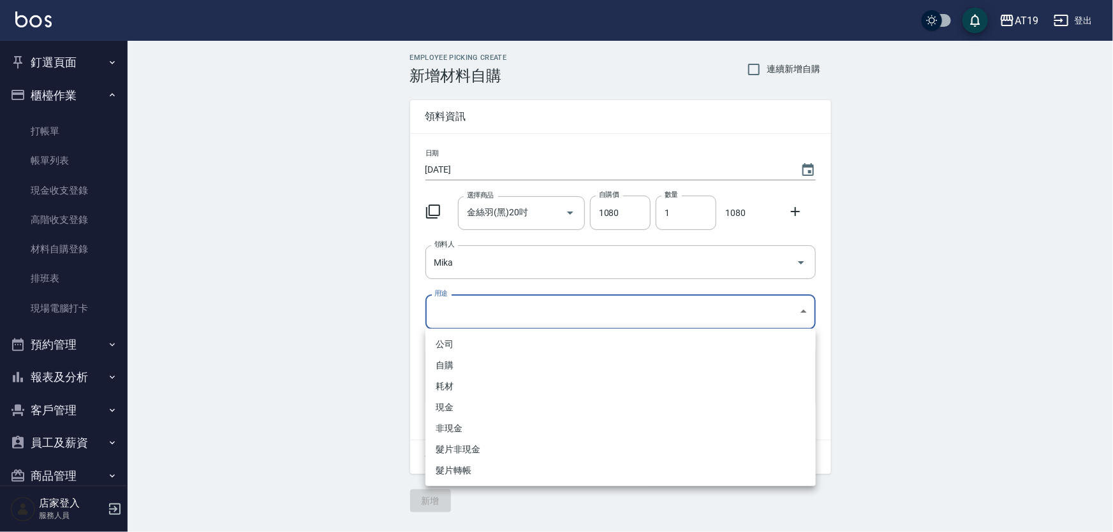
click at [485, 400] on li "現金" at bounding box center [620, 407] width 390 height 21
type input "現金"
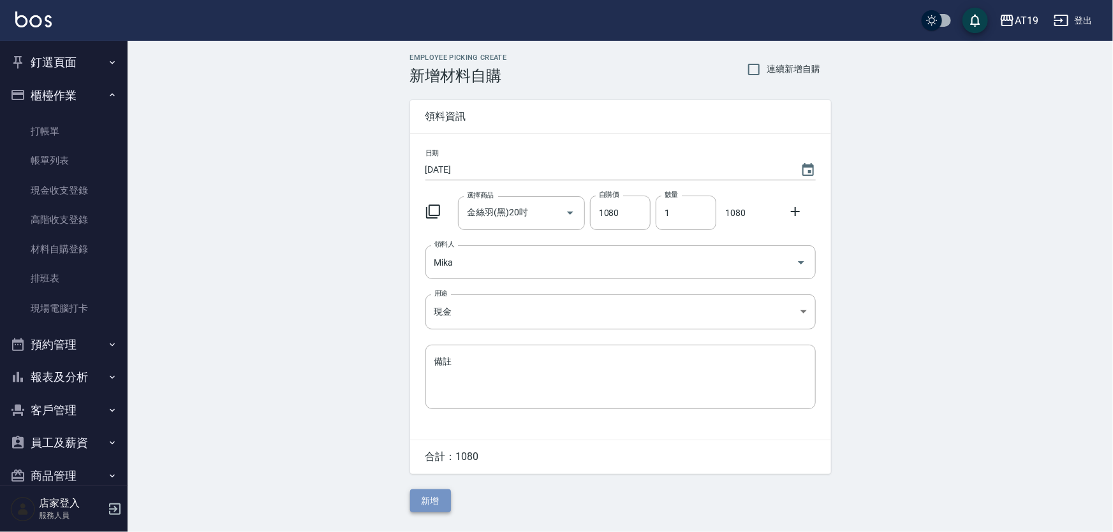
click at [440, 498] on button "新增" at bounding box center [430, 502] width 41 height 24
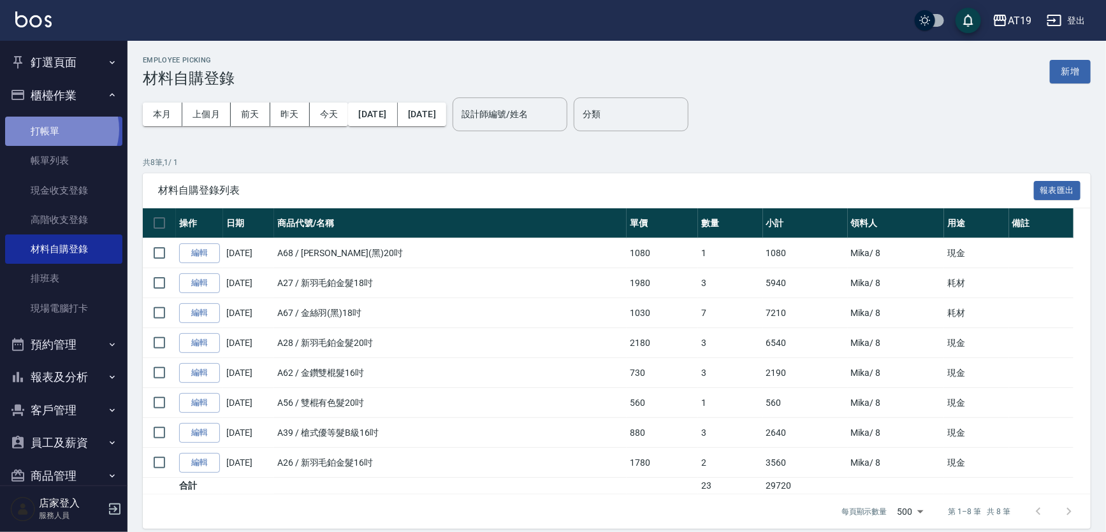
click at [58, 129] on link "打帳單" at bounding box center [63, 131] width 117 height 29
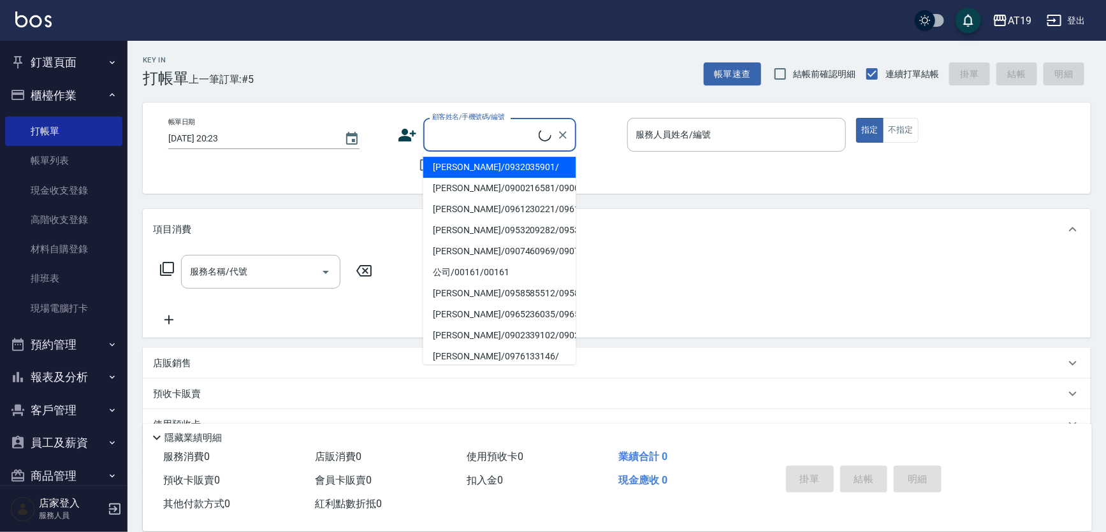
click at [459, 132] on input "顧客姓名/手機號碼/編號" at bounding box center [484, 135] width 110 height 22
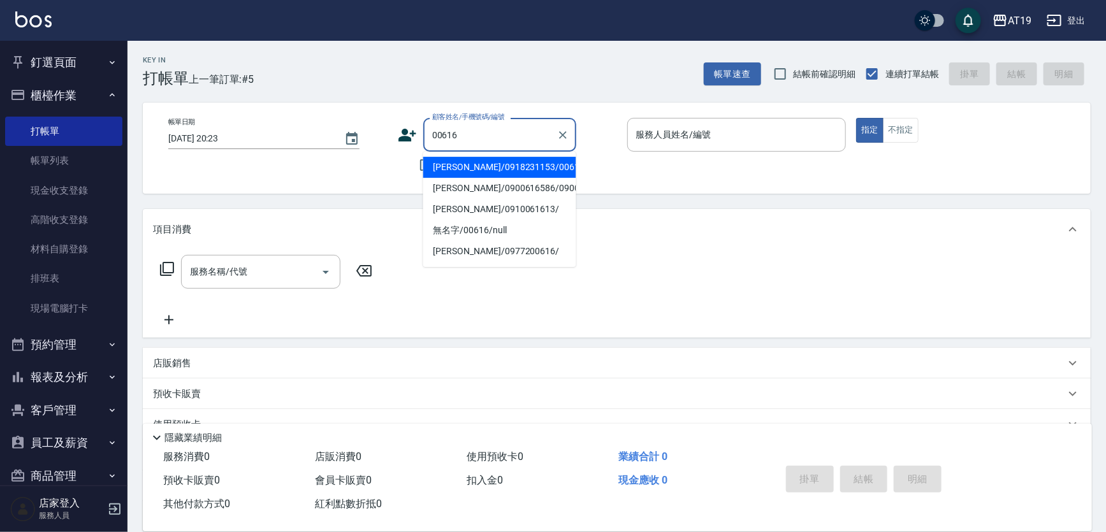
click at [448, 133] on input "00616" at bounding box center [490, 135] width 122 height 22
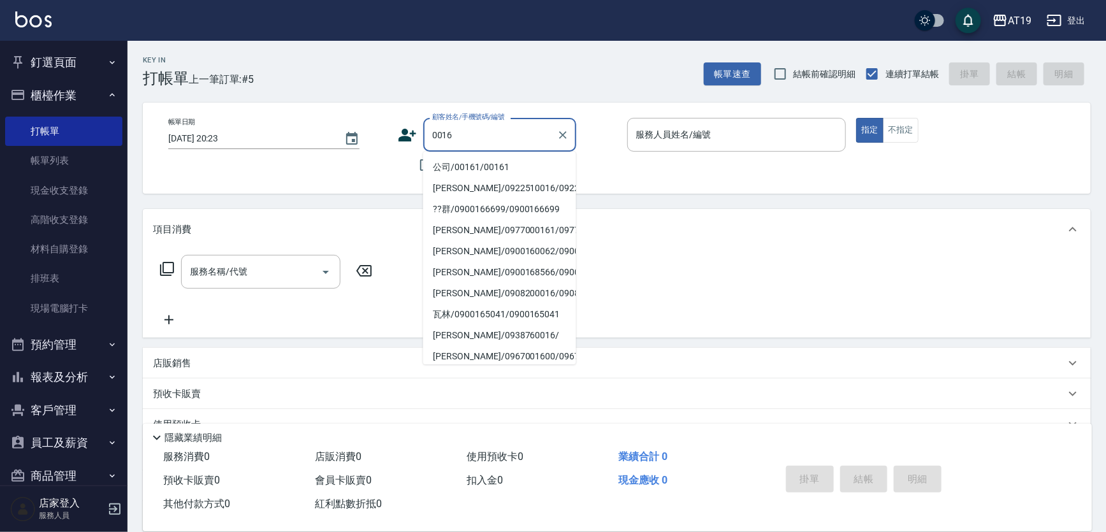
click at [458, 163] on li "公司/00161/00161" at bounding box center [499, 167] width 153 height 21
type input "公司/00161/00161"
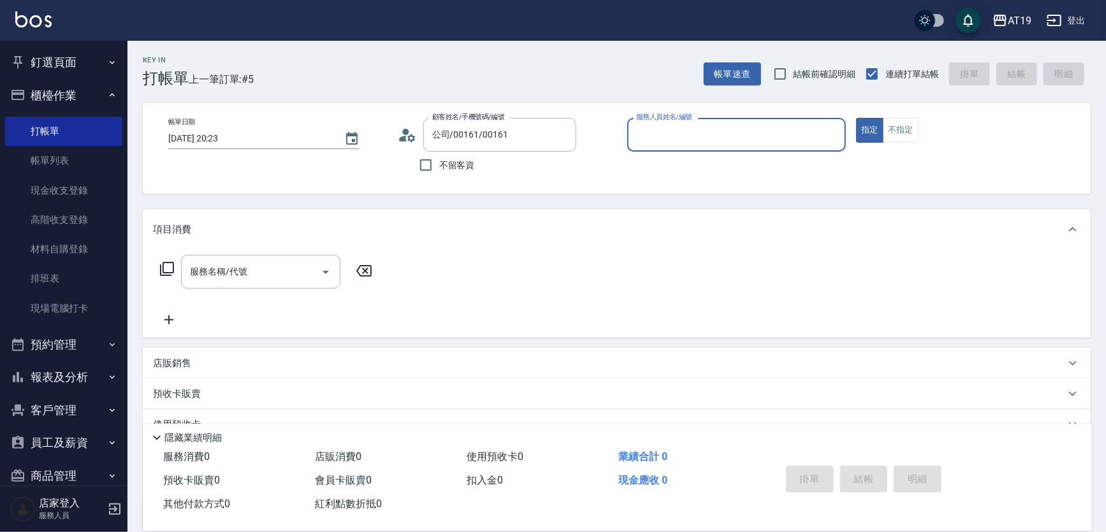
click at [691, 134] on input "服務人員姓名/編號" at bounding box center [737, 135] width 208 height 22
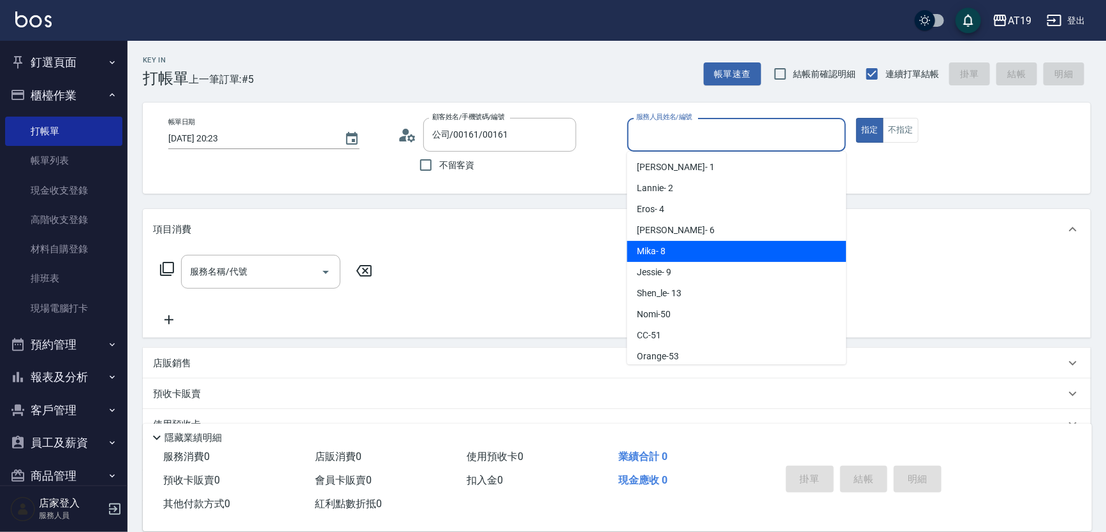
click at [689, 256] on div "[PERSON_NAME] - 8" at bounding box center [736, 251] width 219 height 21
type input "[PERSON_NAME]- 8"
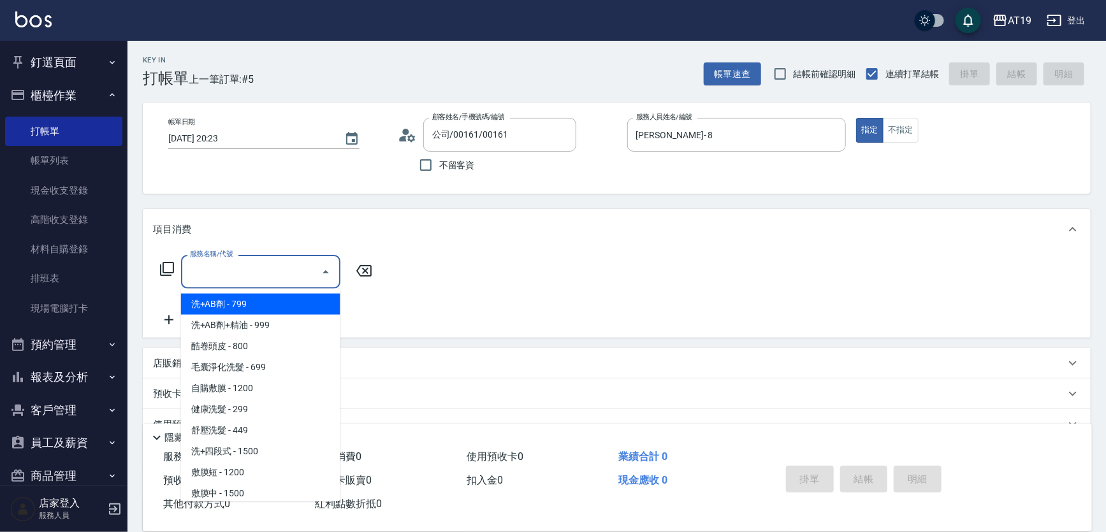
drag, startPoint x: 274, startPoint y: 281, endPoint x: 265, endPoint y: 281, distance: 8.3
click at [273, 281] on input "服務名稱/代號" at bounding box center [251, 272] width 129 height 22
click at [170, 274] on icon at bounding box center [166, 268] width 15 height 15
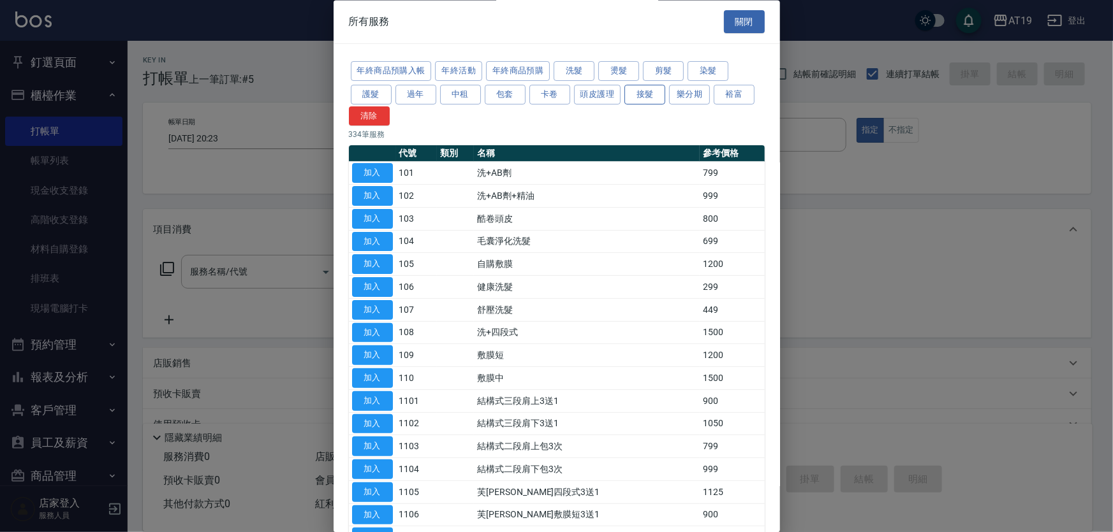
click at [650, 95] on button "接髮" at bounding box center [644, 95] width 41 height 20
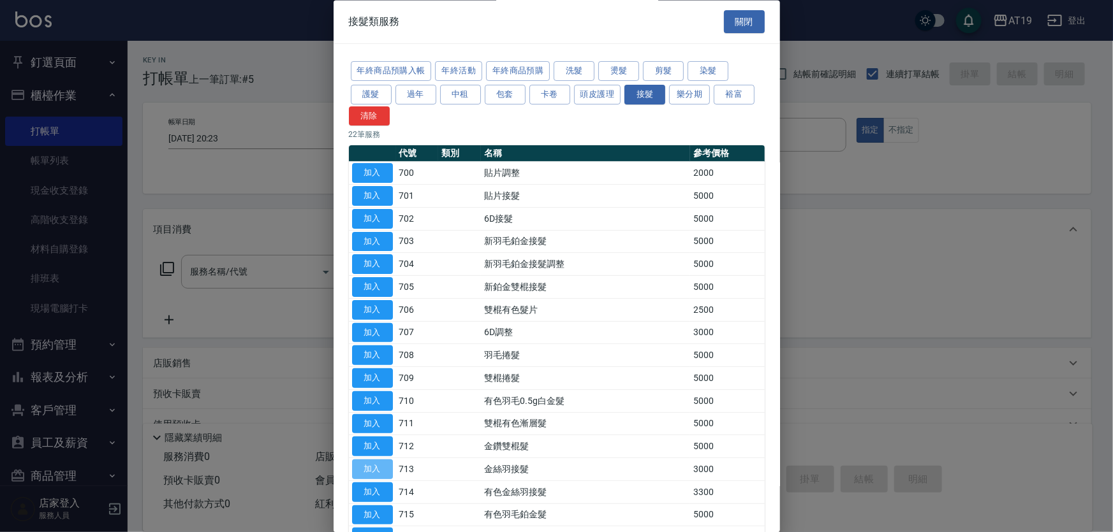
drag, startPoint x: 386, startPoint y: 469, endPoint x: 395, endPoint y: 464, distance: 11.2
click at [386, 469] on button "加入" at bounding box center [372, 470] width 41 height 20
type input "金絲羽接髮(713)"
type input "300"
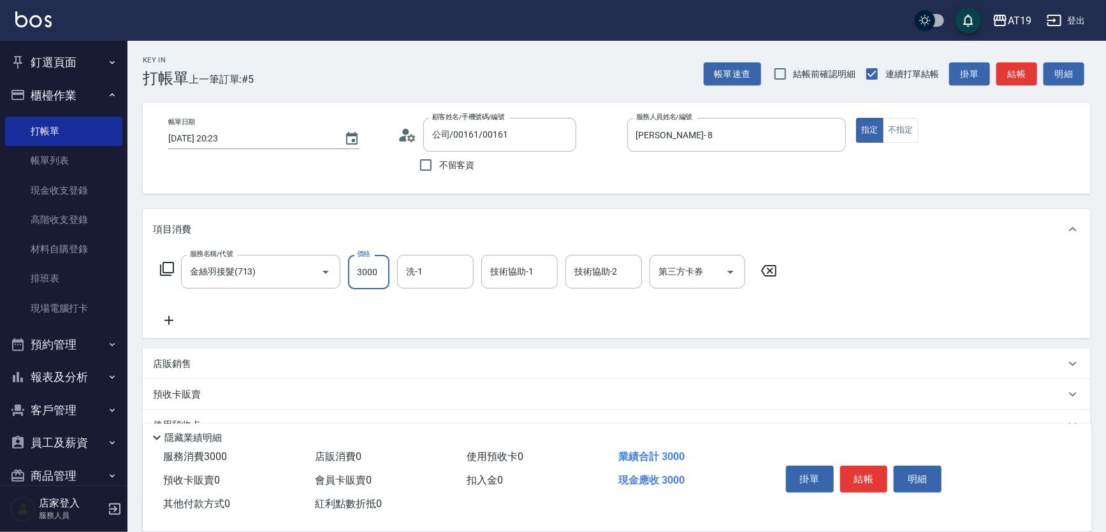
click at [383, 273] on input "3000" at bounding box center [368, 272] width 41 height 34
type input "2"
type input "0"
type input "292"
type input "20"
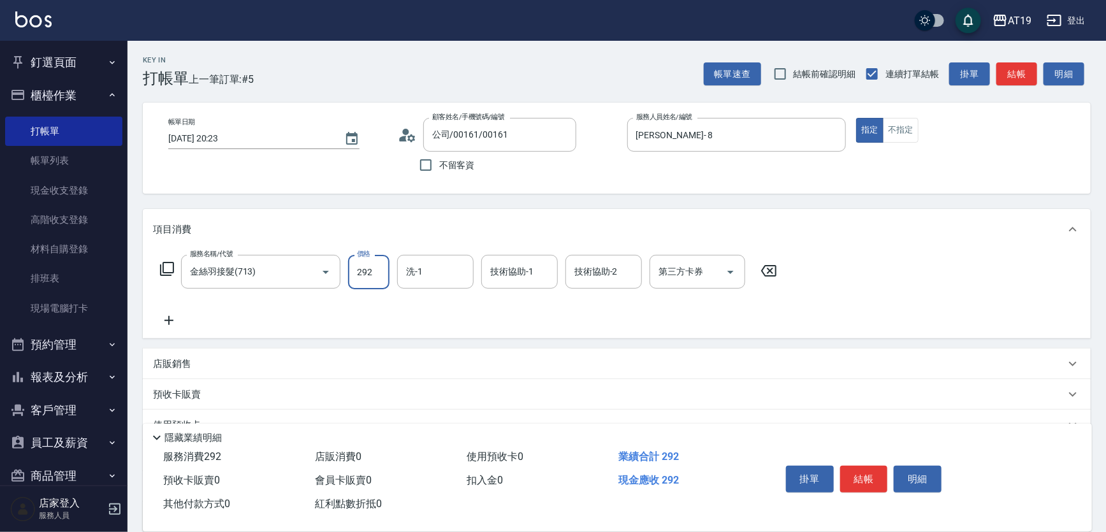
type input "2920"
type input "290"
type input "2920"
click at [858, 471] on button "結帳" at bounding box center [864, 479] width 48 height 27
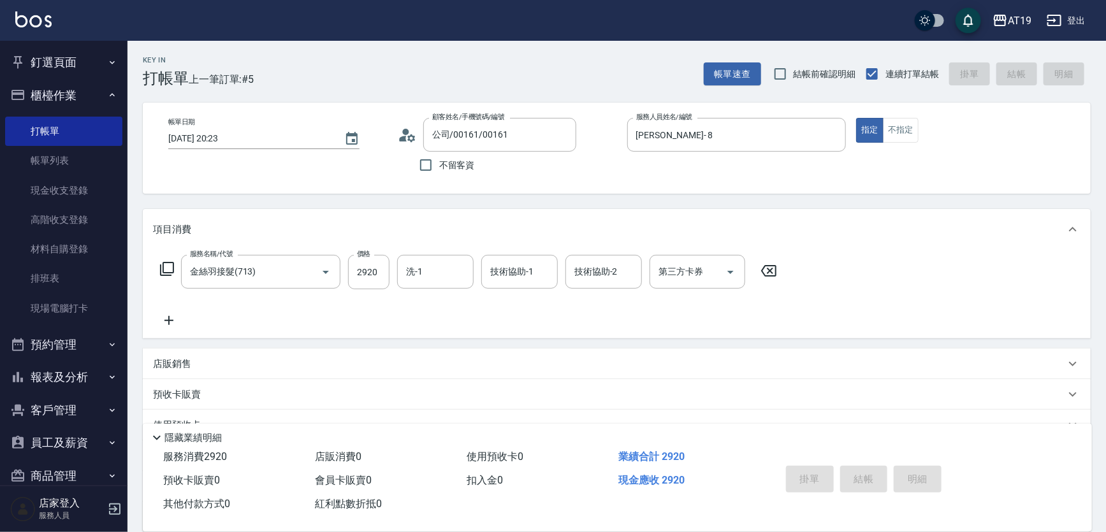
type input "0"
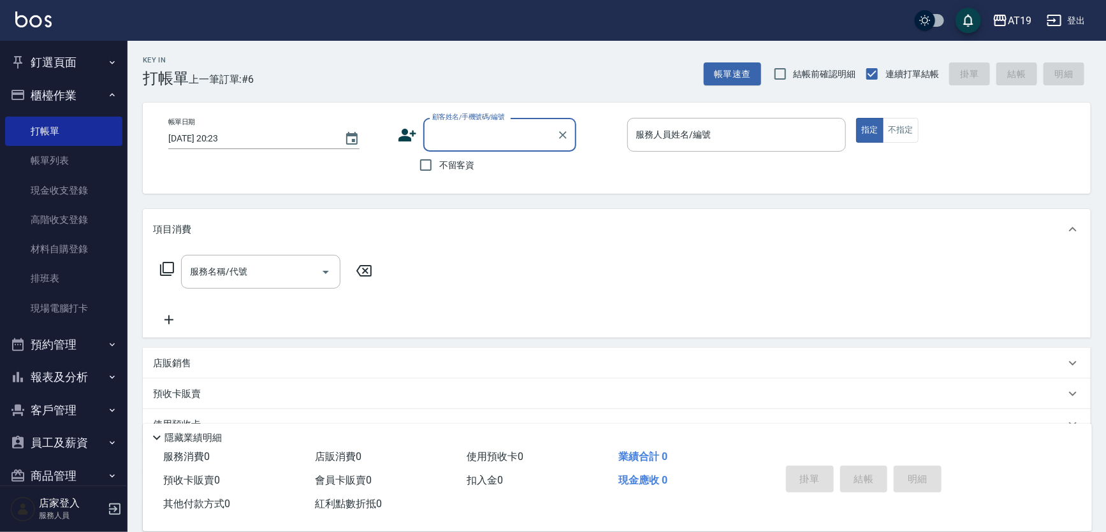
click at [467, 146] on div "顧客姓名/手機號碼/編號" at bounding box center [499, 135] width 153 height 34
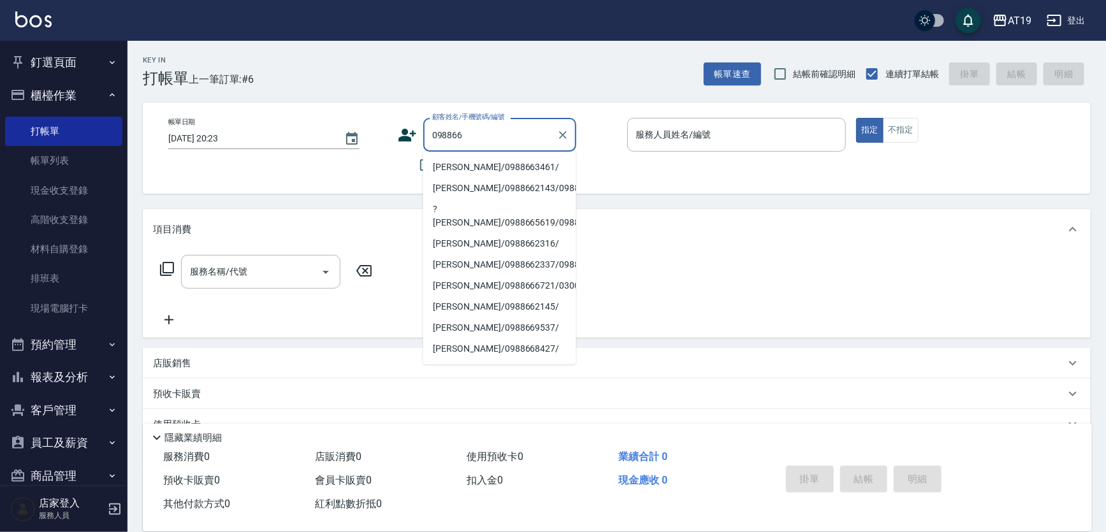
click at [471, 168] on li "[PERSON_NAME]/0988663461/" at bounding box center [499, 167] width 153 height 21
type input "[PERSON_NAME]/0988663461/"
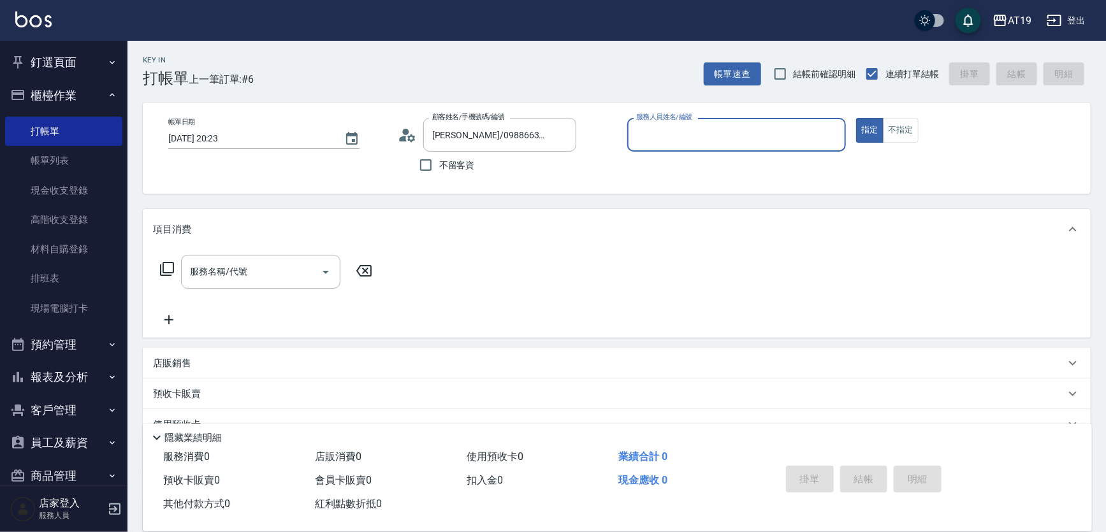
click at [654, 136] on input "服務人員姓名/編號" at bounding box center [737, 135] width 208 height 22
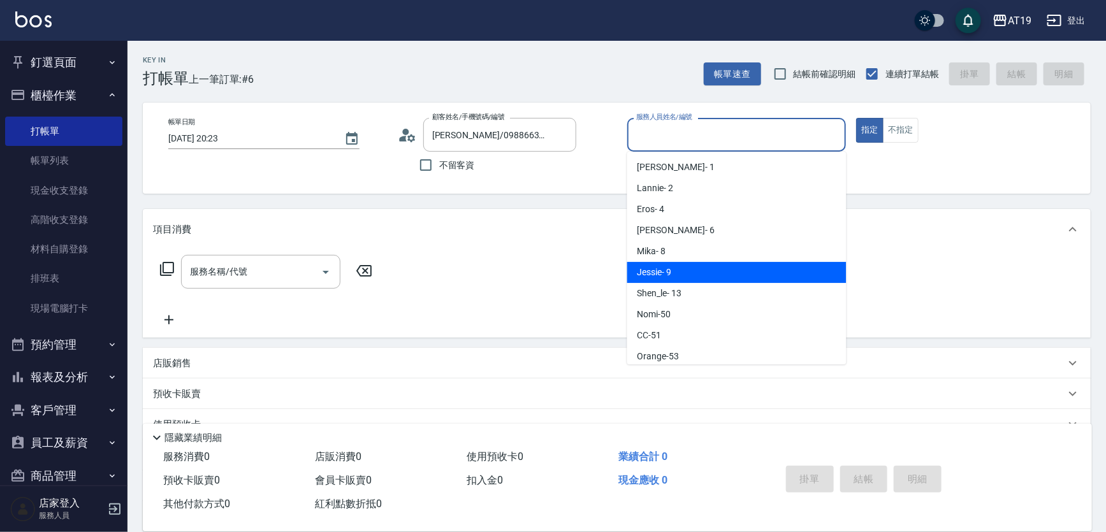
click at [669, 265] on div "[PERSON_NAME] - 9" at bounding box center [736, 272] width 219 height 21
type input "[PERSON_NAME]- 9"
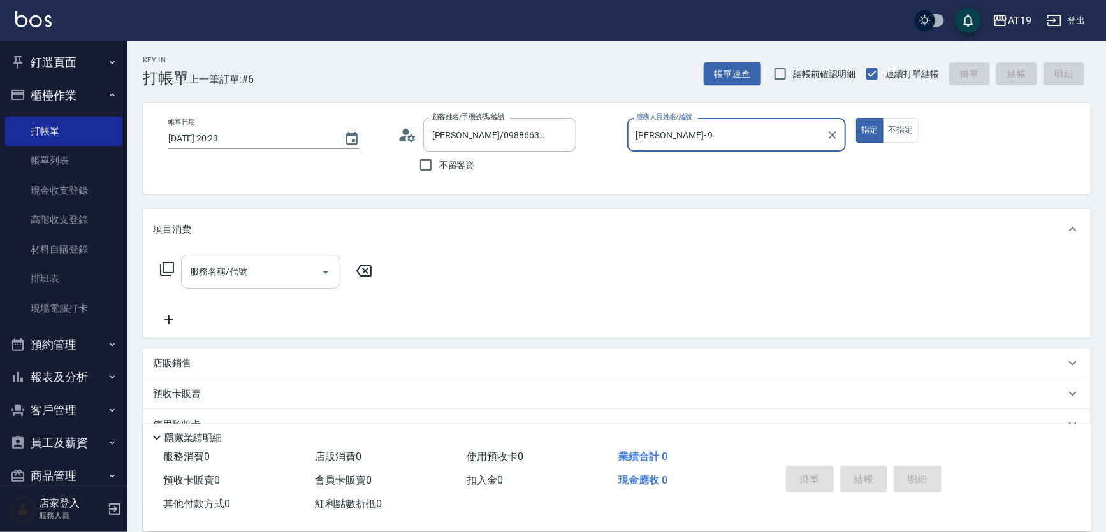
click at [285, 280] on input "服務名稱/代號" at bounding box center [251, 272] width 129 height 22
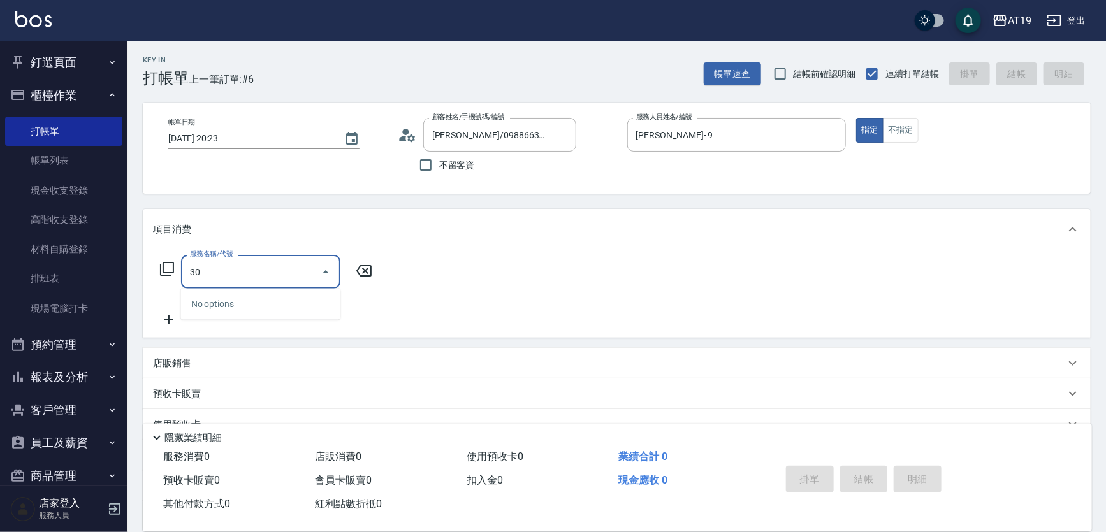
type input "301"
click at [280, 298] on span "燙髮 - 1500" at bounding box center [260, 304] width 159 height 21
type input "150"
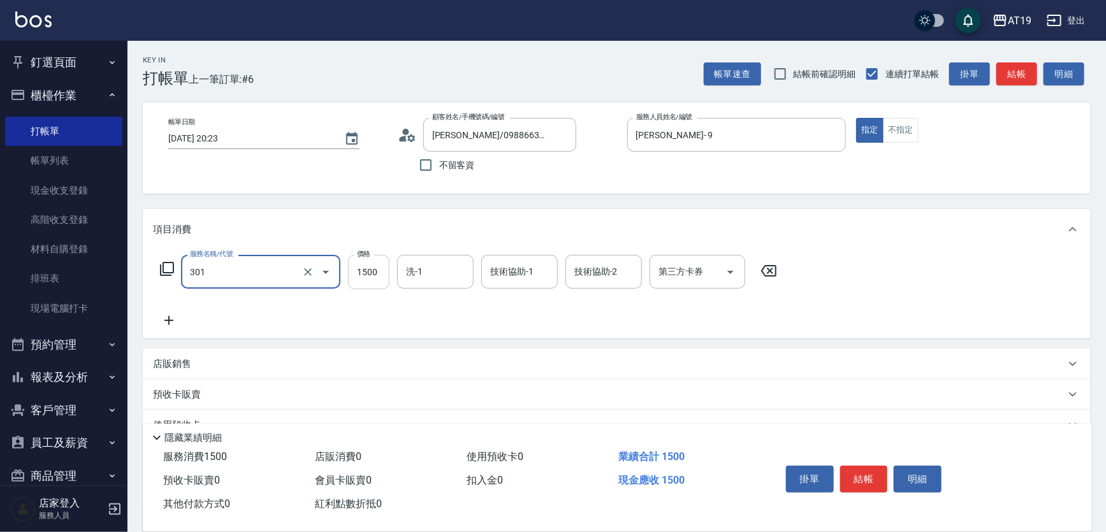
type input "燙髮(301)"
click at [370, 279] on input "1500" at bounding box center [368, 272] width 41 height 34
type input "0"
type input "238"
type input "230"
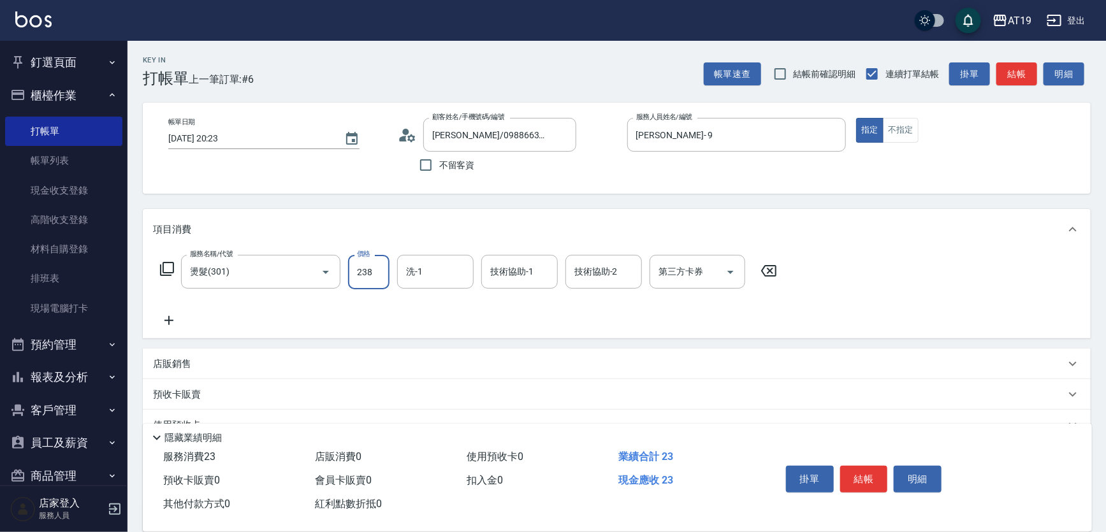
type input "2388"
type input "20"
type input "238"
type input "230"
type input "2380"
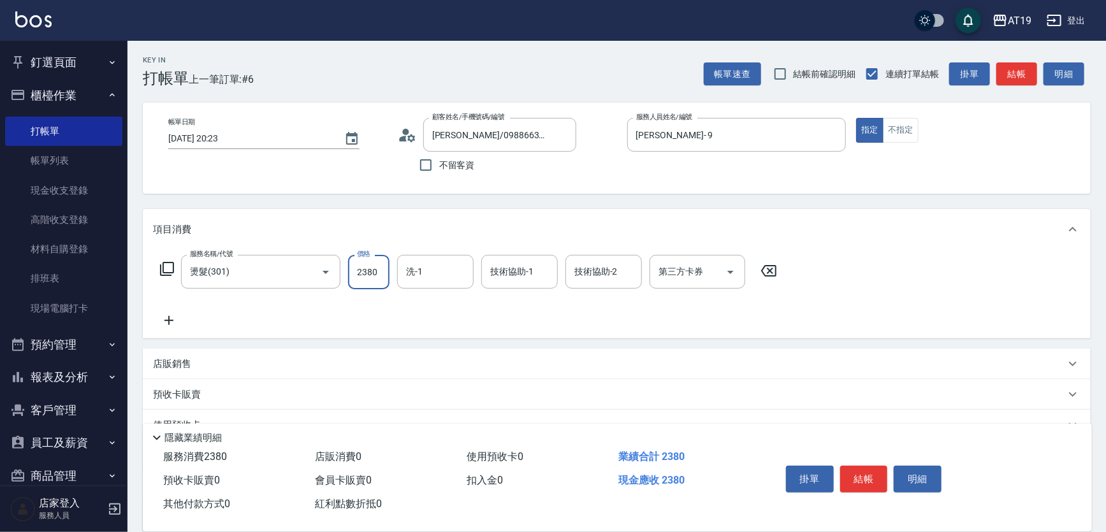
click at [159, 323] on icon at bounding box center [169, 320] width 32 height 15
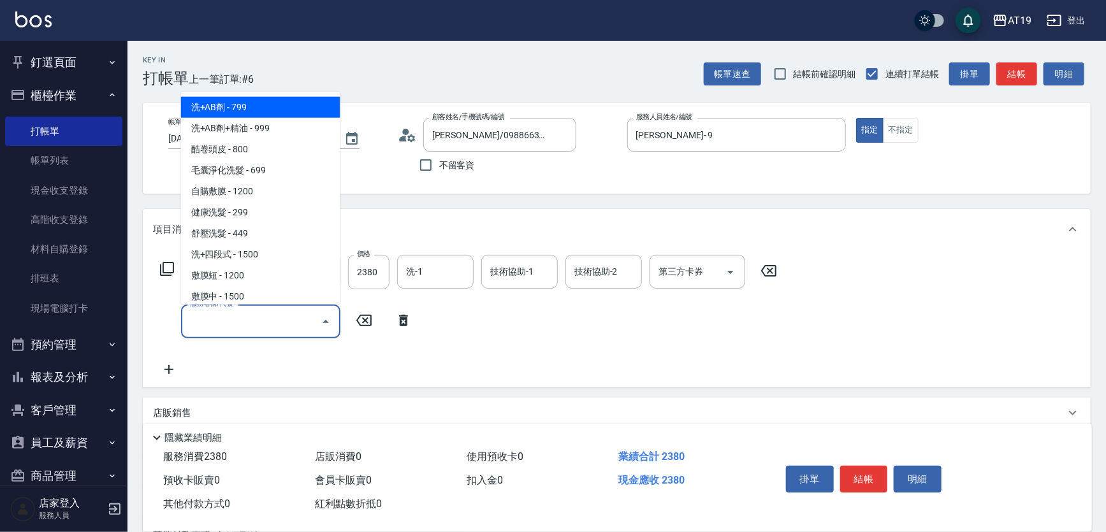
click at [254, 328] on input "服務名稱/代號" at bounding box center [251, 322] width 129 height 22
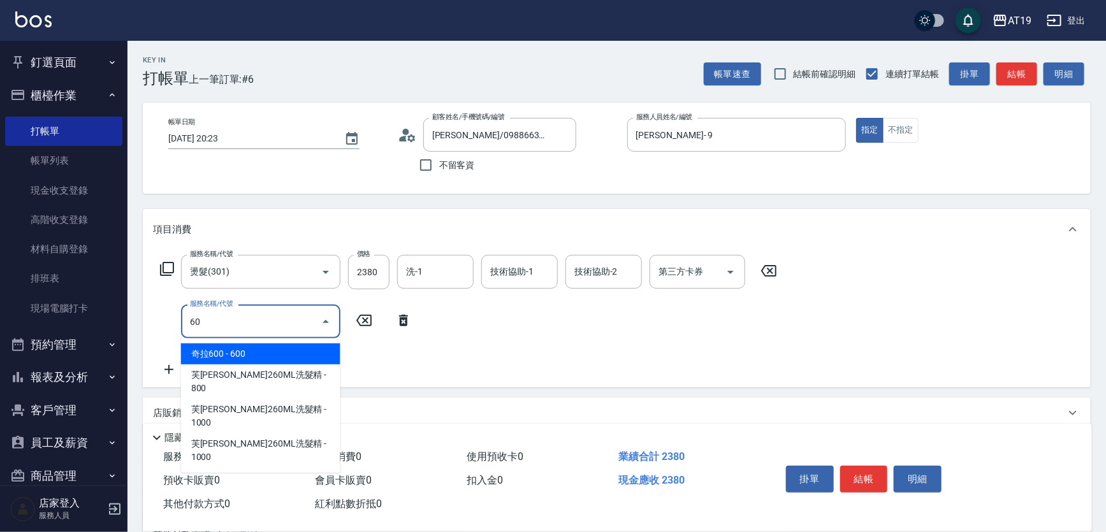
type input "601"
click at [263, 353] on span "自備護髮 - 300" at bounding box center [260, 354] width 159 height 21
type input "260"
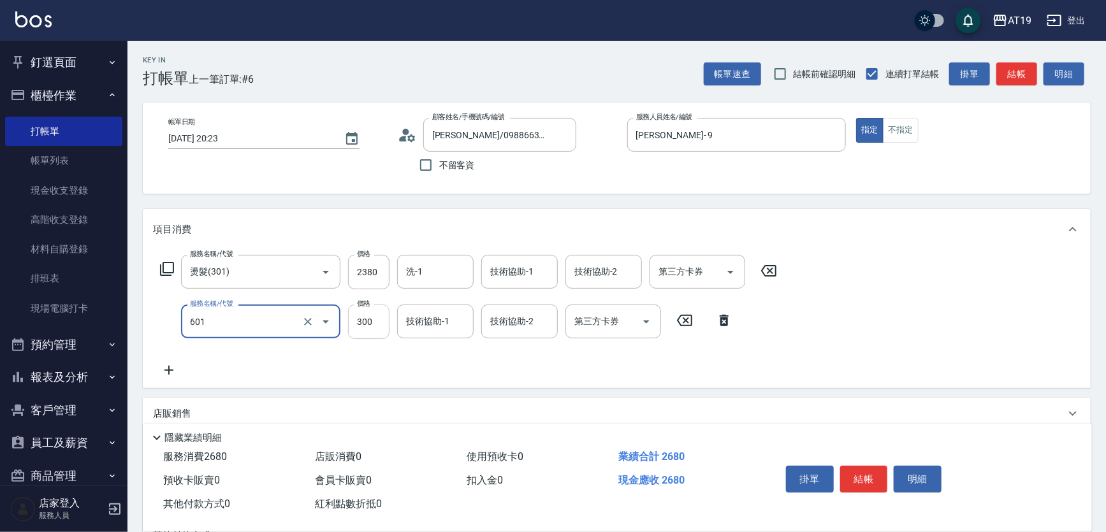
type input "自備護髮(601)"
click at [357, 325] on input "300" at bounding box center [368, 322] width 41 height 34
type input "230"
type input "100"
type input "240"
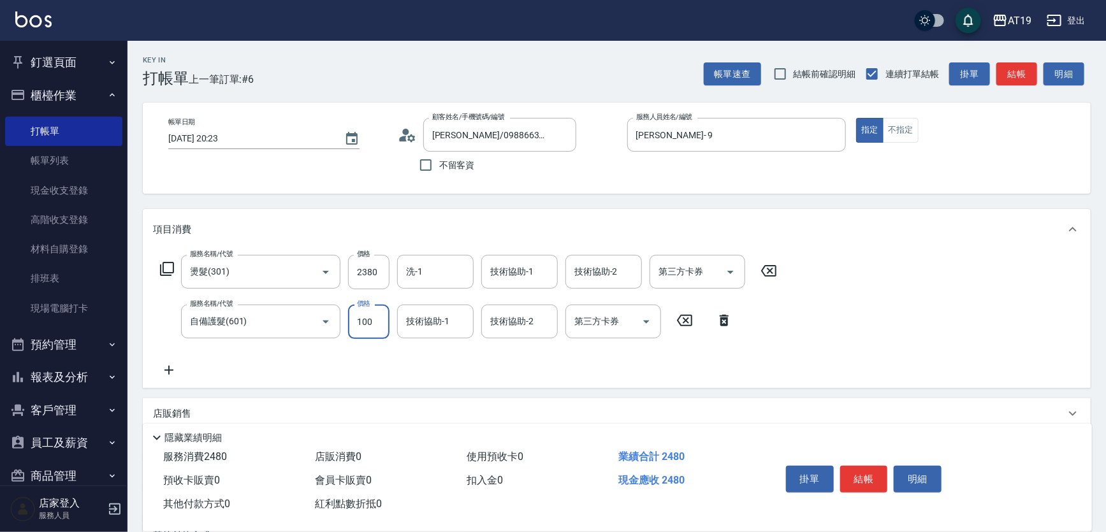
type input "1000"
type input "330"
type input "1000"
click at [864, 473] on button "結帳" at bounding box center [864, 479] width 48 height 27
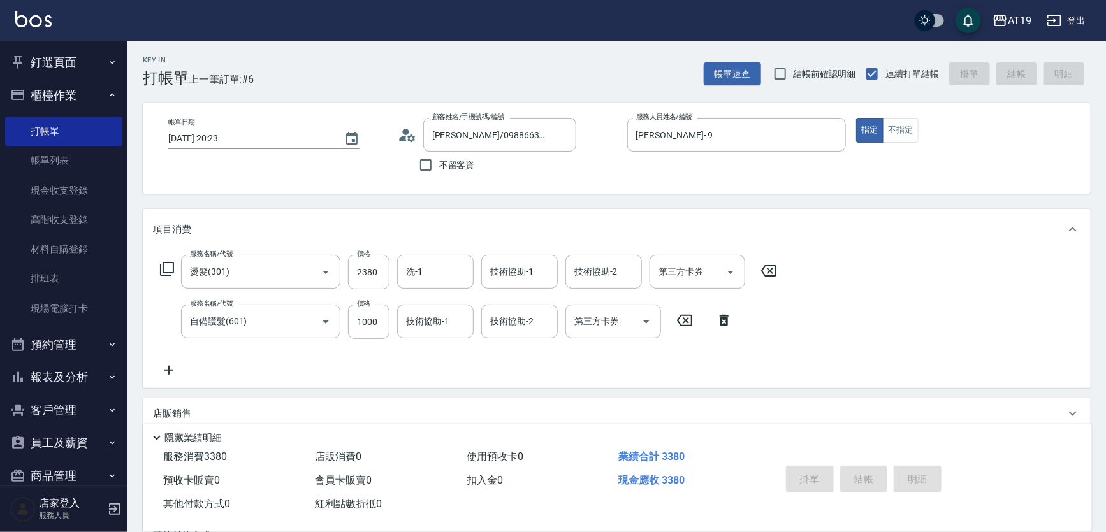
type input "[DATE] 20:24"
type input "0"
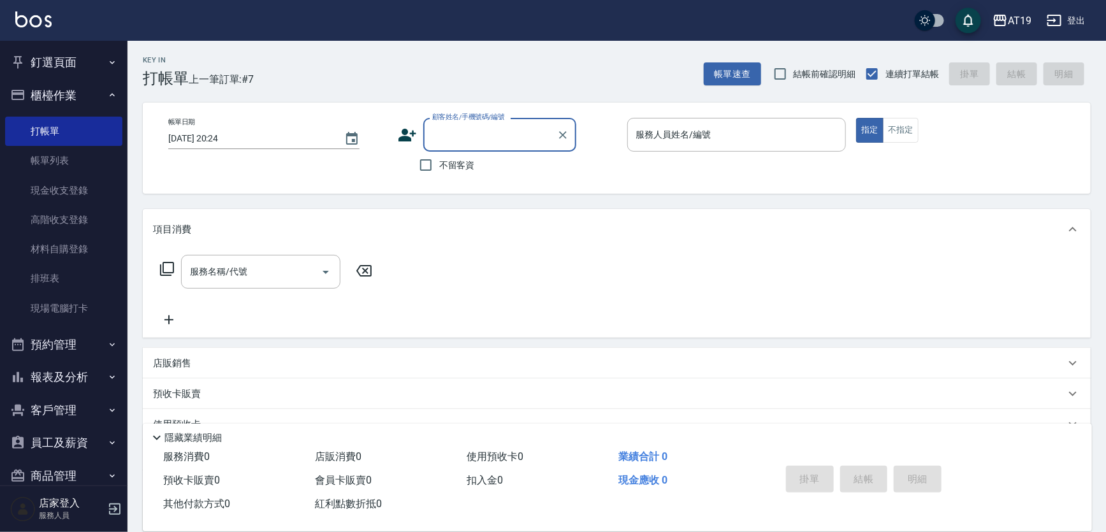
click at [485, 146] on div "顧客姓名/手機號碼/編號" at bounding box center [499, 135] width 153 height 34
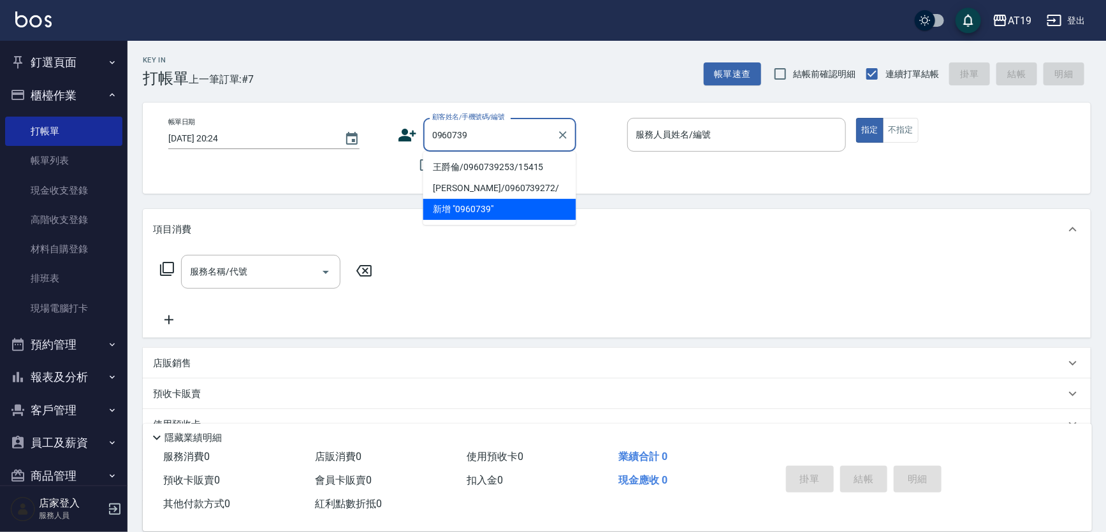
click at [489, 166] on li "王爵倫/0960739253/15415" at bounding box center [499, 167] width 153 height 21
type input "王爵倫/0960739253/15415"
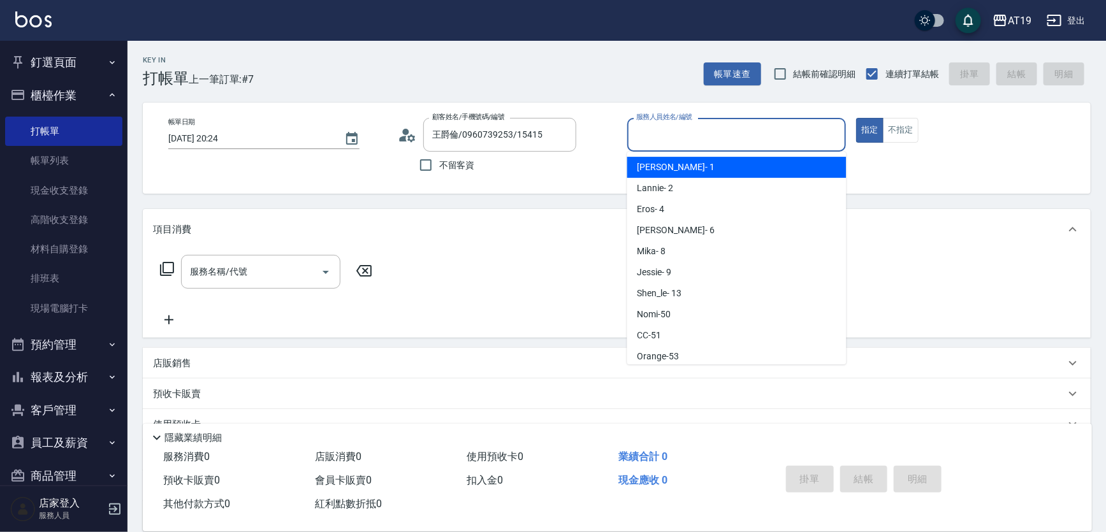
click at [683, 140] on input "服務人員姓名/編號" at bounding box center [737, 135] width 208 height 22
drag, startPoint x: 664, startPoint y: 159, endPoint x: 627, endPoint y: 168, distance: 38.8
click at [662, 159] on div "Linda - 1" at bounding box center [736, 167] width 219 height 21
type input "Linda- 1"
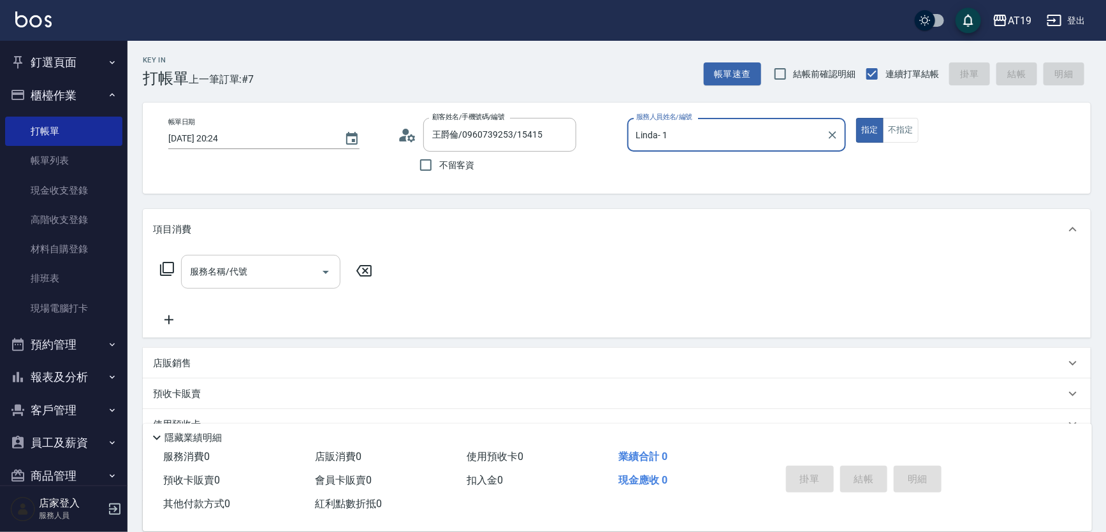
click at [306, 263] on input "服務名稱/代號" at bounding box center [251, 272] width 129 height 22
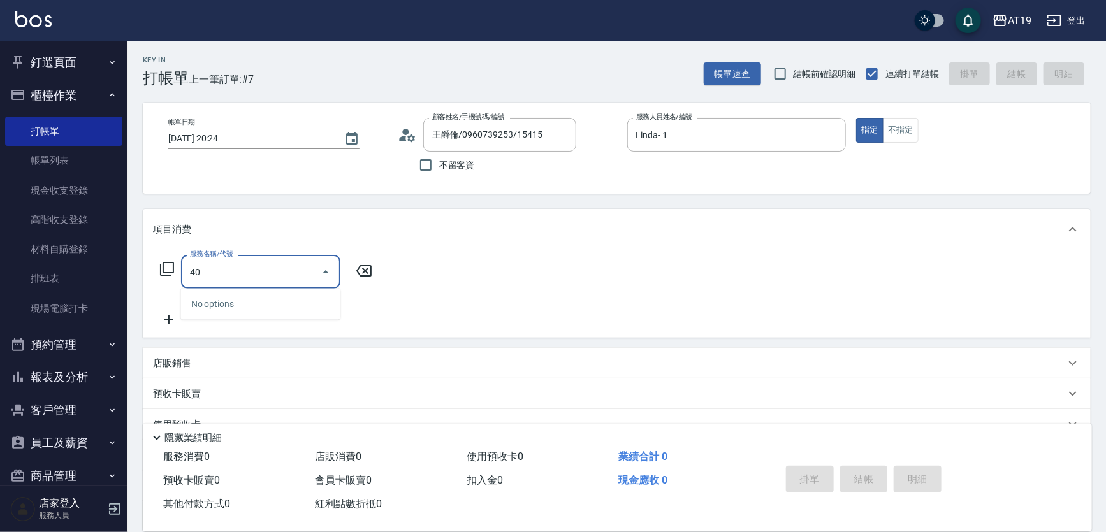
type input "401"
click at [297, 313] on span "剪髮 - 300" at bounding box center [260, 304] width 159 height 21
type input "30"
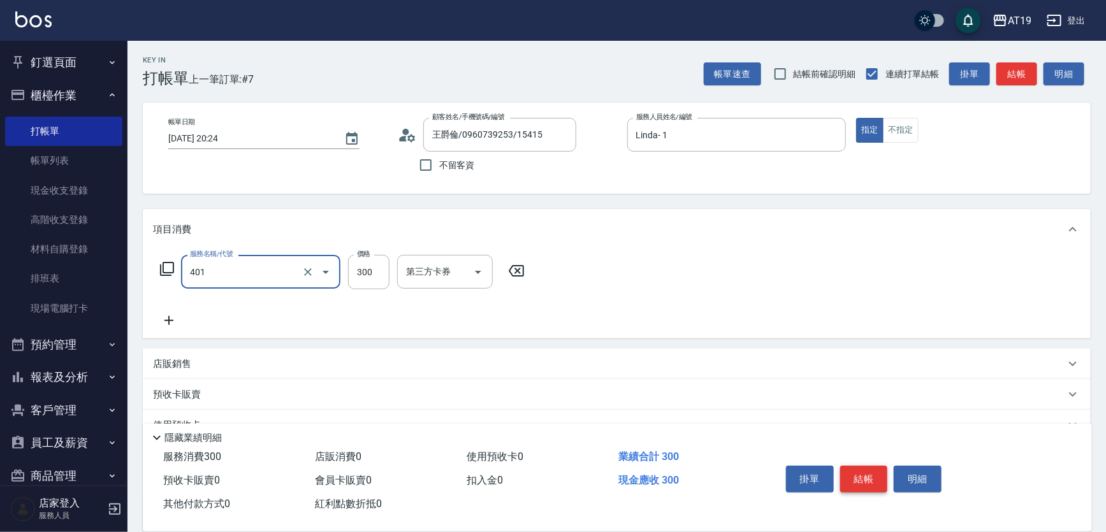
type input "剪髮(401)"
click at [872, 481] on button "結帳" at bounding box center [864, 479] width 48 height 27
type input "0"
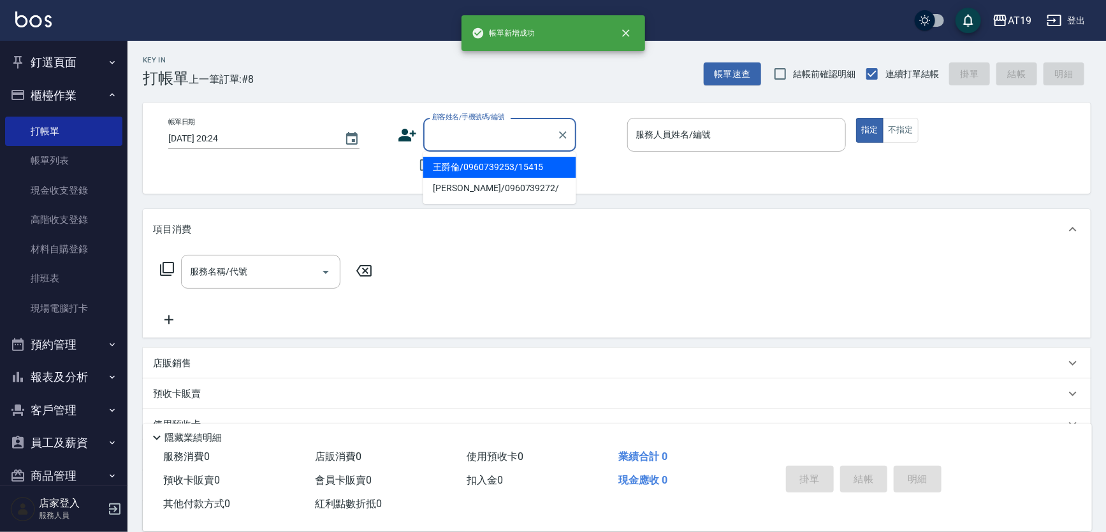
click at [467, 141] on input "顧客姓名/手機號碼/編號" at bounding box center [490, 135] width 122 height 22
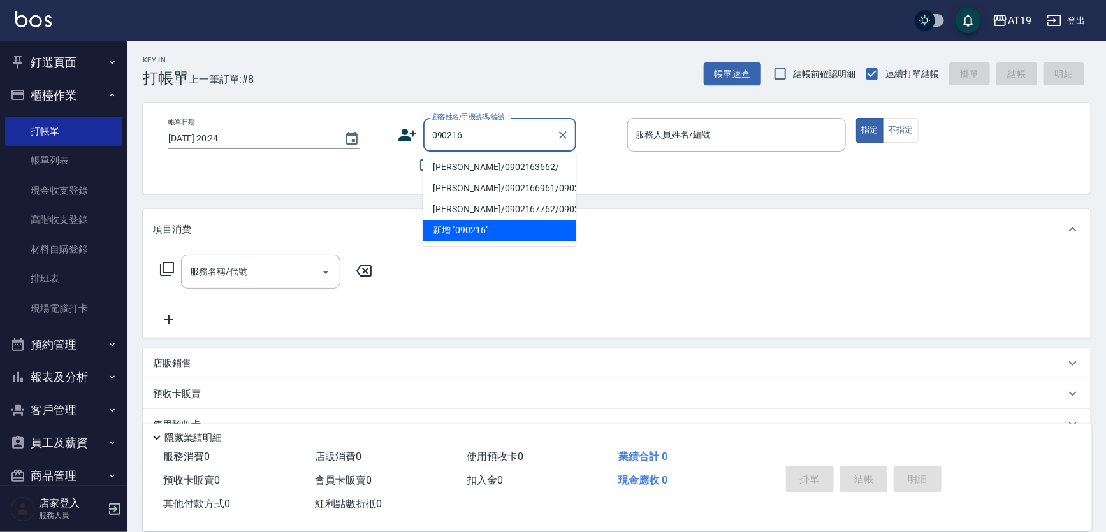
click at [472, 164] on li "[PERSON_NAME]/0902163662/" at bounding box center [499, 167] width 153 height 21
type input "[PERSON_NAME]/0902163662/"
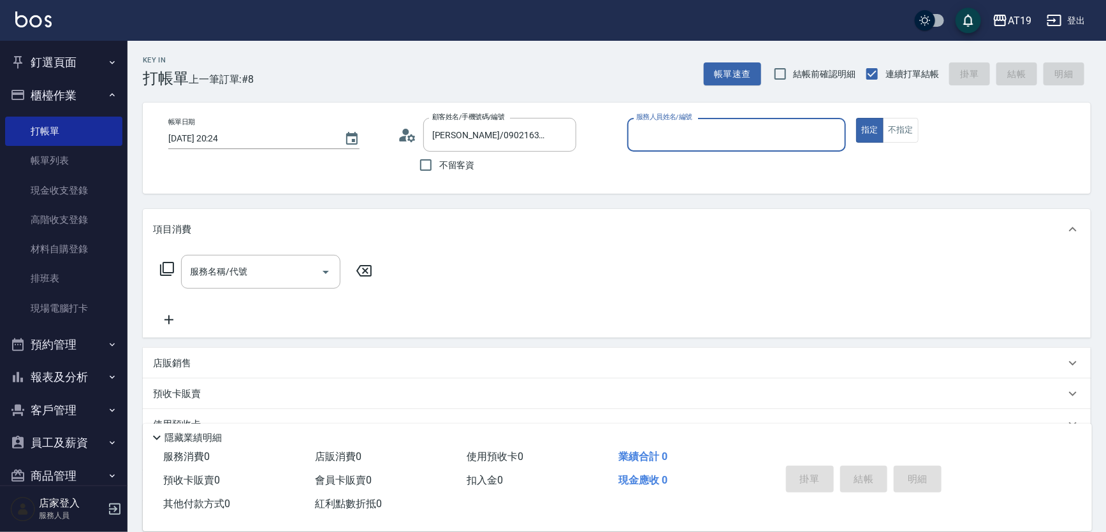
type input "Shen_le- 13"
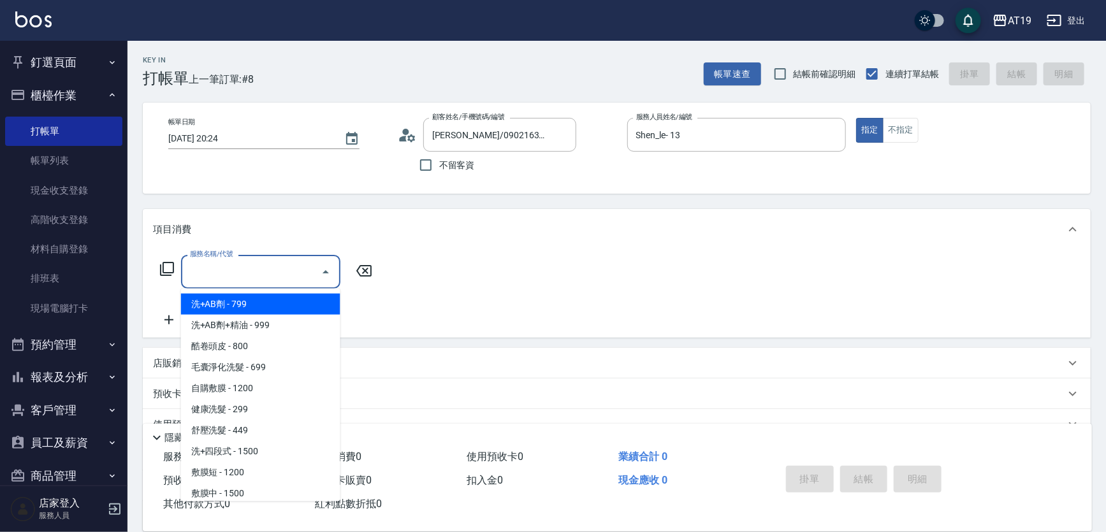
click at [286, 266] on input "服務名稱/代號" at bounding box center [251, 272] width 129 height 22
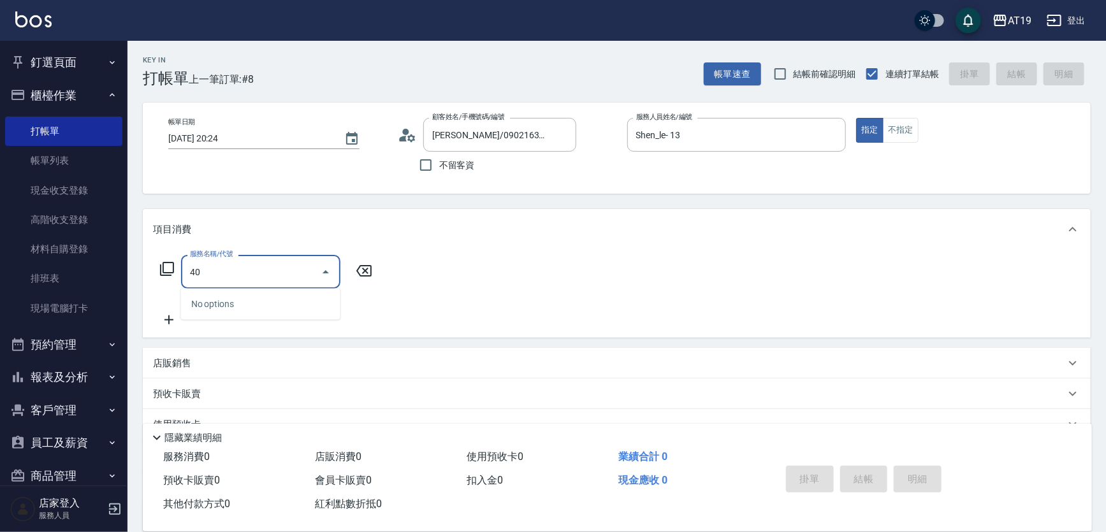
type input "401"
click at [291, 298] on span "剪髮 - 300" at bounding box center [260, 304] width 159 height 21
type input "30"
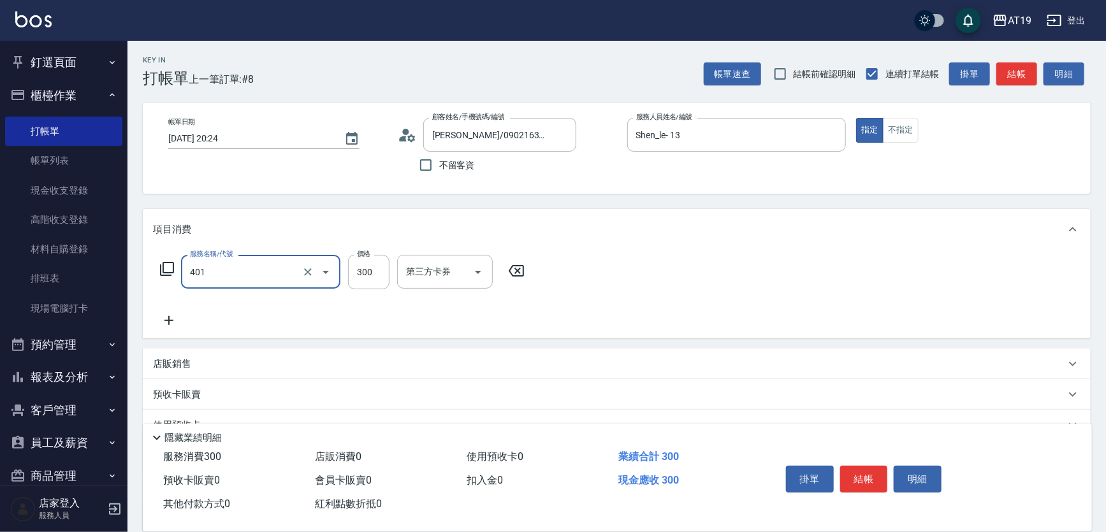
type input "剪髮(401)"
click at [174, 318] on icon at bounding box center [169, 320] width 32 height 15
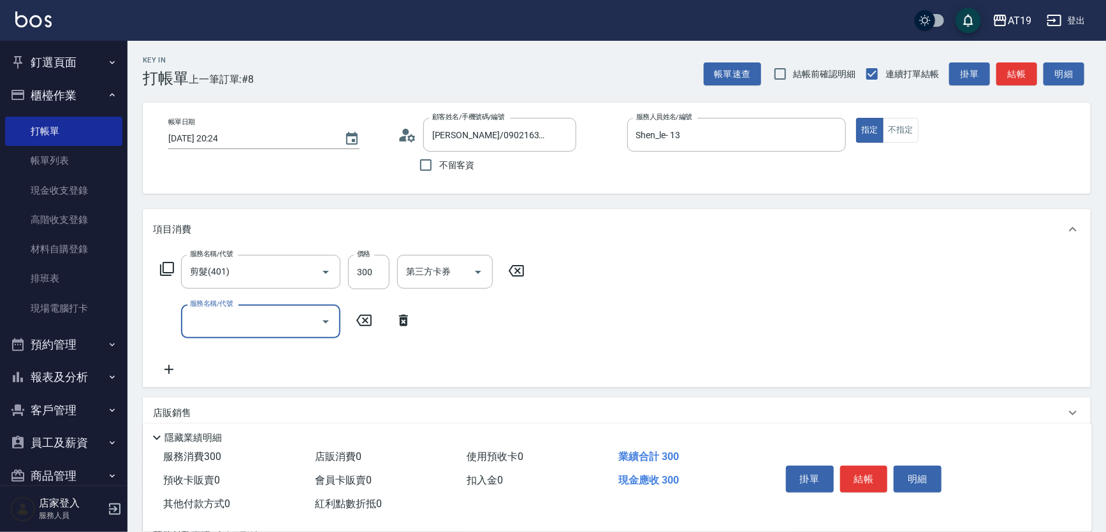
click at [187, 321] on input "服務名稱/代號" at bounding box center [251, 322] width 129 height 22
type input "201"
click at [207, 361] on span "洗髮 - 300" at bounding box center [260, 354] width 159 height 21
type input "60"
type input "洗髮(201)"
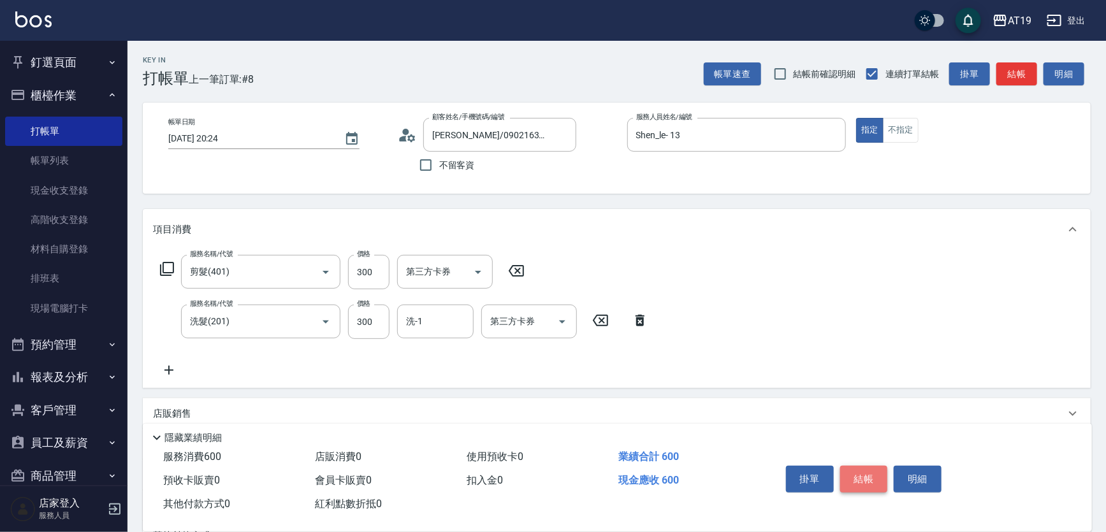
click at [875, 486] on button "結帳" at bounding box center [864, 479] width 48 height 27
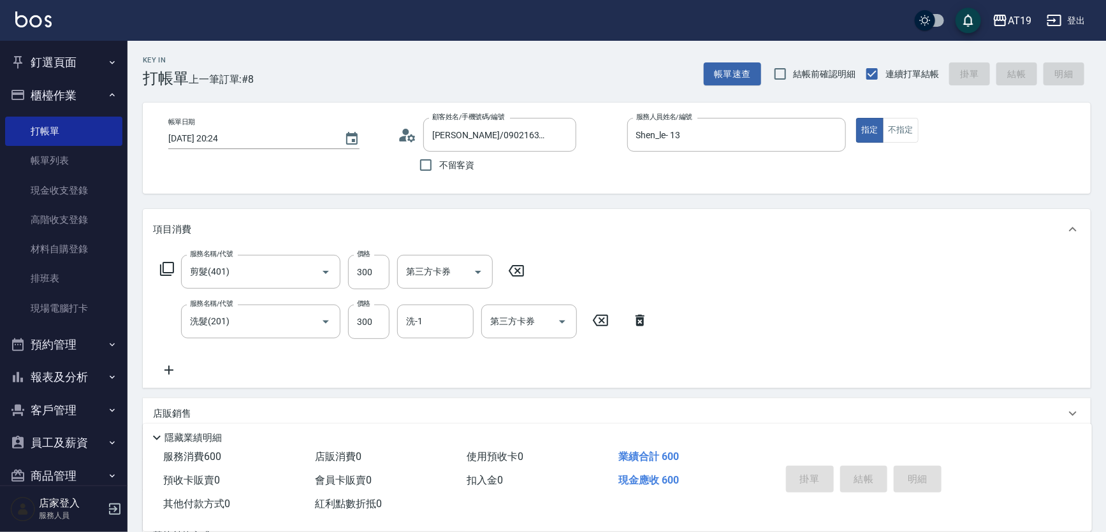
type input "[DATE] 20:25"
type input "0"
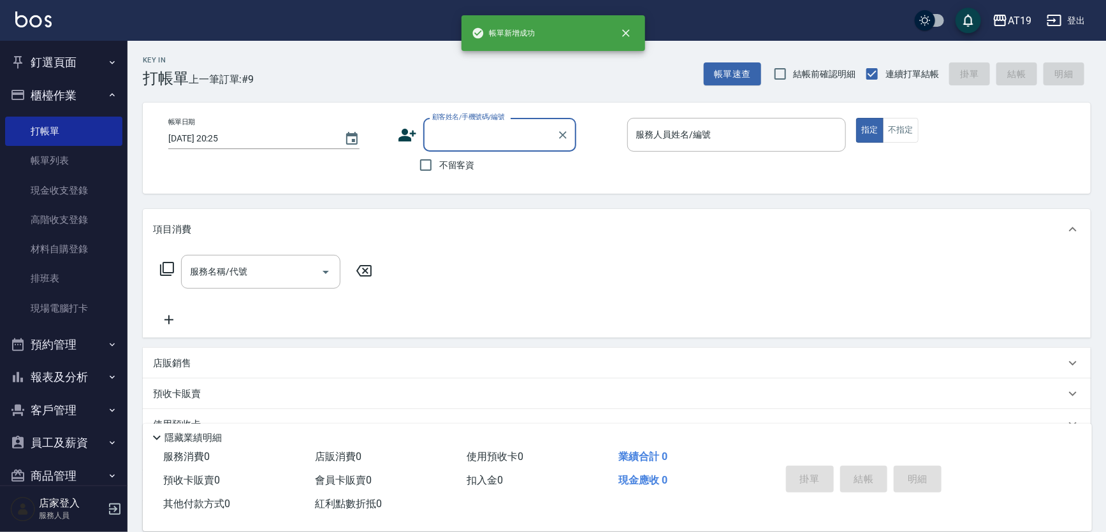
click at [465, 135] on input "顧客姓名/手機號碼/編號" at bounding box center [490, 135] width 122 height 22
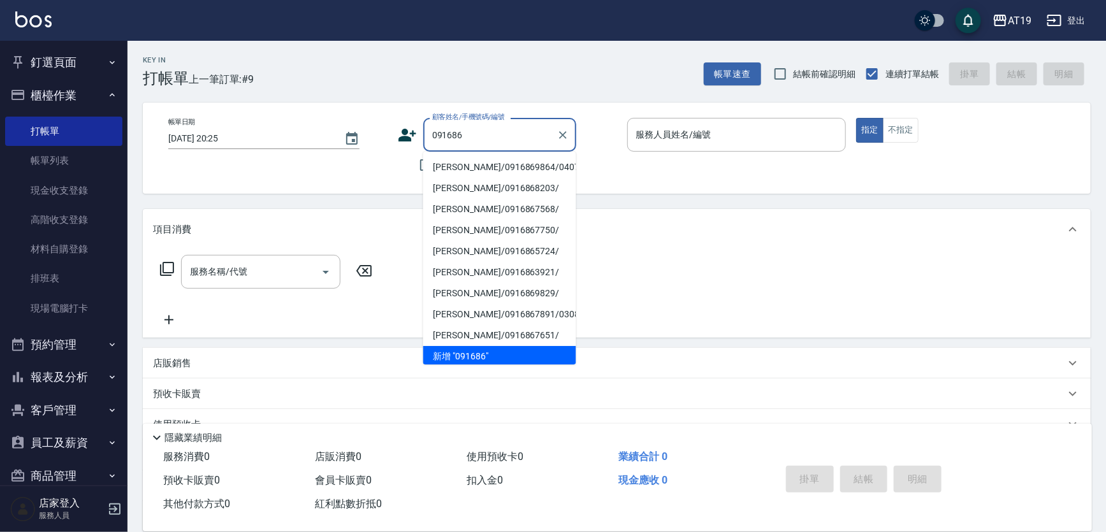
click at [481, 164] on li "[PERSON_NAME]/0916869864/04078" at bounding box center [499, 167] width 153 height 21
type input "[PERSON_NAME]/0916869864/04078"
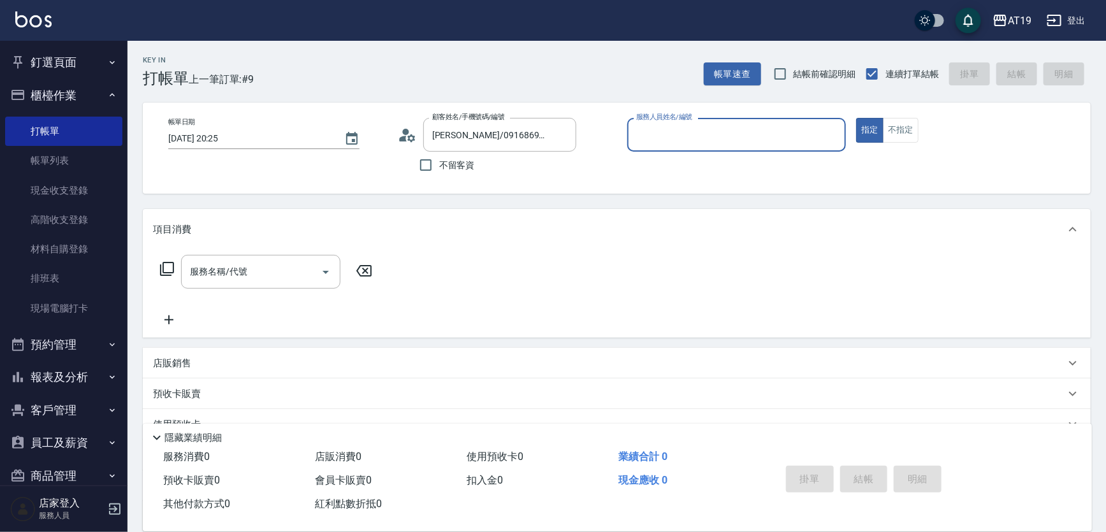
type input "Lannie- 2"
click at [273, 261] on input "服務名稱/代號" at bounding box center [251, 272] width 129 height 22
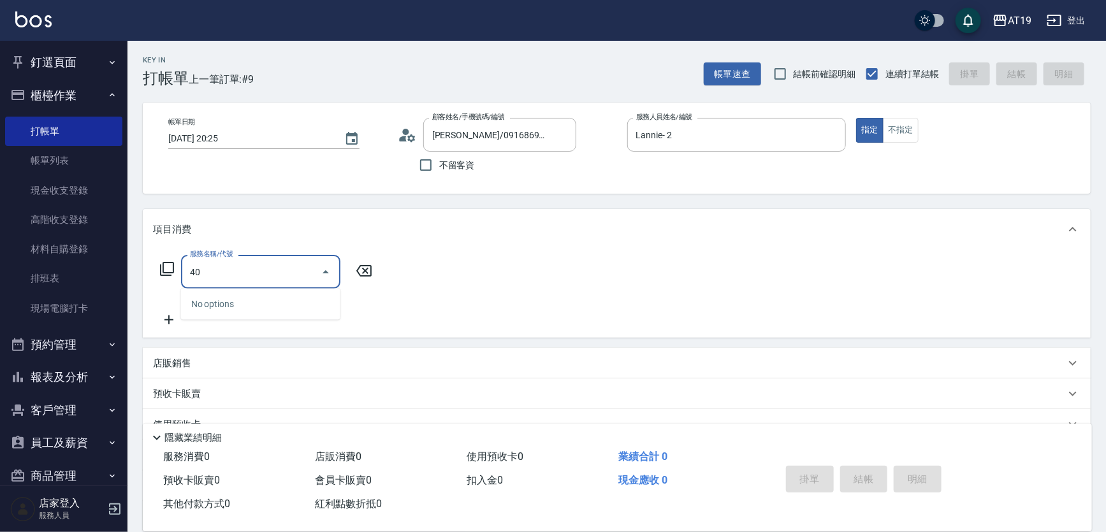
type input "401"
click at [274, 299] on span "剪髮 - 300" at bounding box center [260, 304] width 159 height 21
type input "30"
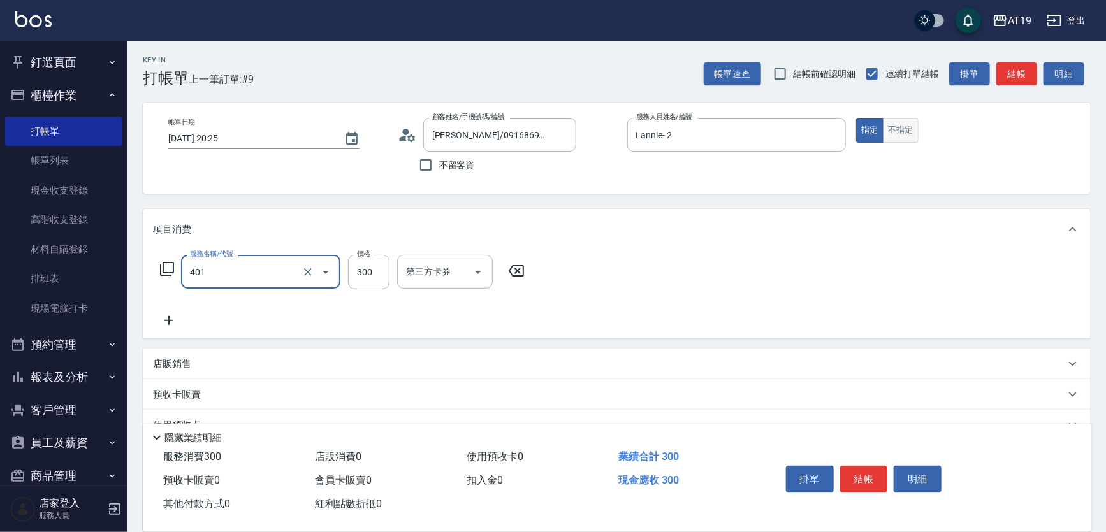
type input "剪髮(401)"
click at [899, 138] on button "不指定" at bounding box center [901, 130] width 36 height 25
click at [867, 134] on button "指定" at bounding box center [869, 130] width 27 height 25
click at [867, 470] on button "結帳" at bounding box center [864, 479] width 48 height 27
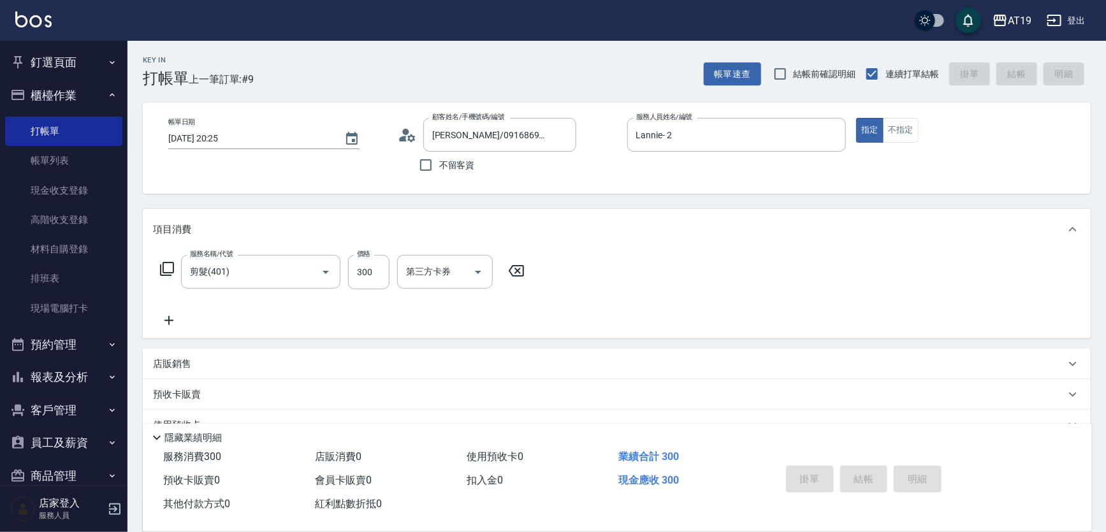
type input "0"
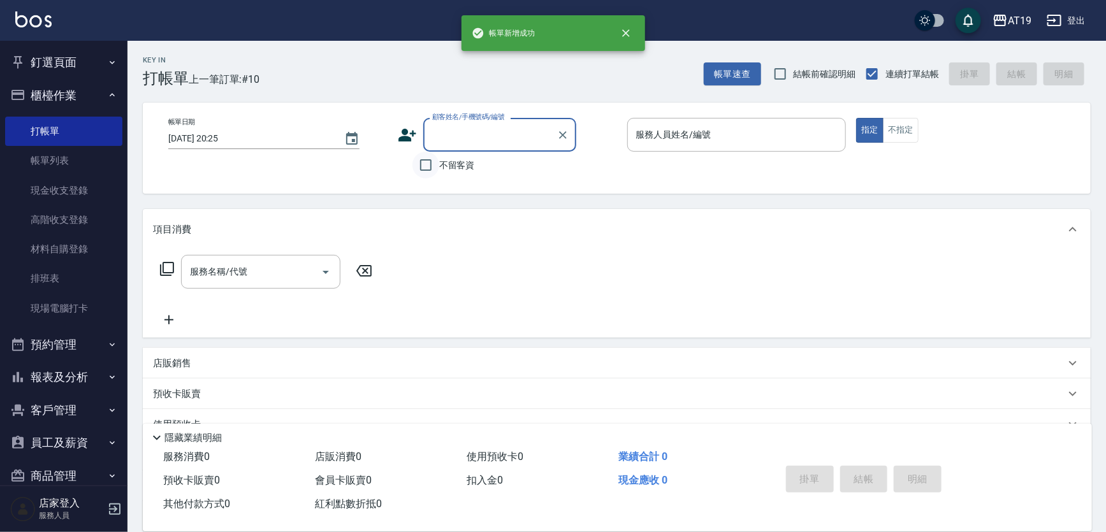
click at [432, 169] on input "不留客資" at bounding box center [426, 165] width 27 height 27
checkbox input "true"
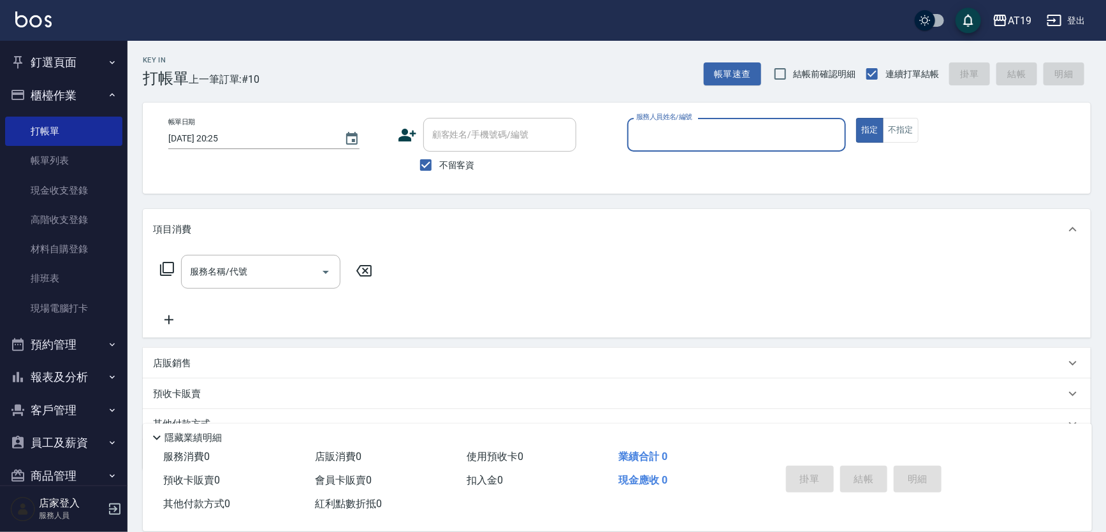
click at [679, 144] on input "服務人員姓名/編號" at bounding box center [737, 135] width 208 height 22
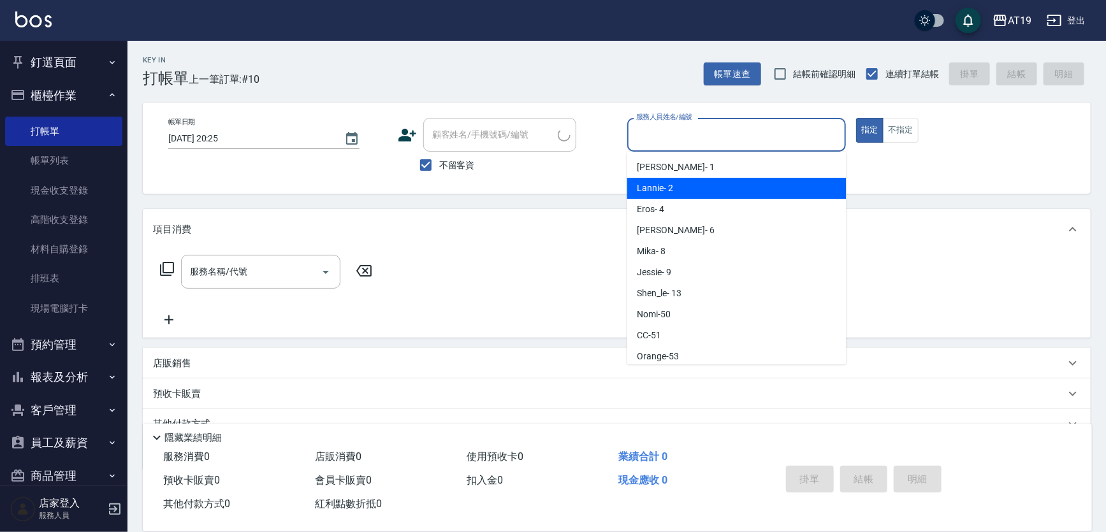
drag, startPoint x: 685, startPoint y: 185, endPoint x: 668, endPoint y: 187, distance: 16.7
click at [683, 186] on div "Lannie - 2" at bounding box center [736, 188] width 219 height 21
type input "Lannie- 2"
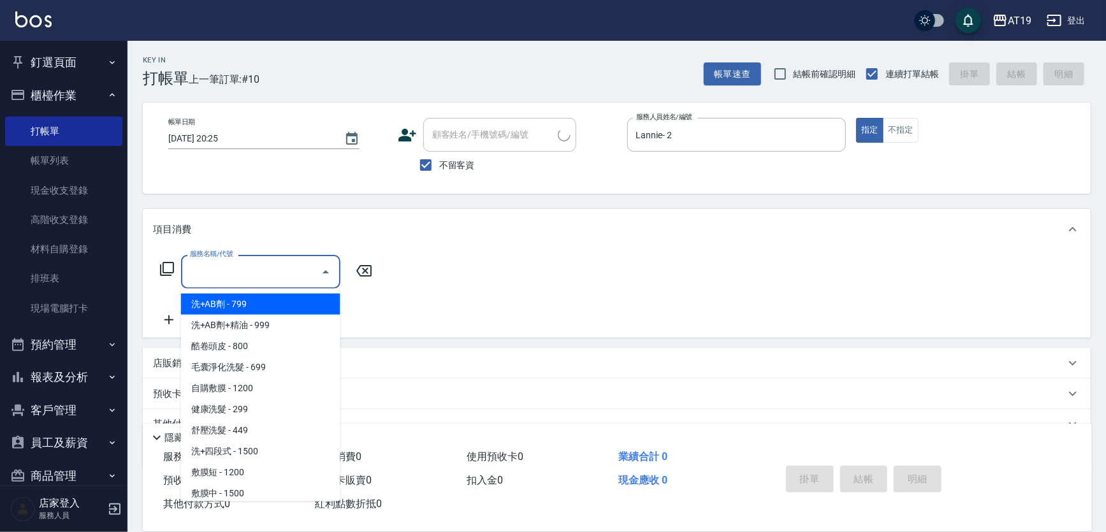
click at [290, 281] on input "服務名稱/代號" at bounding box center [251, 272] width 129 height 22
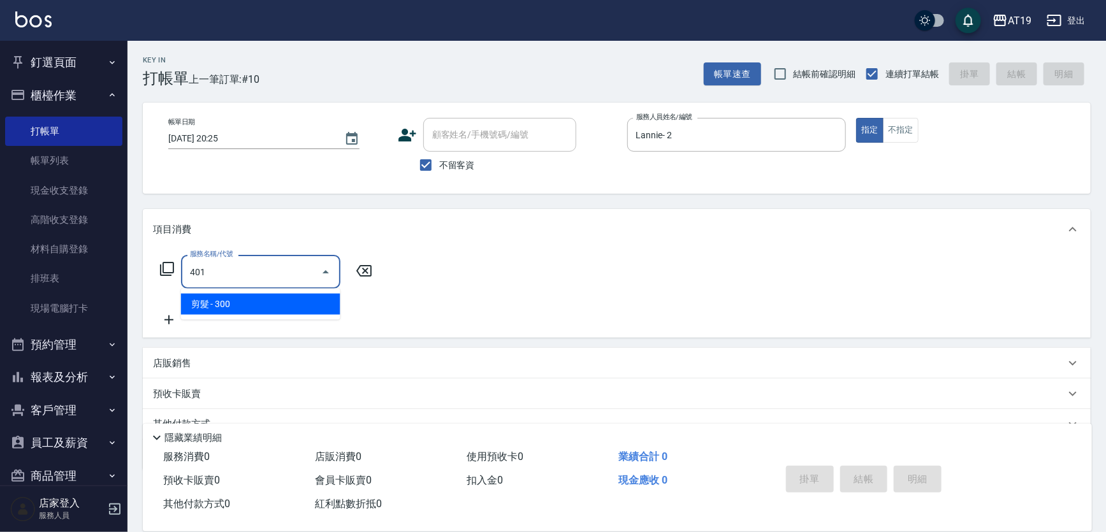
click at [291, 299] on span "剪髮 - 300" at bounding box center [260, 304] width 159 height 21
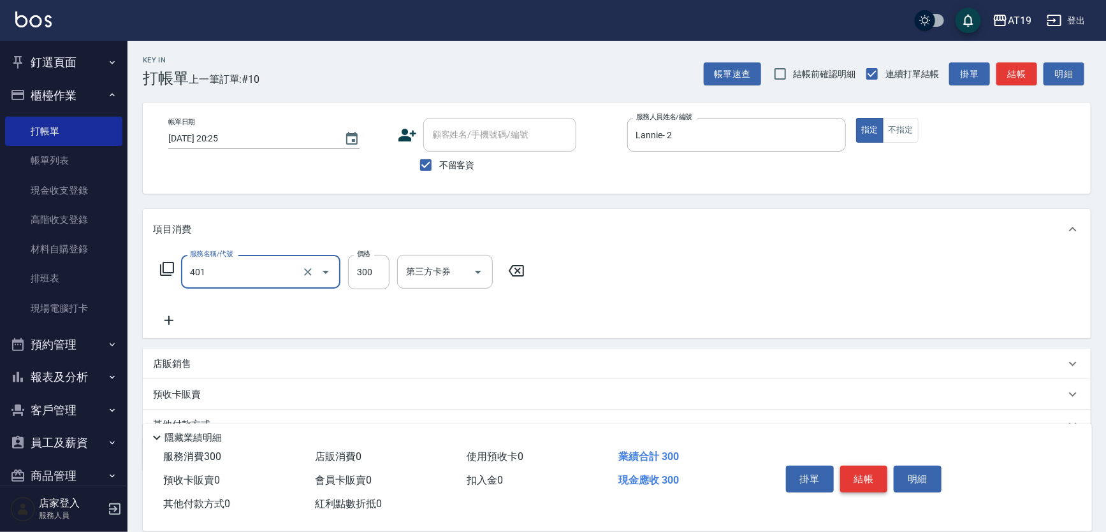
type input "剪髮(401)"
click at [871, 478] on button "結帳" at bounding box center [864, 479] width 48 height 27
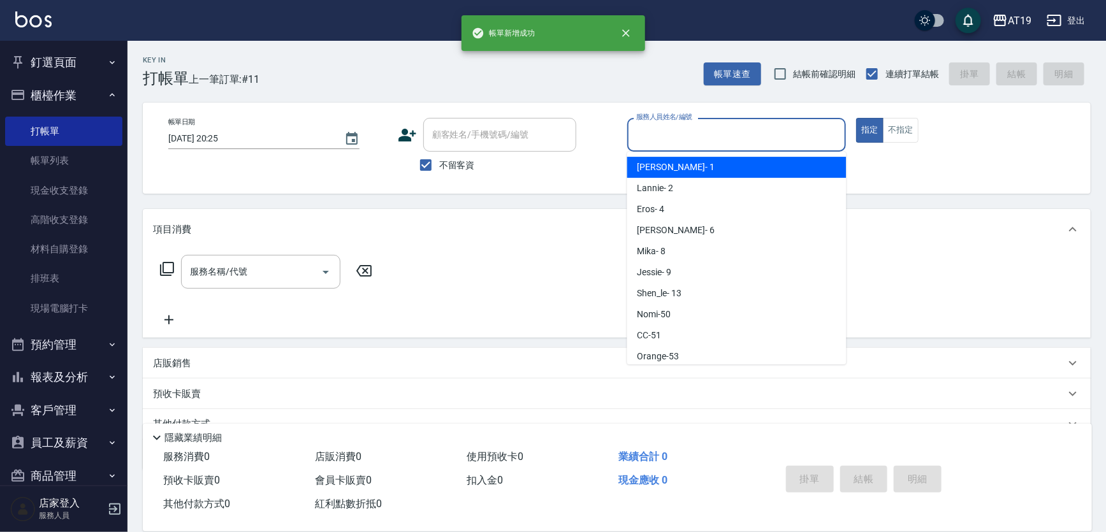
click at [650, 135] on input "服務人員姓名/編號" at bounding box center [737, 135] width 208 height 22
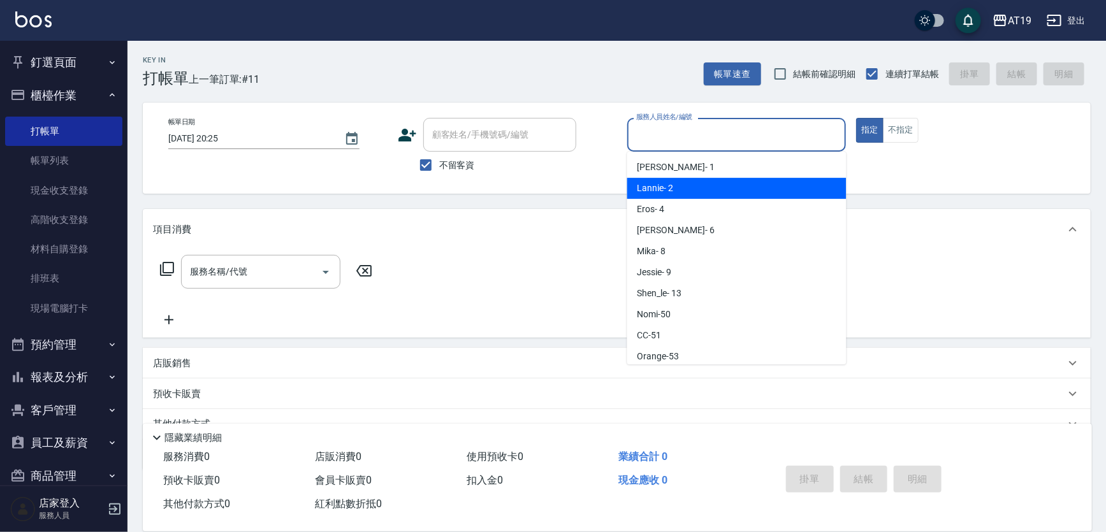
click at [670, 188] on span "Lannie - 2" at bounding box center [656, 188] width 36 height 13
type input "Lannie- 2"
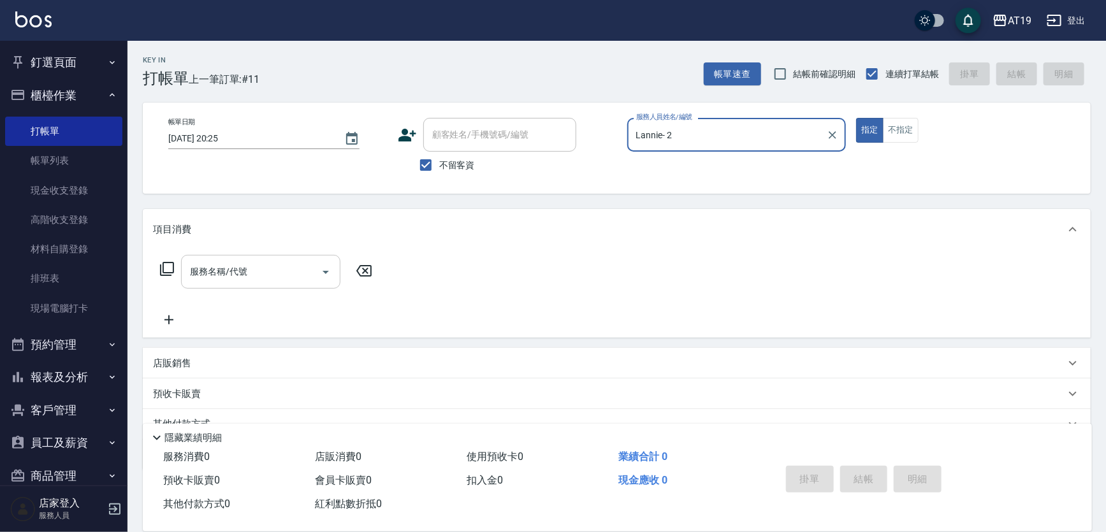
click at [279, 259] on div "服務名稱/代號" at bounding box center [260, 272] width 159 height 34
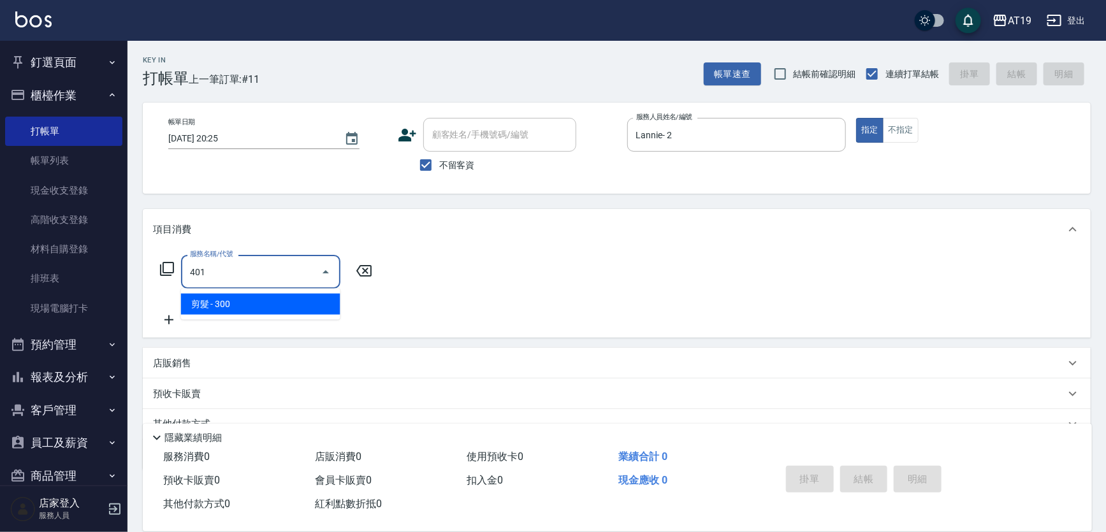
click at [274, 305] on span "剪髮 - 300" at bounding box center [260, 304] width 159 height 21
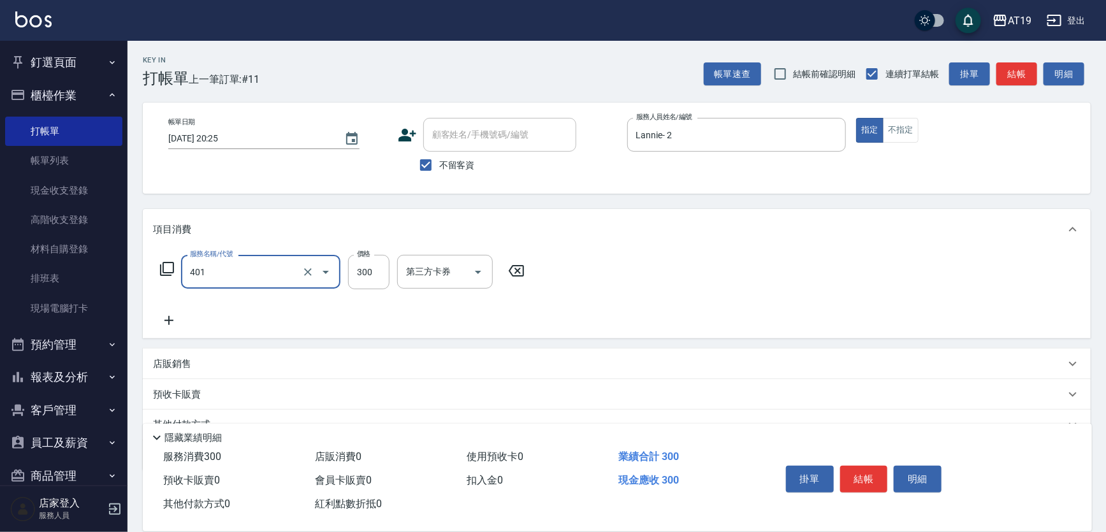
type input "剪髮(401)"
drag, startPoint x: 172, startPoint y: 313, endPoint x: 187, endPoint y: 318, distance: 15.5
click at [172, 314] on div "服務名稱/代號 剪髮(401) 服務名稱/代號 價格 300 價格 第三方卡券 第三方卡券" at bounding box center [342, 291] width 379 height 73
click at [177, 321] on icon at bounding box center [169, 320] width 32 height 15
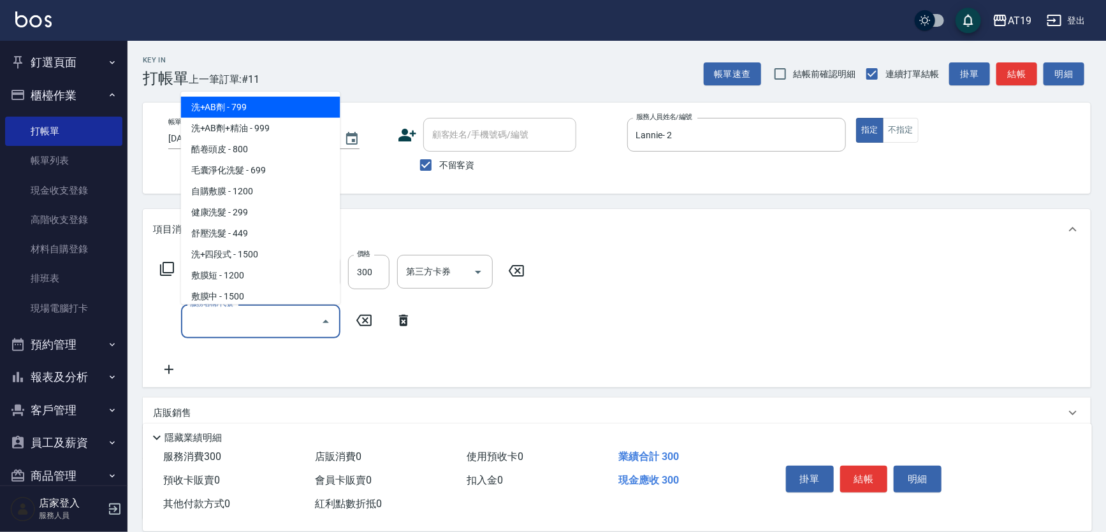
drag, startPoint x: 177, startPoint y: 321, endPoint x: 200, endPoint y: 324, distance: 23.8
click at [200, 323] on input "服務名稱/代號" at bounding box center [251, 322] width 129 height 22
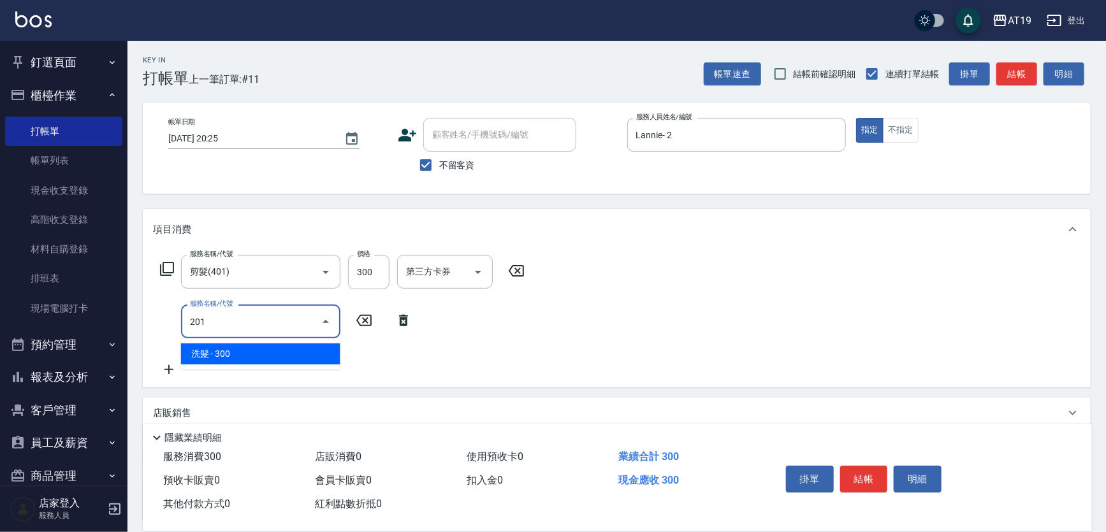
click at [217, 350] on span "洗髮 - 300" at bounding box center [260, 354] width 159 height 21
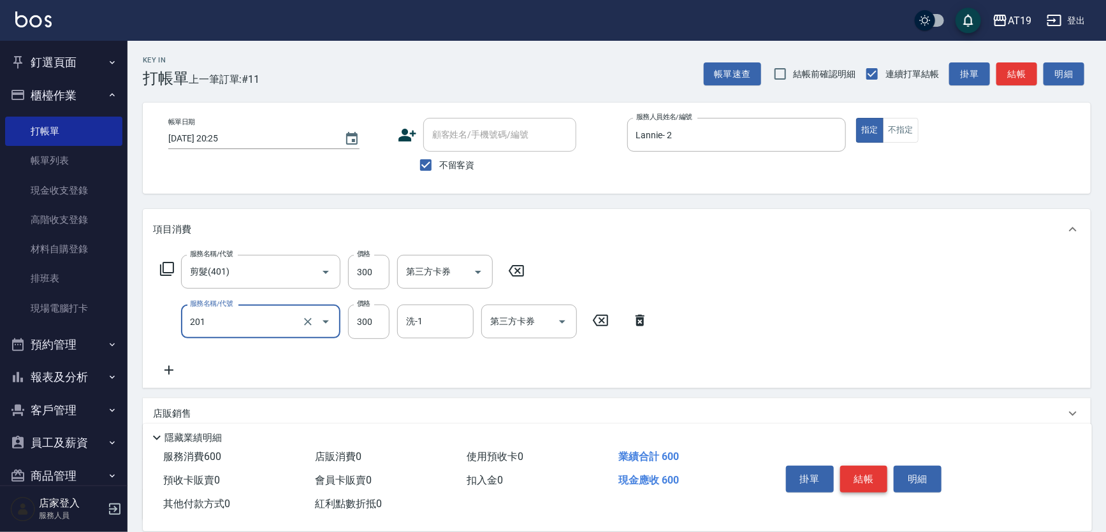
type input "洗髮(201)"
click at [867, 475] on button "結帳" at bounding box center [864, 479] width 48 height 27
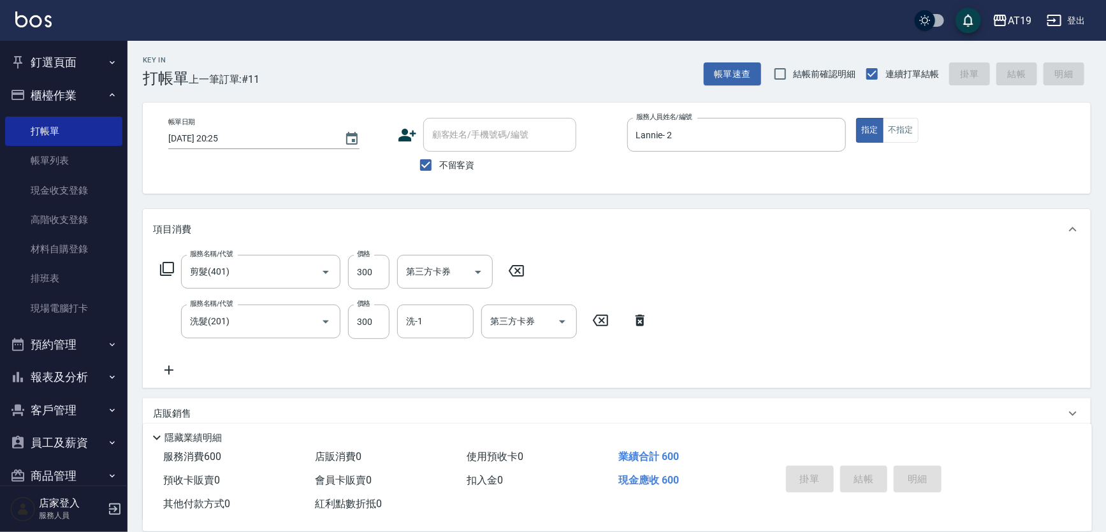
type input "[DATE] 20:26"
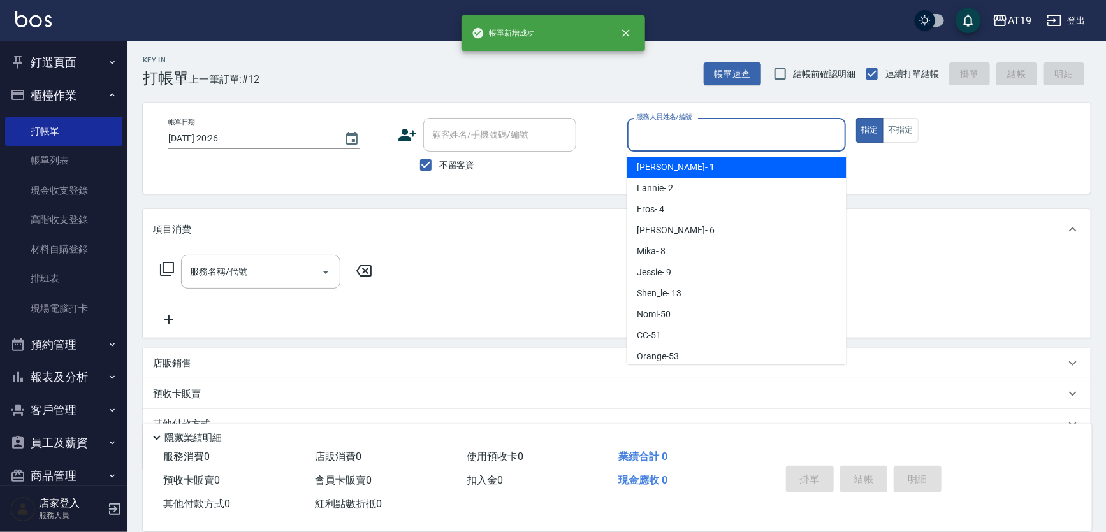
click at [663, 141] on input "服務人員姓名/編號" at bounding box center [737, 135] width 208 height 22
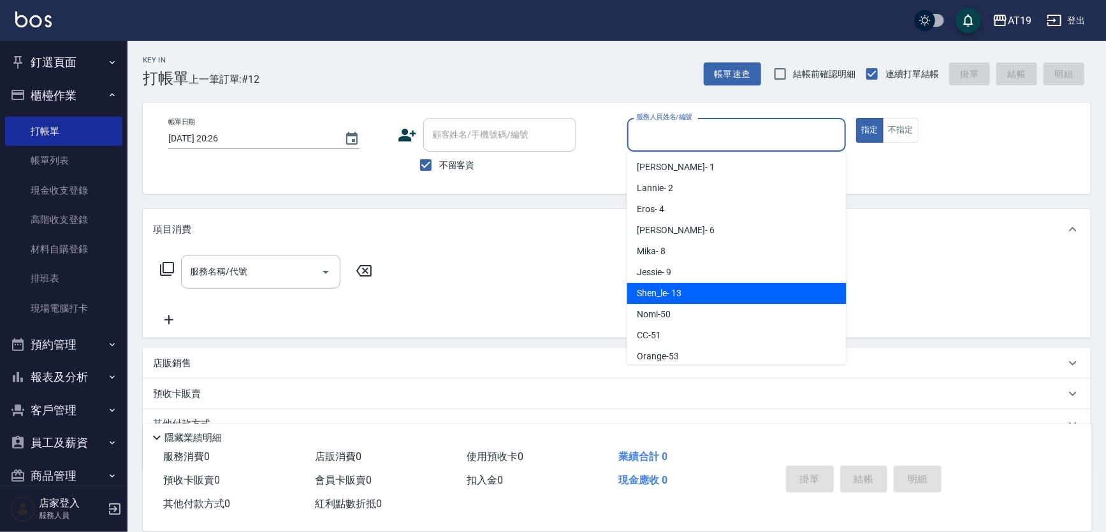
click at [679, 287] on span "Shen_le - 13" at bounding box center [660, 293] width 44 height 13
type input "Shen_le- 13"
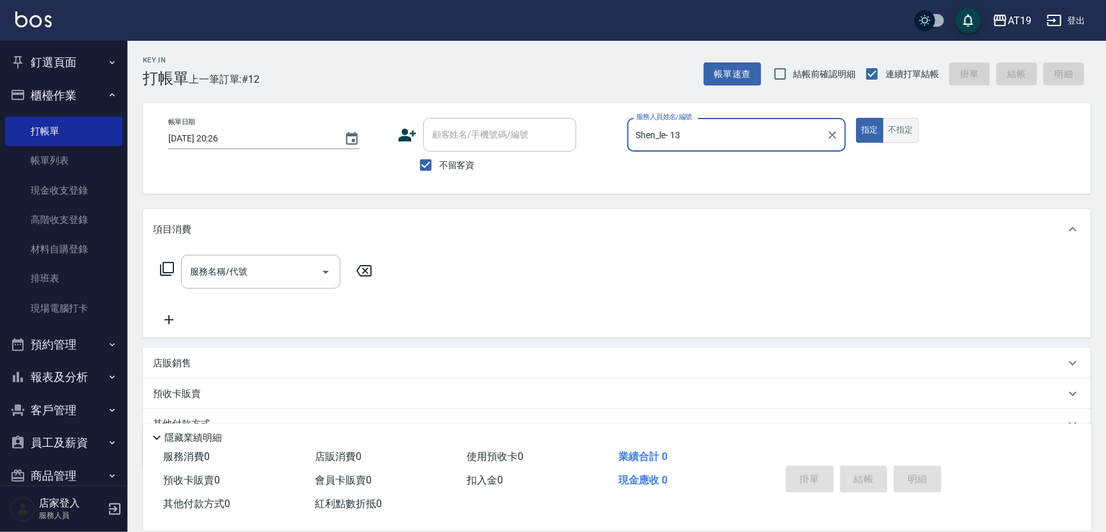
click at [890, 127] on button "不指定" at bounding box center [901, 130] width 36 height 25
click at [230, 270] on input "服務名稱/代號" at bounding box center [251, 272] width 129 height 22
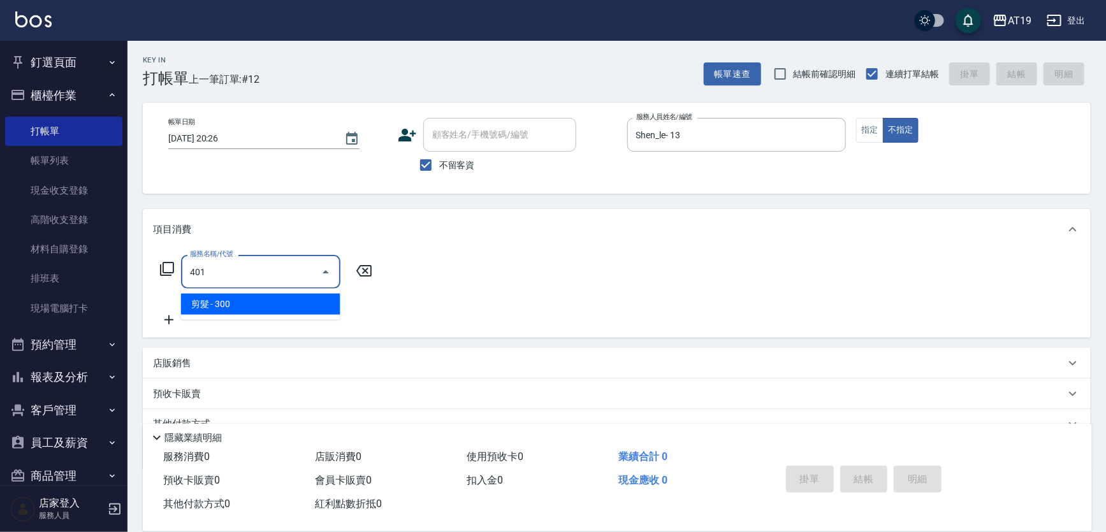
click at [223, 296] on span "剪髮 - 300" at bounding box center [260, 304] width 159 height 21
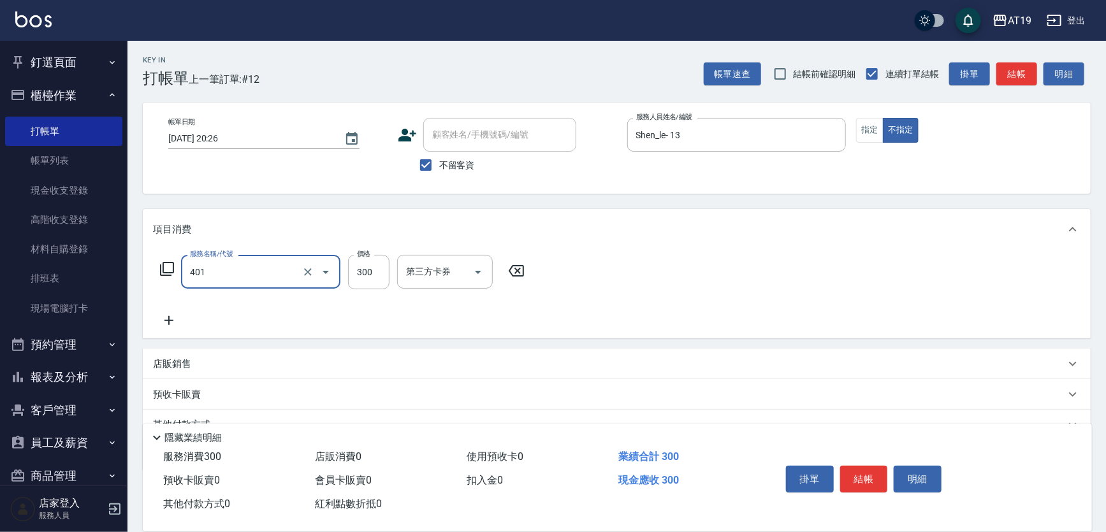
type input "剪髮(401)"
click at [173, 318] on icon at bounding box center [169, 320] width 32 height 15
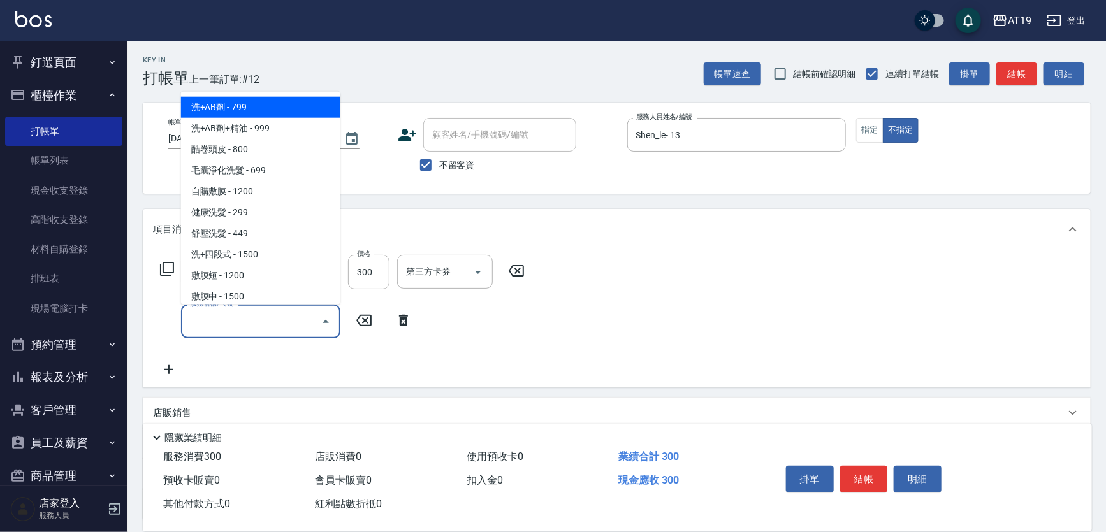
click at [191, 319] on input "服務名稱/代號" at bounding box center [251, 322] width 129 height 22
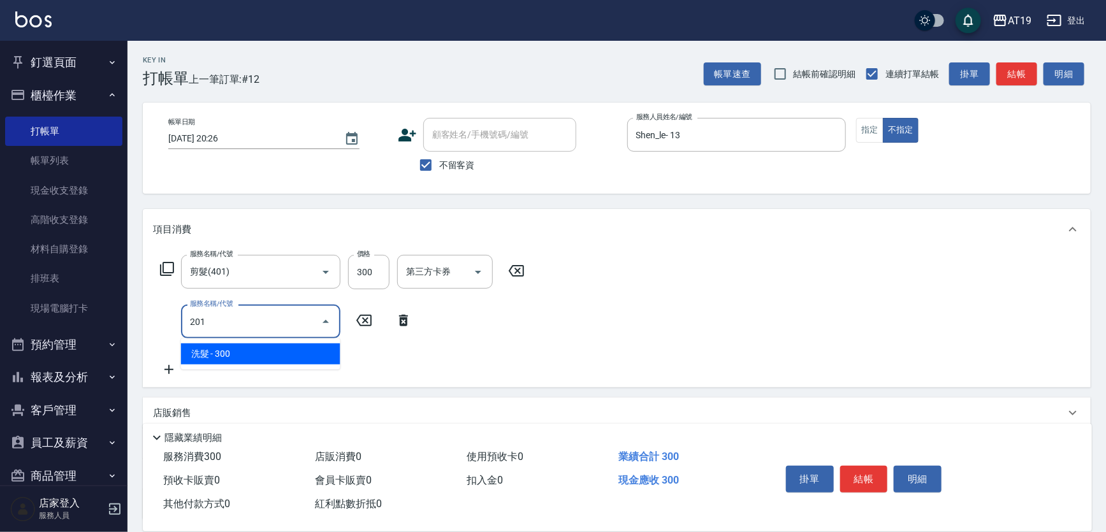
click at [207, 358] on span "洗髮 - 300" at bounding box center [260, 354] width 159 height 21
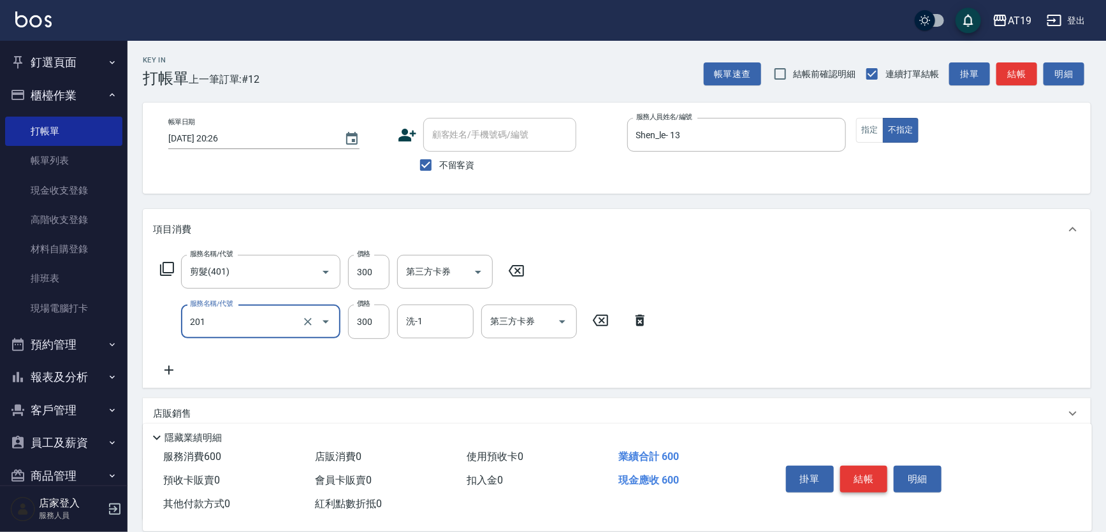
type input "洗髮(201)"
click at [870, 485] on button "結帳" at bounding box center [864, 479] width 48 height 27
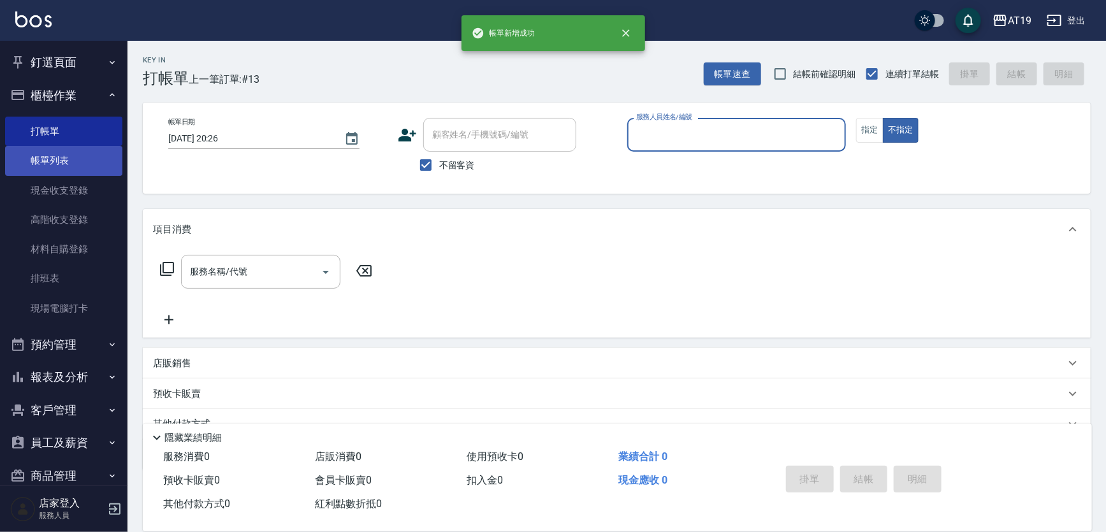
drag, startPoint x: 57, startPoint y: 160, endPoint x: 113, endPoint y: 149, distance: 56.5
click at [58, 160] on link "帳單列表" at bounding box center [63, 160] width 117 height 29
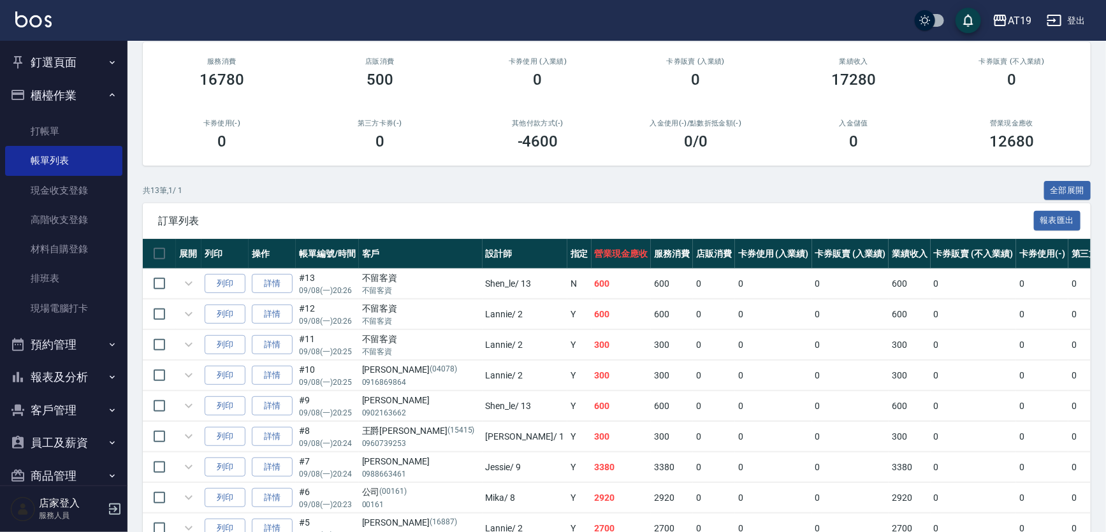
scroll to position [115, 0]
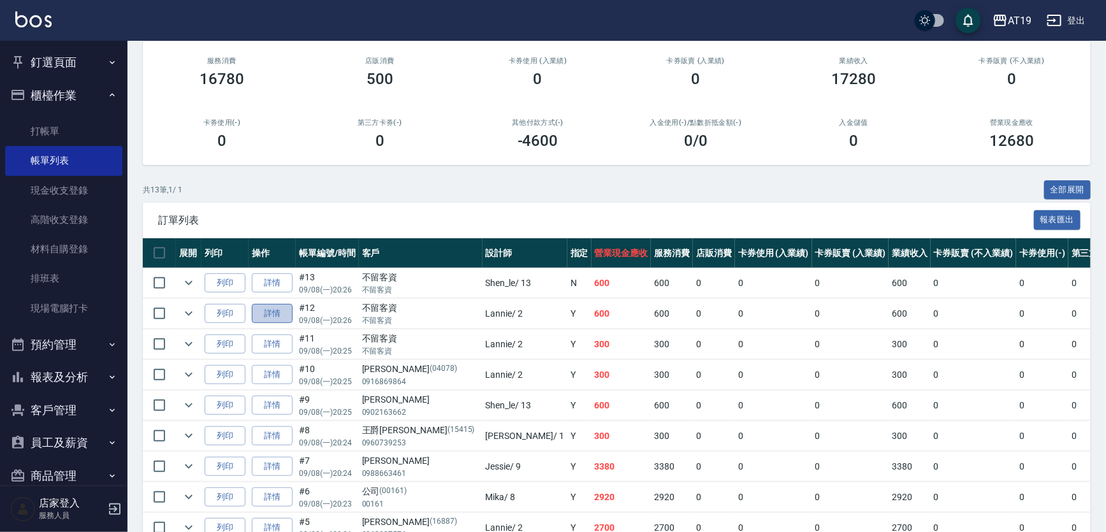
click at [284, 317] on link "詳情" at bounding box center [272, 314] width 41 height 20
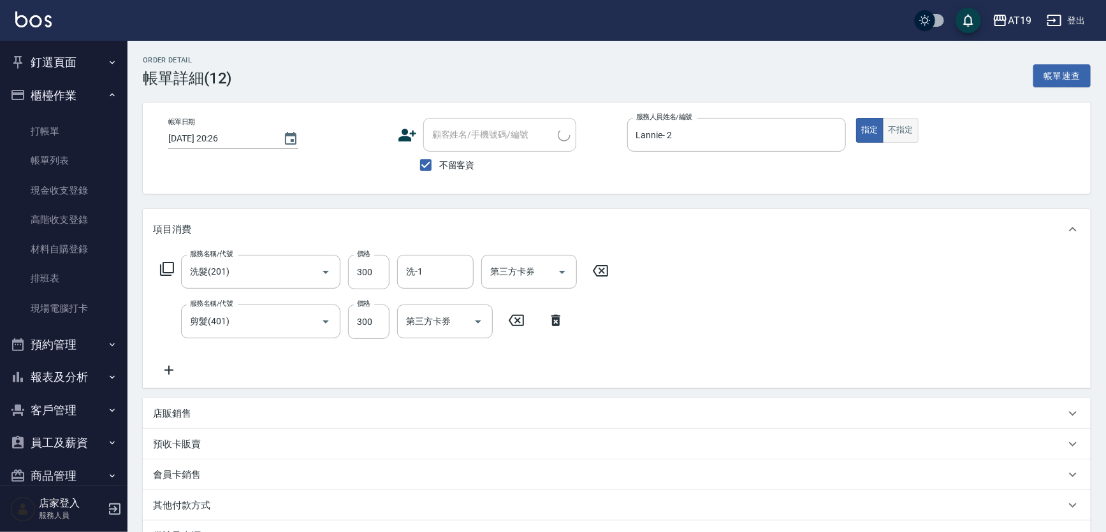
click at [900, 138] on button "不指定" at bounding box center [901, 130] width 36 height 25
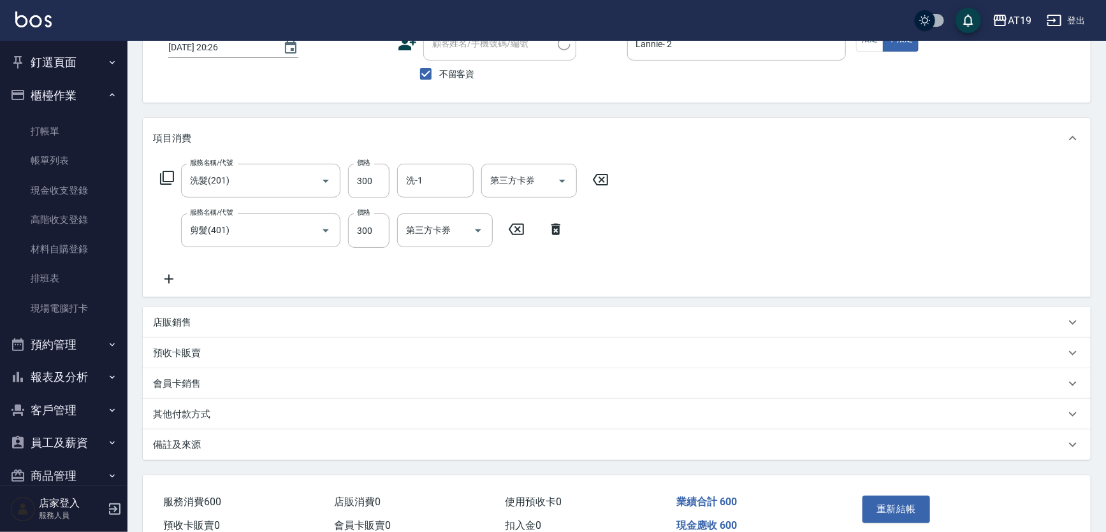
scroll to position [154, 0]
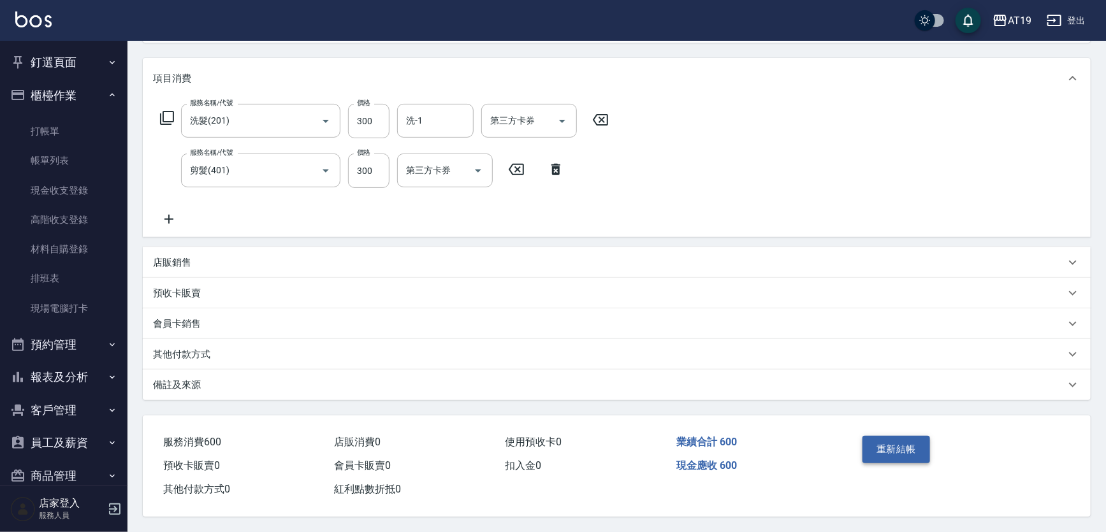
click at [907, 446] on button "重新結帳" at bounding box center [897, 449] width 68 height 27
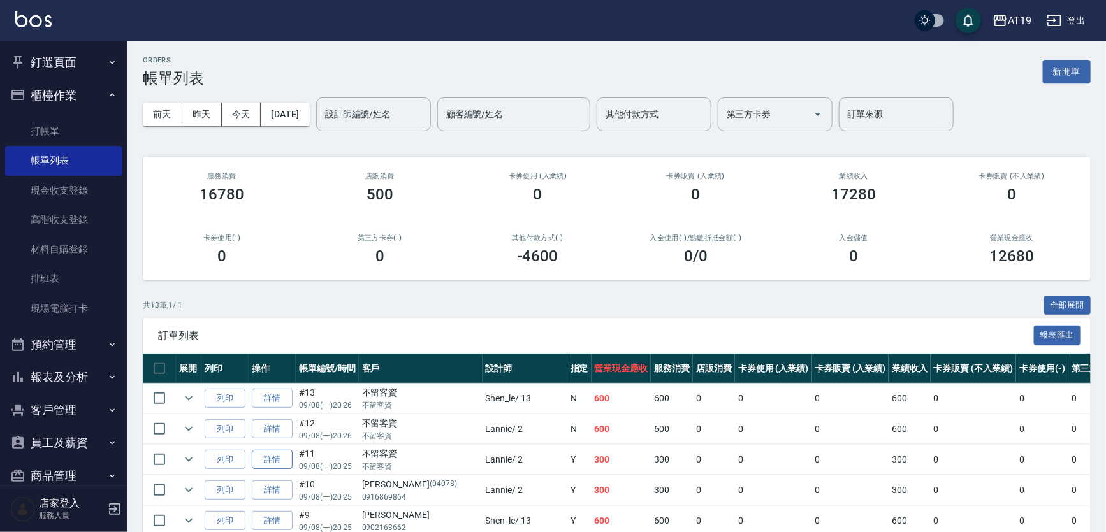
click at [278, 462] on link "詳情" at bounding box center [272, 460] width 41 height 20
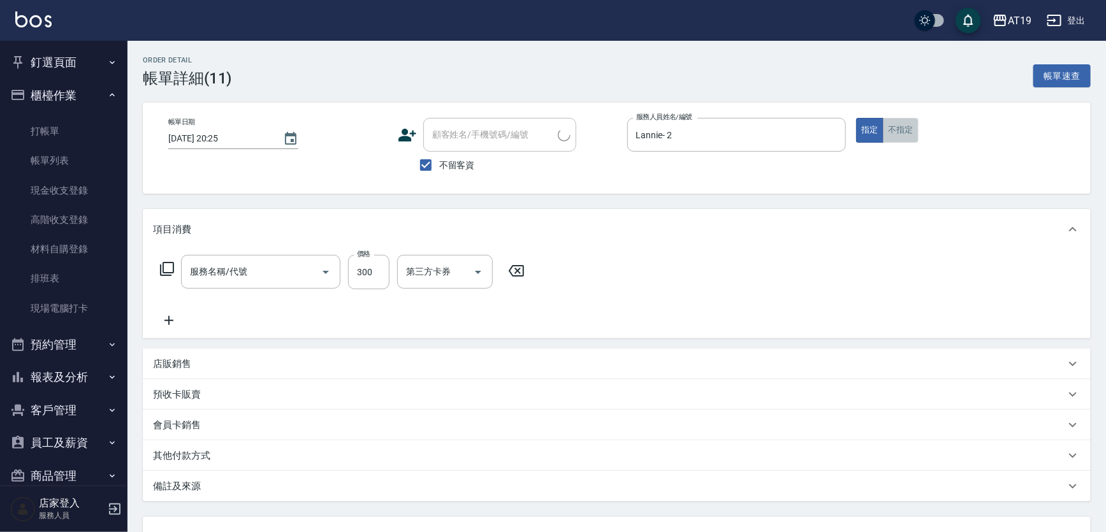
click at [894, 135] on button "不指定" at bounding box center [901, 130] width 36 height 25
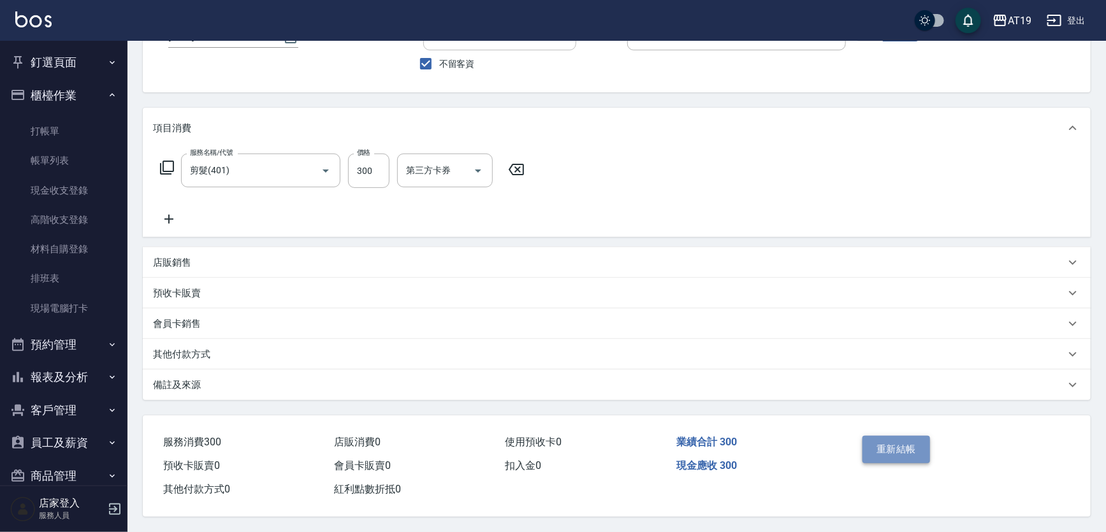
click at [876, 443] on button "重新結帳" at bounding box center [897, 449] width 68 height 27
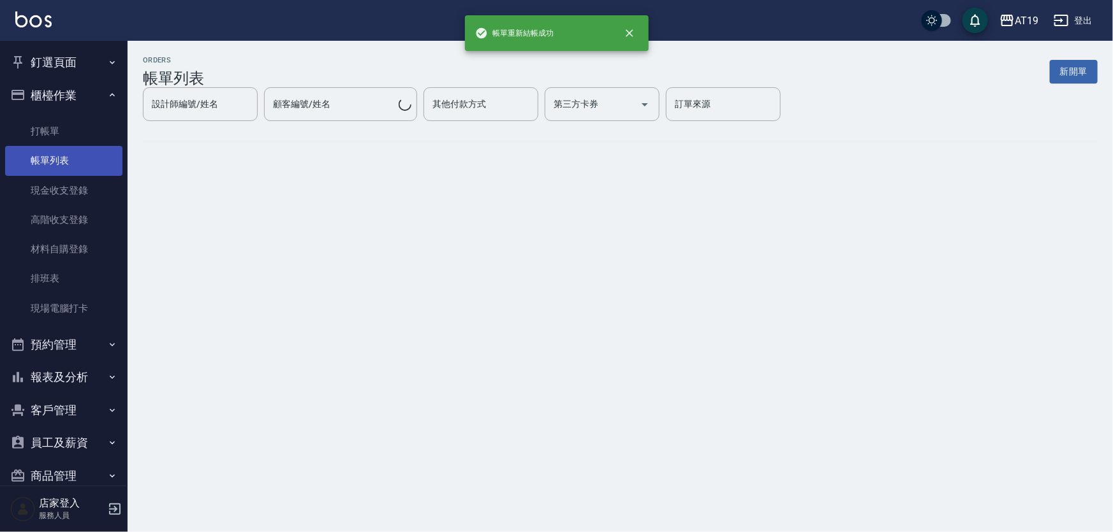
click at [70, 161] on link "帳單列表" at bounding box center [63, 160] width 117 height 29
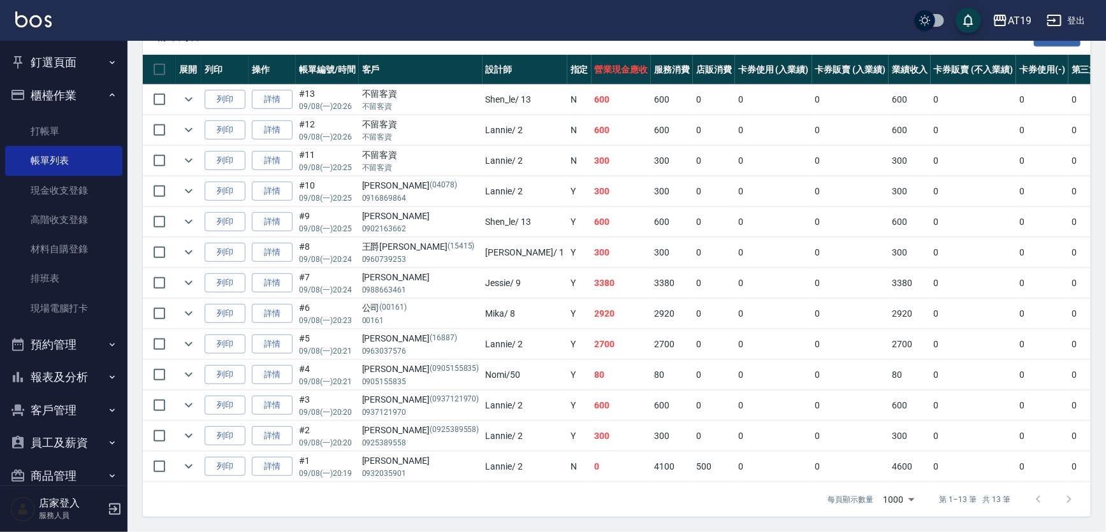
scroll to position [305, 0]
click at [268, 435] on link "詳情" at bounding box center [272, 437] width 41 height 20
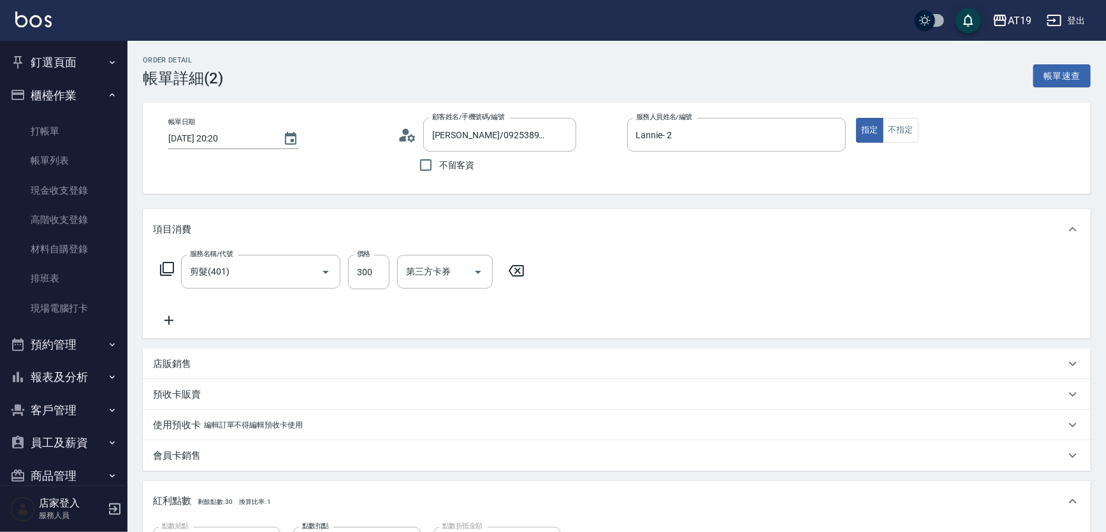
click at [172, 316] on icon at bounding box center [169, 320] width 32 height 15
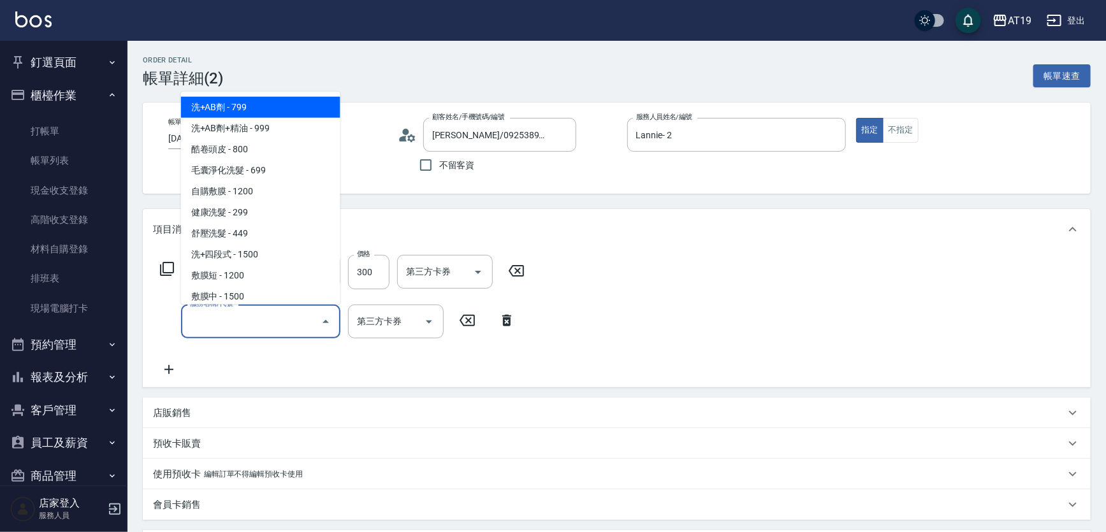
click at [196, 318] on input "服務名稱/代號" at bounding box center [251, 322] width 129 height 22
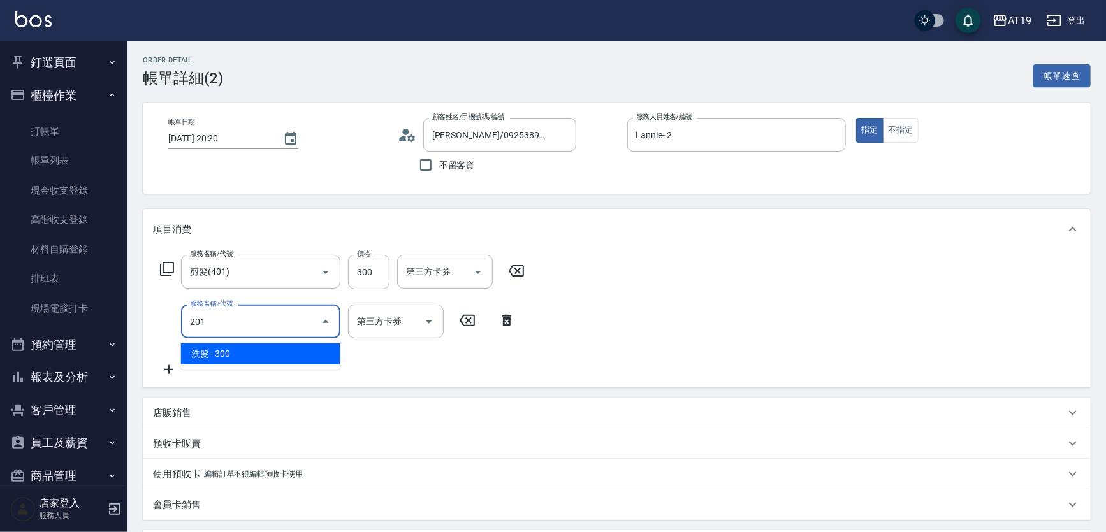
click at [223, 351] on span "洗髮 - 300" at bounding box center [260, 354] width 159 height 21
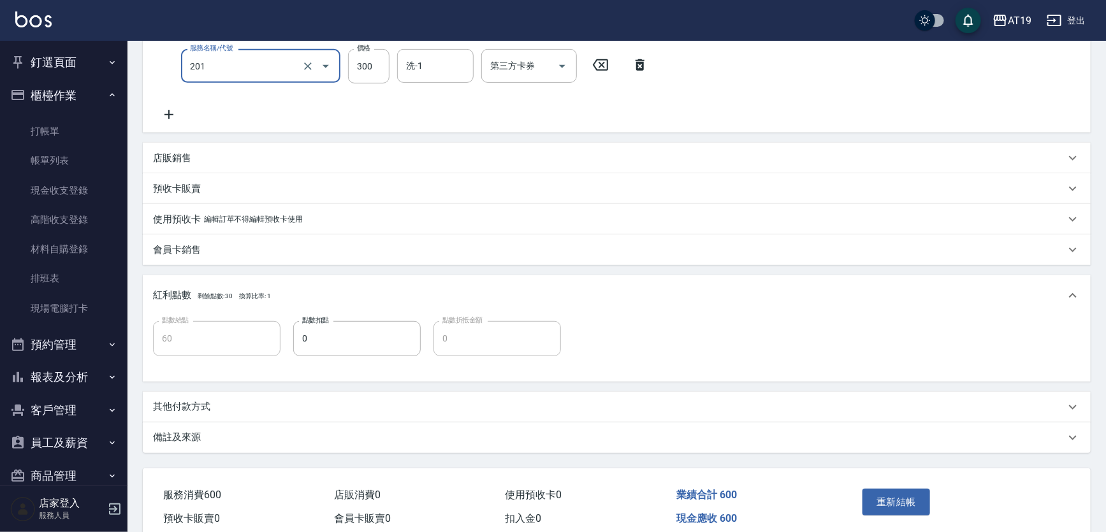
scroll to position [289, 0]
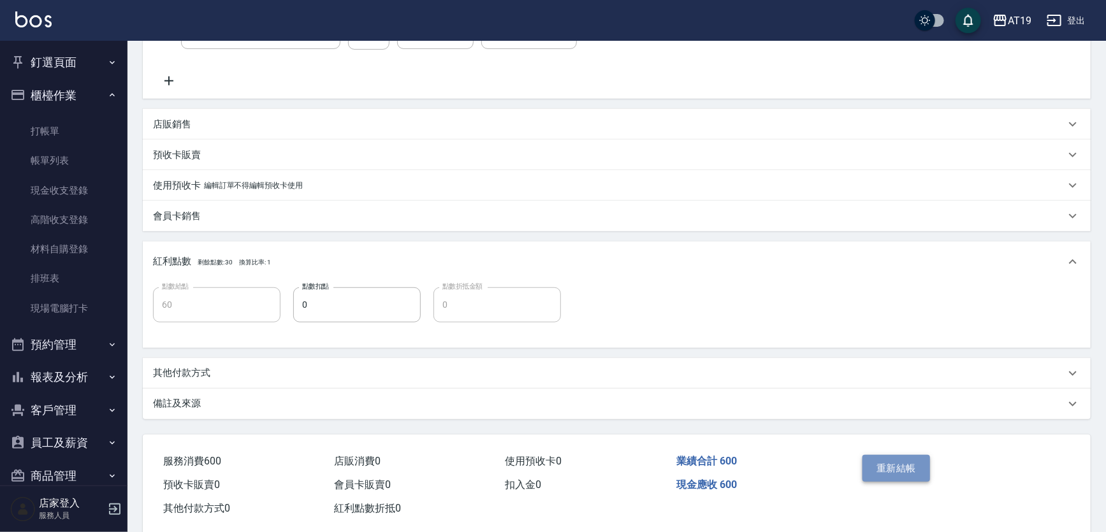
click at [914, 464] on button "重新結帳" at bounding box center [897, 468] width 68 height 27
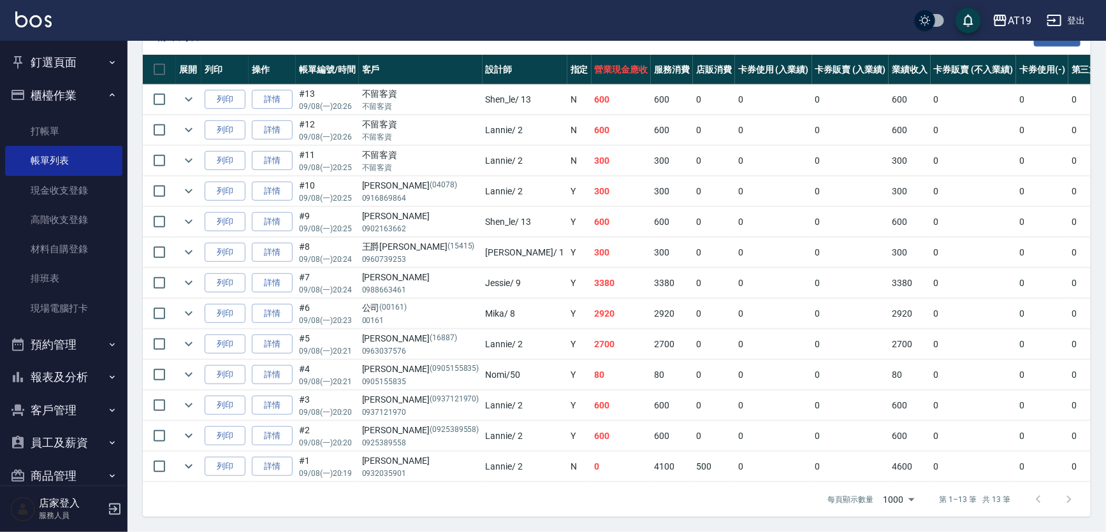
scroll to position [305, 0]
click at [273, 365] on link "詳情" at bounding box center [272, 375] width 41 height 20
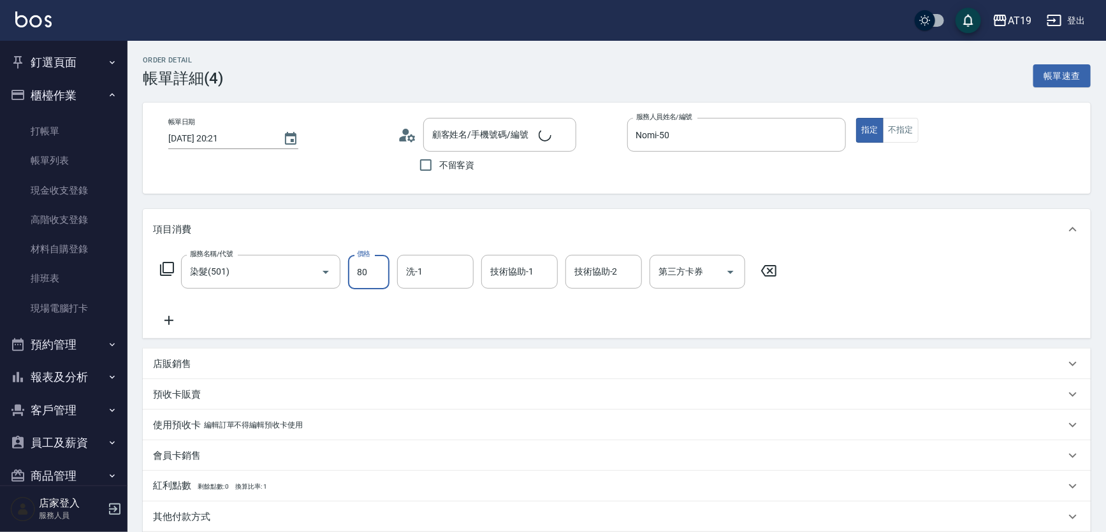
click at [358, 272] on input "80" at bounding box center [368, 272] width 41 height 34
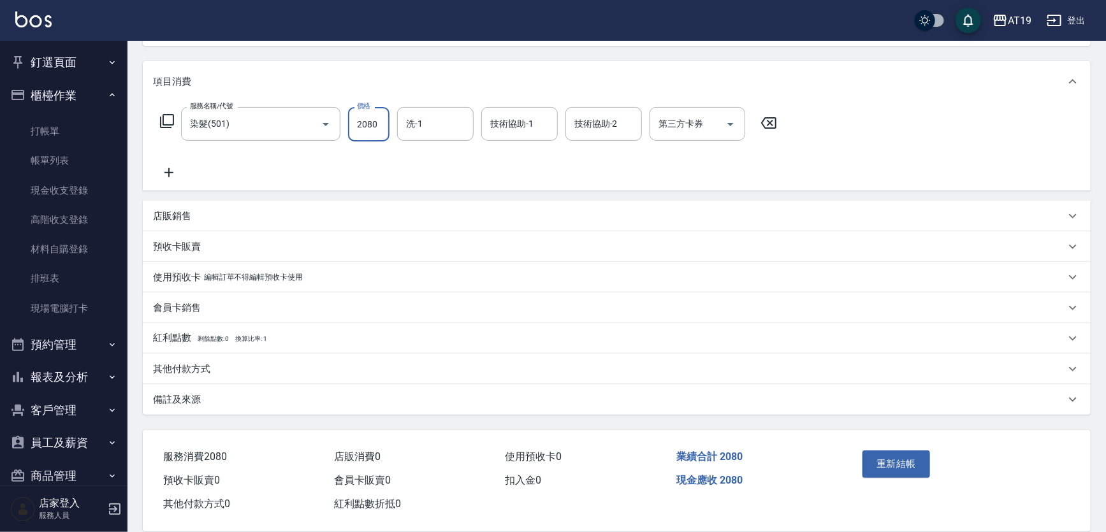
scroll to position [166, 0]
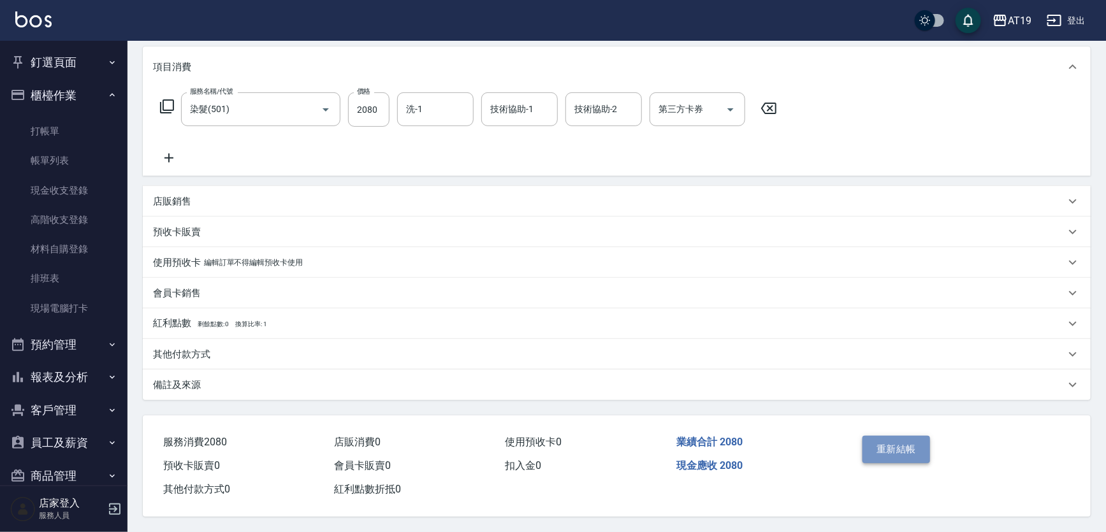
click at [872, 436] on button "重新結帳" at bounding box center [897, 449] width 68 height 27
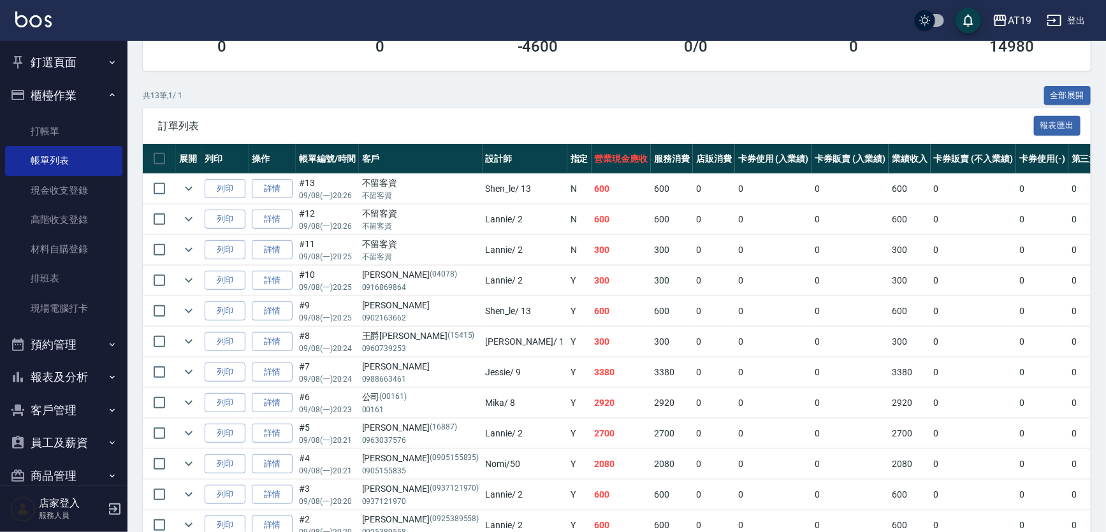
scroll to position [305, 0]
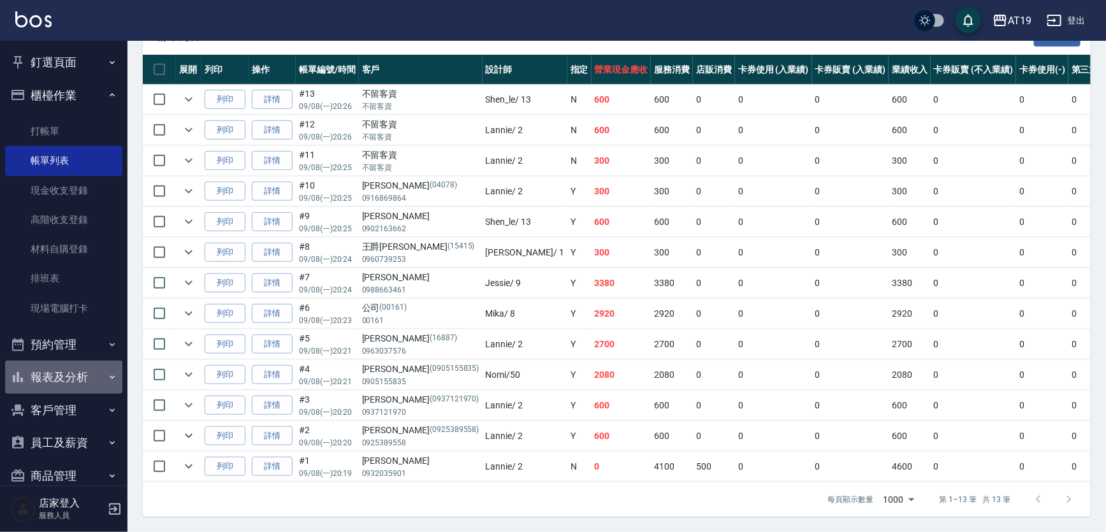
click at [93, 373] on button "報表及分析" at bounding box center [63, 377] width 117 height 33
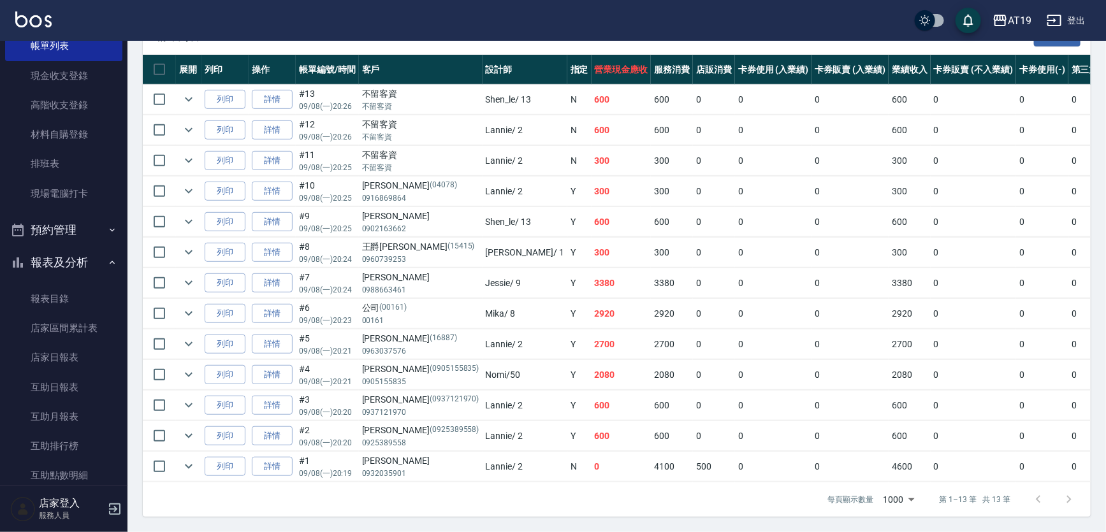
scroll to position [115, 0]
click at [94, 369] on link "店家日報表" at bounding box center [63, 356] width 117 height 29
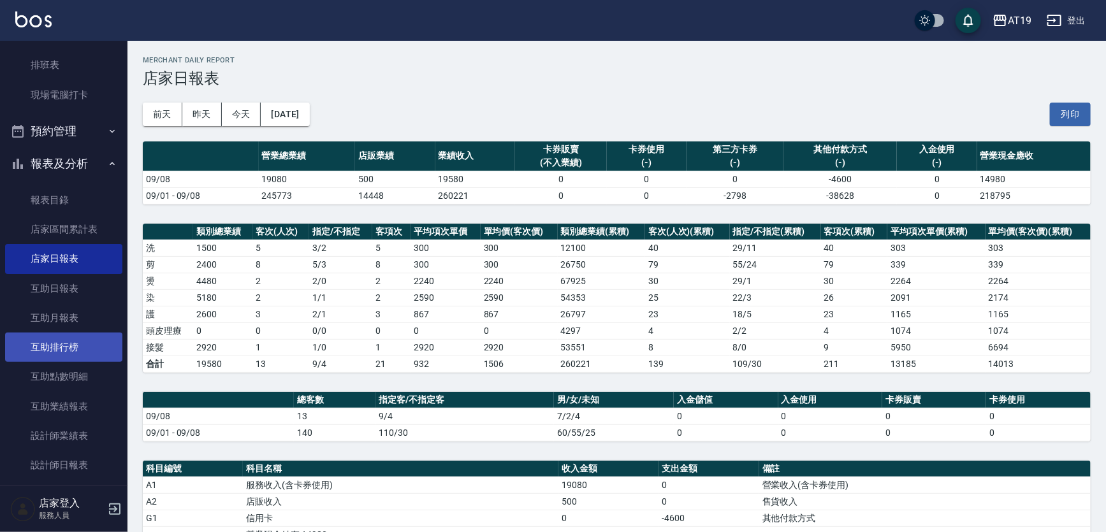
scroll to position [231, 0]
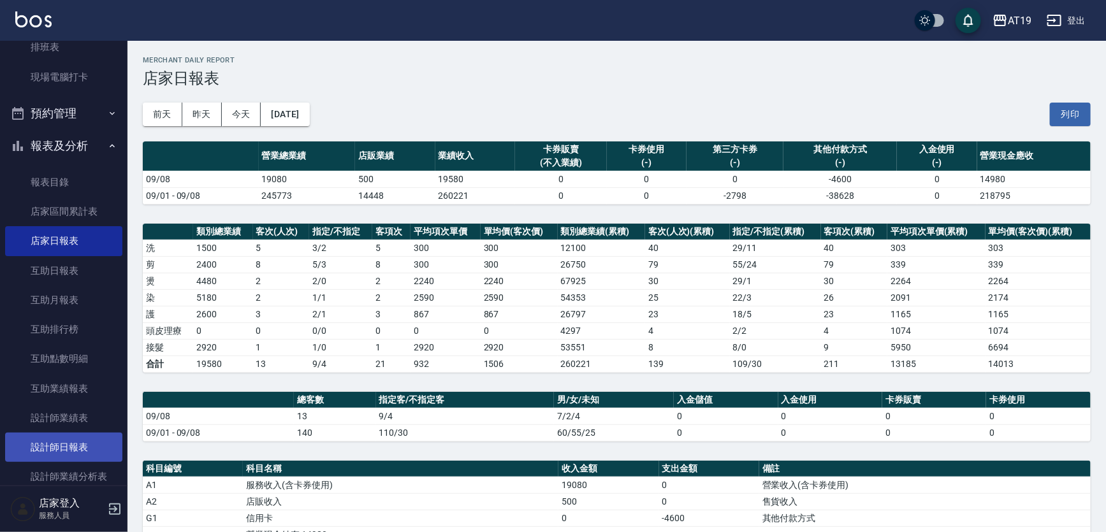
click at [87, 451] on link "設計師日報表" at bounding box center [63, 447] width 117 height 29
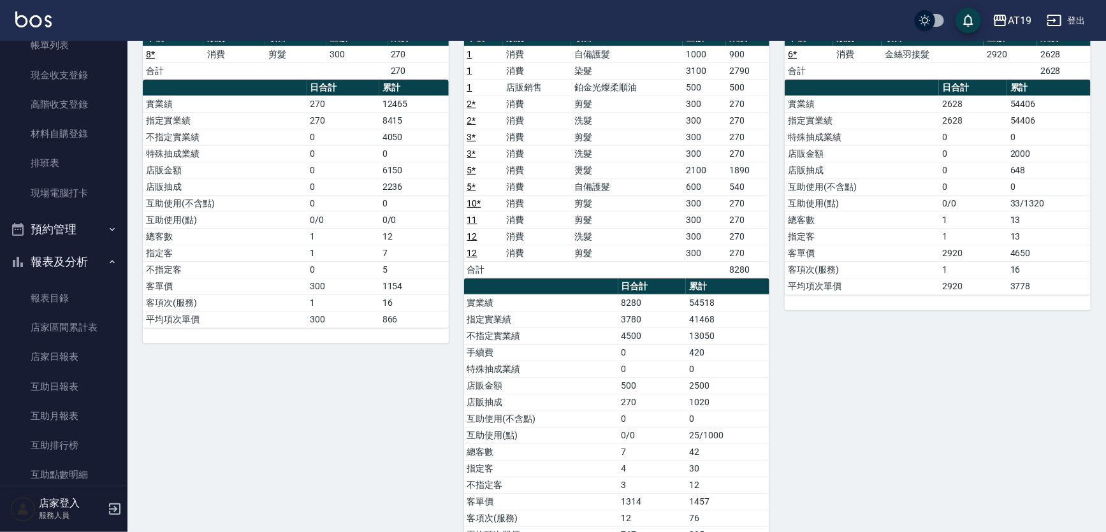
scroll to position [173, 0]
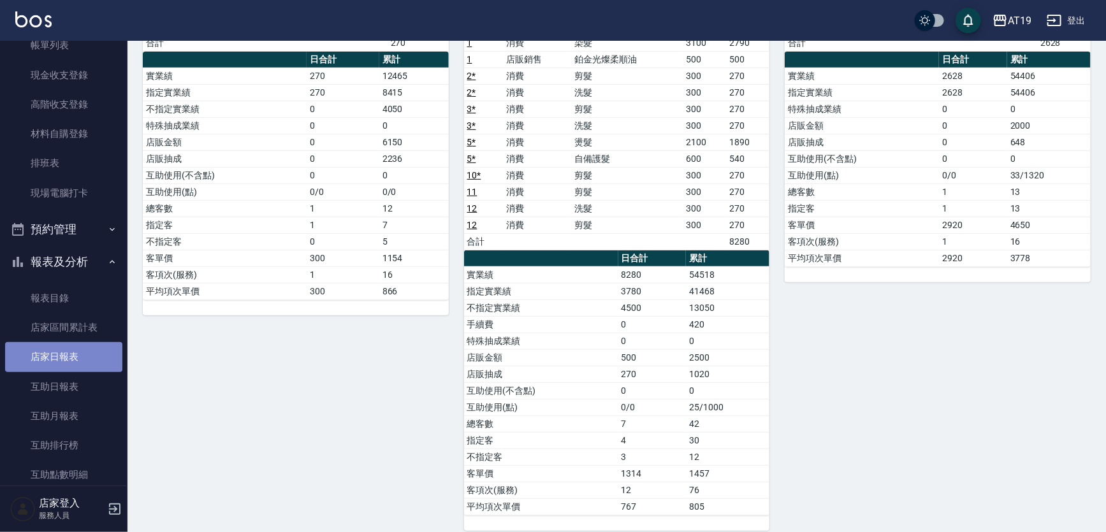
click at [86, 364] on link "店家日報表" at bounding box center [63, 356] width 117 height 29
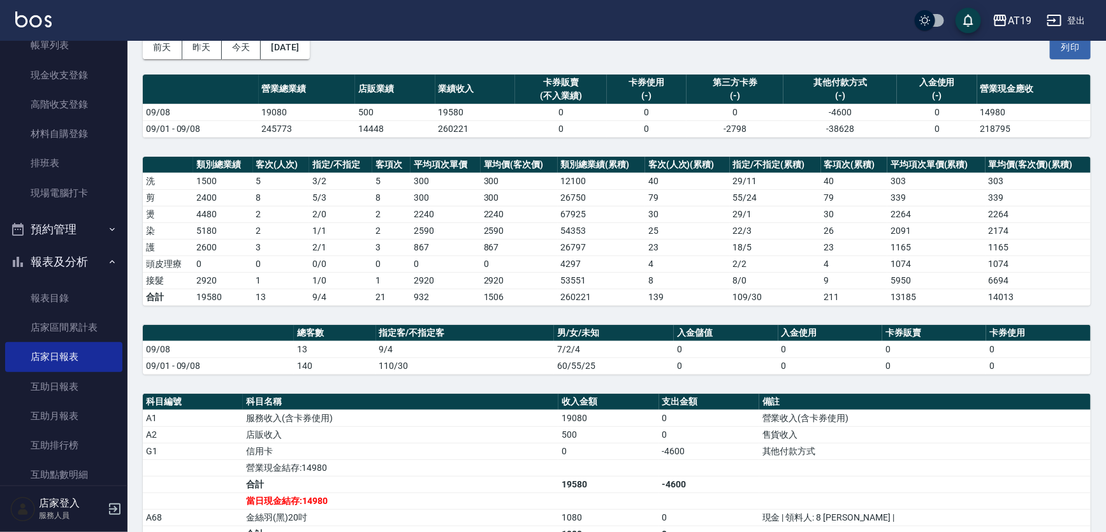
scroll to position [57, 0]
